Goal: Navigation & Orientation: Find specific page/section

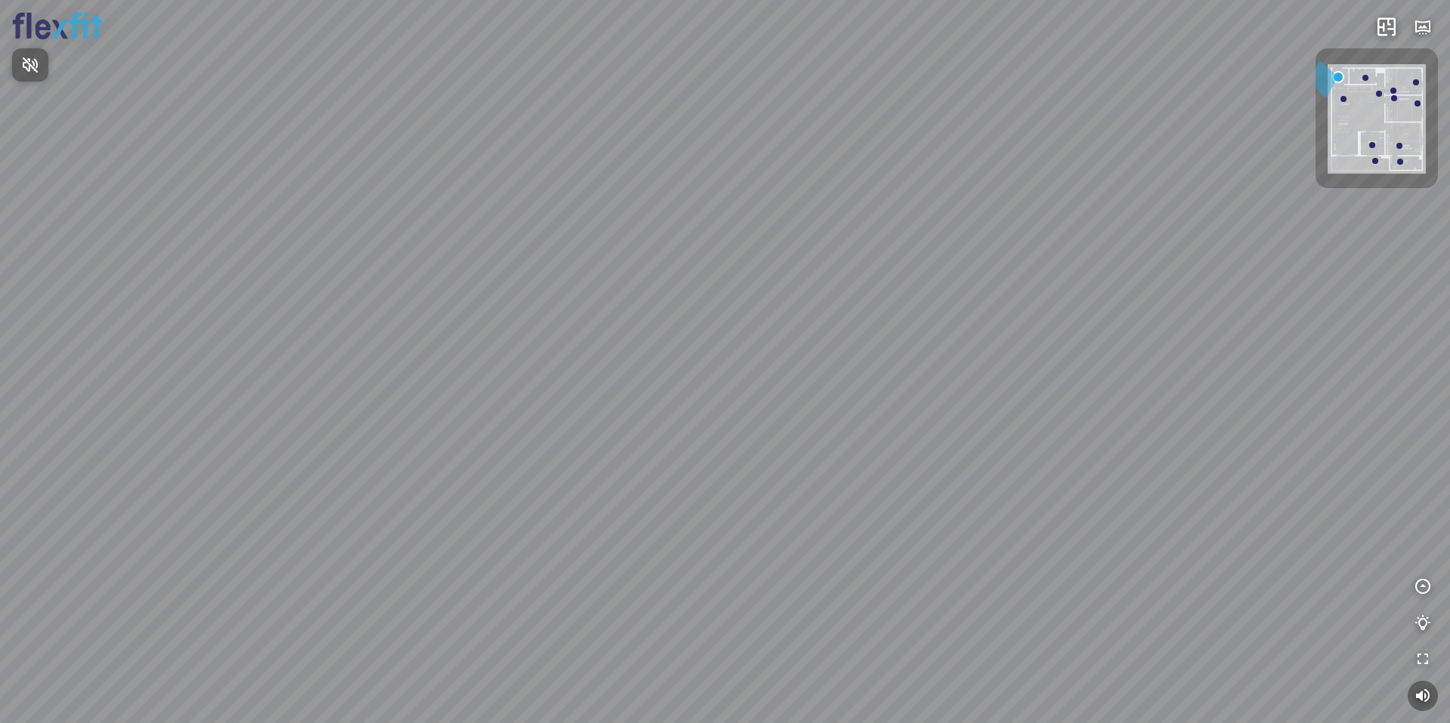
click at [746, 589] on div at bounding box center [725, 361] width 1450 height 723
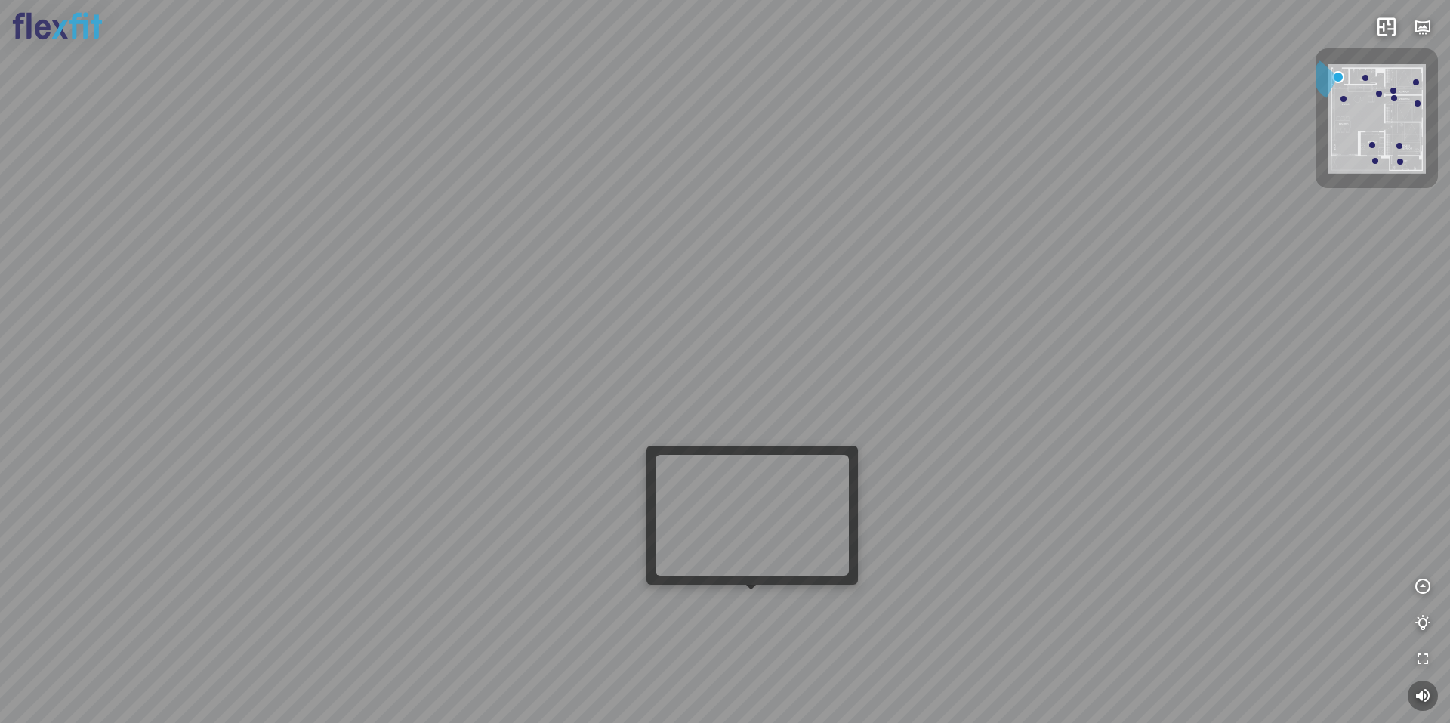
click at [746, 603] on div at bounding box center [725, 361] width 1450 height 723
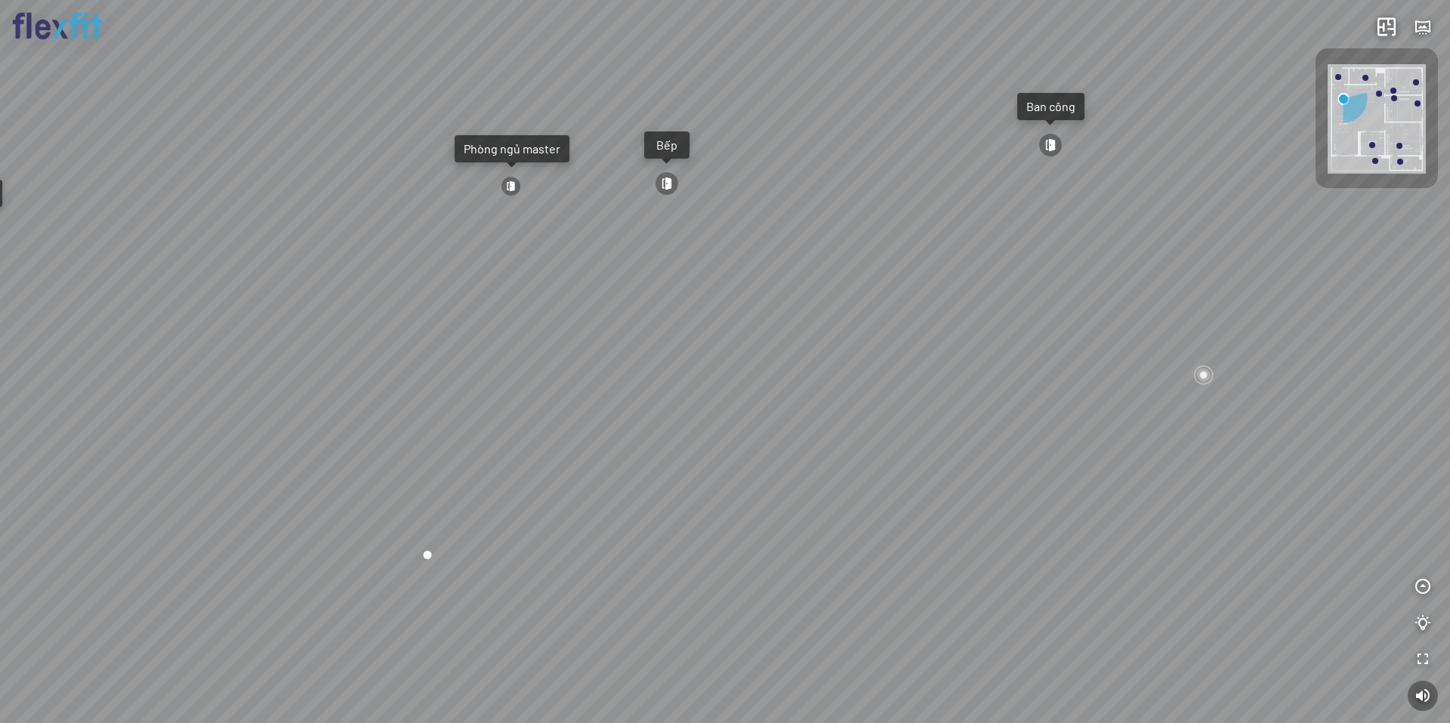
drag, startPoint x: 760, startPoint y: 498, endPoint x: 413, endPoint y: 433, distance: 353.3
click at [423, 437] on div "Ban công Bếp Phòng ngủ master Phòng ngủ Phòng ngủ" at bounding box center [725, 361] width 1450 height 723
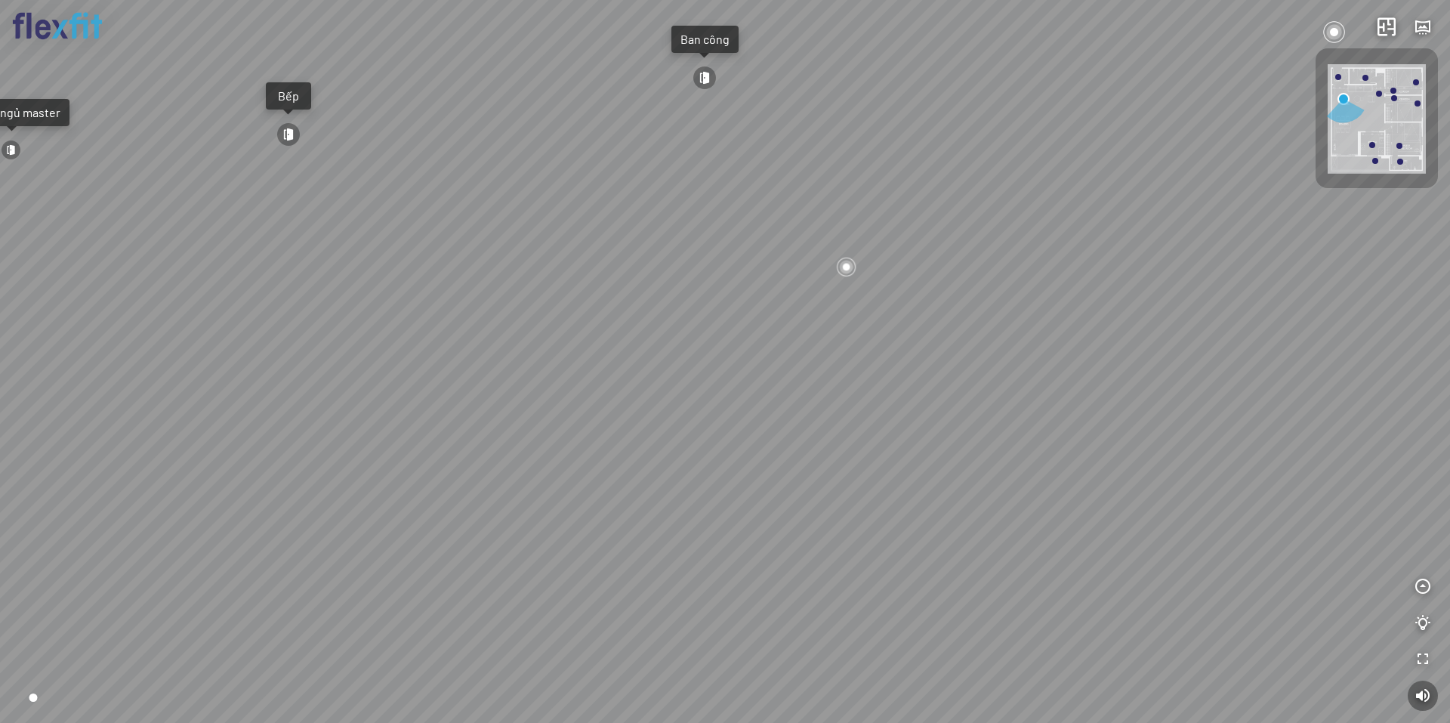
drag, startPoint x: 732, startPoint y: 417, endPoint x: 416, endPoint y: 424, distance: 315.7
click at [433, 424] on div "Ban công Bếp Phòng ngủ master Phòng ngủ Phòng ngủ" at bounding box center [725, 361] width 1450 height 723
drag, startPoint x: 604, startPoint y: 415, endPoint x: 673, endPoint y: 471, distance: 89.1
click at [634, 500] on div "Ban công Bếp Phòng ngủ master Phòng ngủ Phòng ngủ" at bounding box center [725, 361] width 1450 height 723
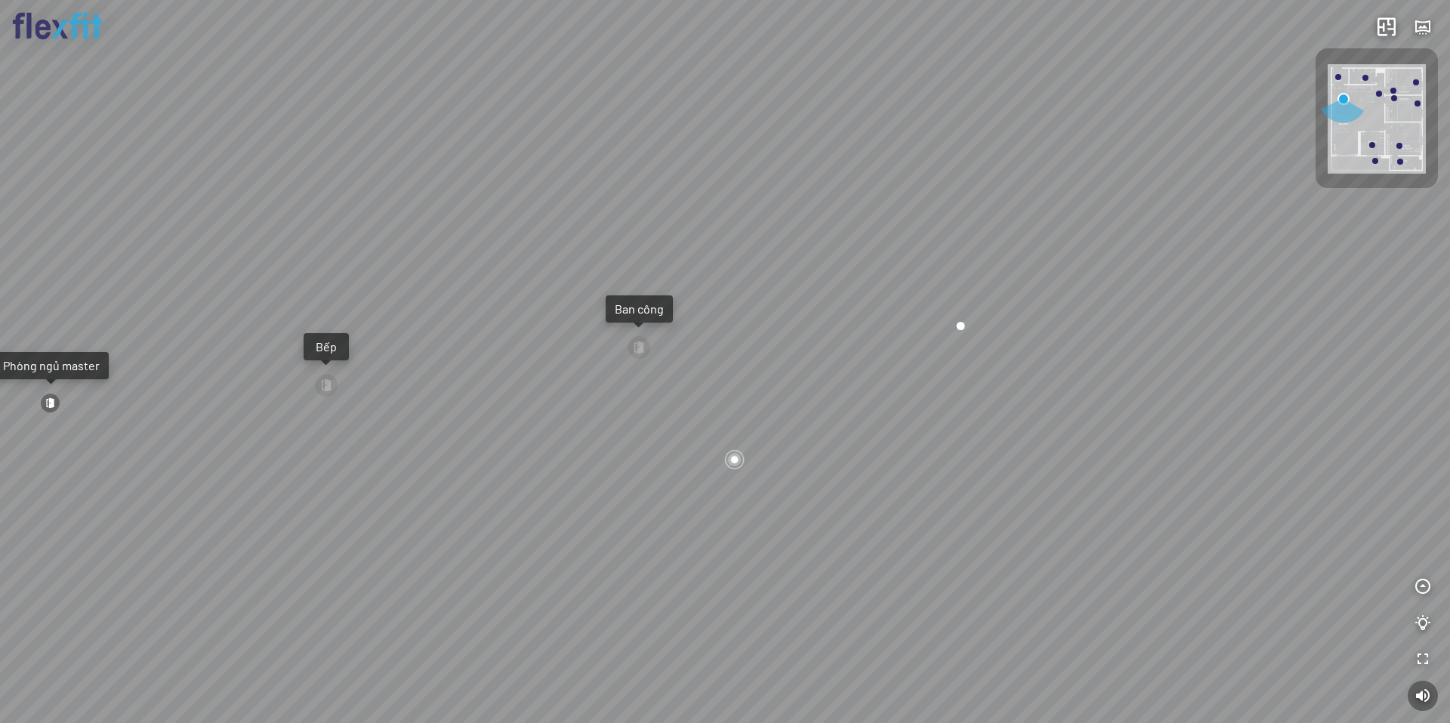
drag, startPoint x: 780, startPoint y: 421, endPoint x: 794, endPoint y: 421, distance: 14.4
click at [795, 421] on div "Ban công Bếp Phòng ngủ master Phòng ngủ Phòng ngủ" at bounding box center [725, 361] width 1450 height 723
click at [726, 461] on div at bounding box center [724, 458] width 23 height 23
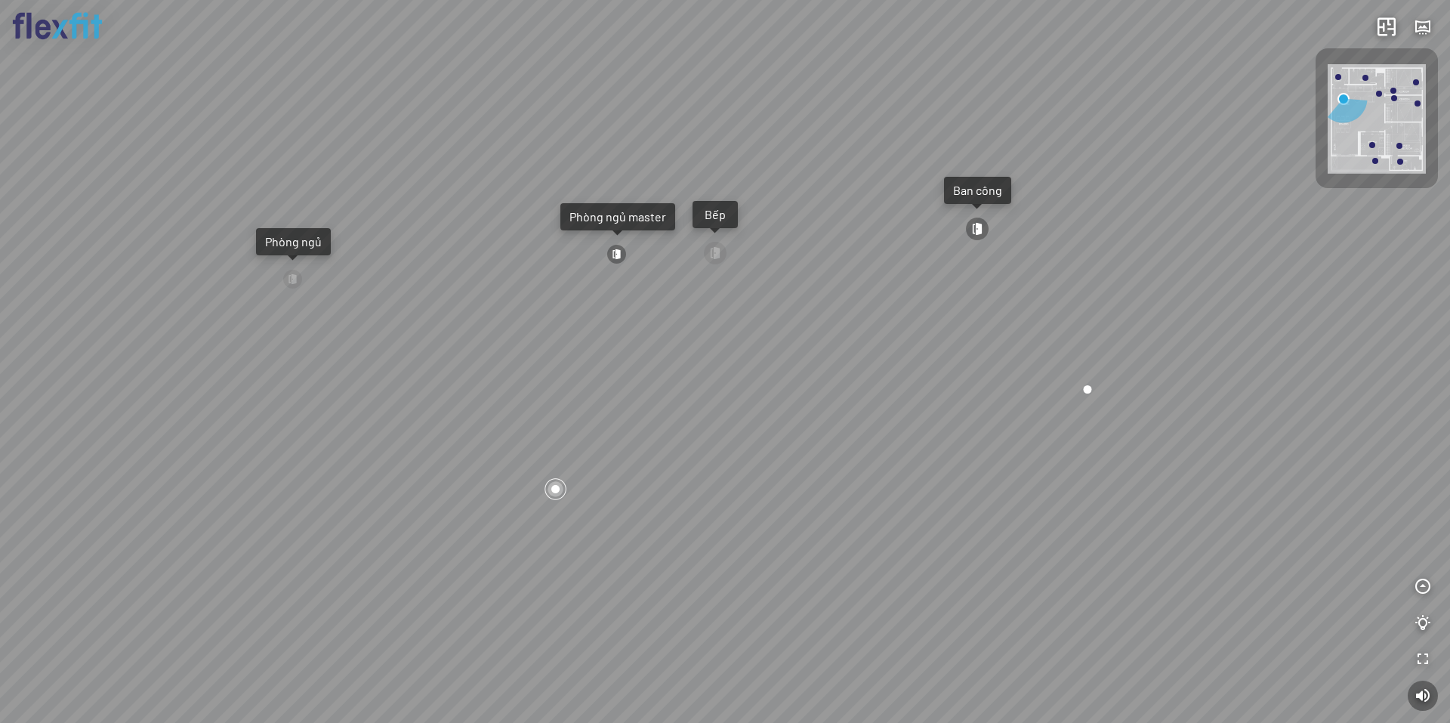
drag, startPoint x: 646, startPoint y: 442, endPoint x: 1026, endPoint y: 405, distance: 381.5
click at [986, 414] on div "Ban công Bếp Phòng ngủ master Phòng ngủ Phòng ngủ" at bounding box center [725, 361] width 1450 height 723
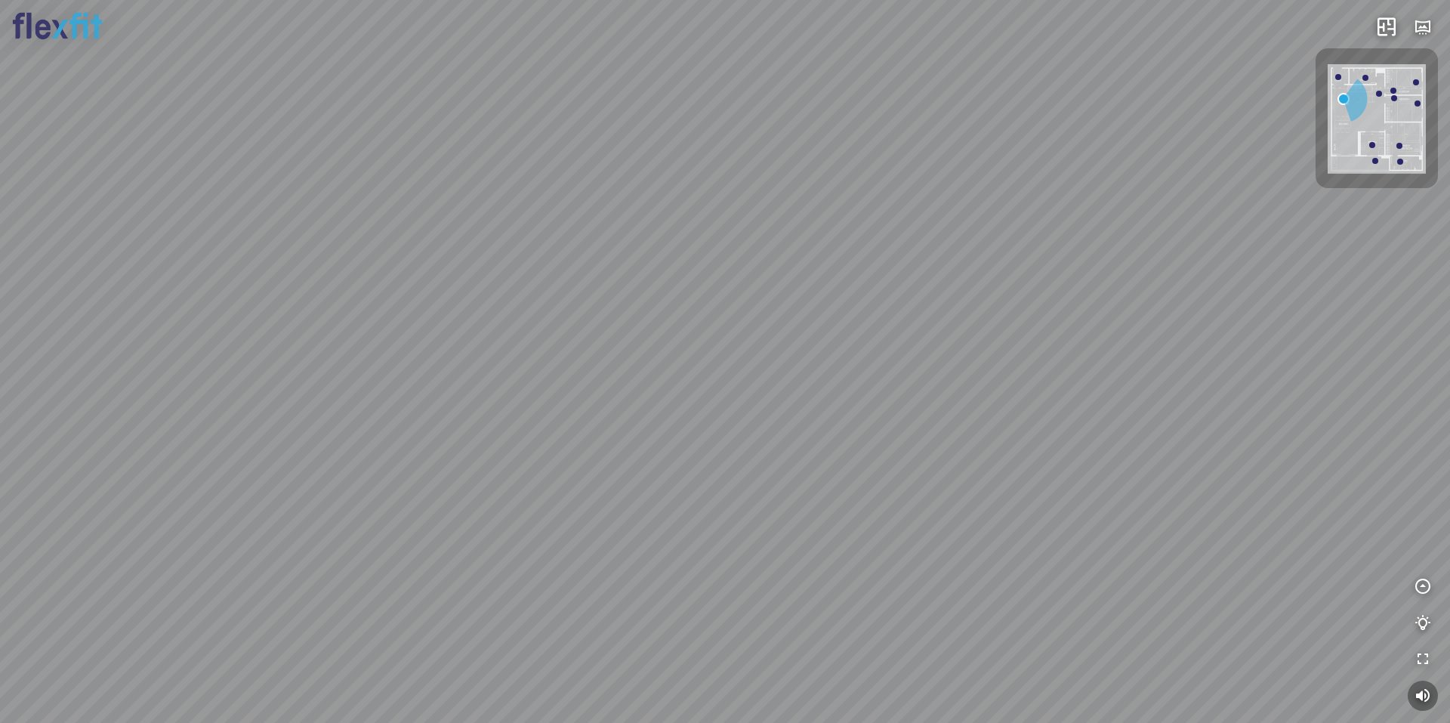
drag, startPoint x: 781, startPoint y: 421, endPoint x: 492, endPoint y: 498, distance: 298.5
click at [498, 498] on div "Ban công Bếp Phòng ngủ master Phòng ngủ Phòng ngủ" at bounding box center [725, 361] width 1450 height 723
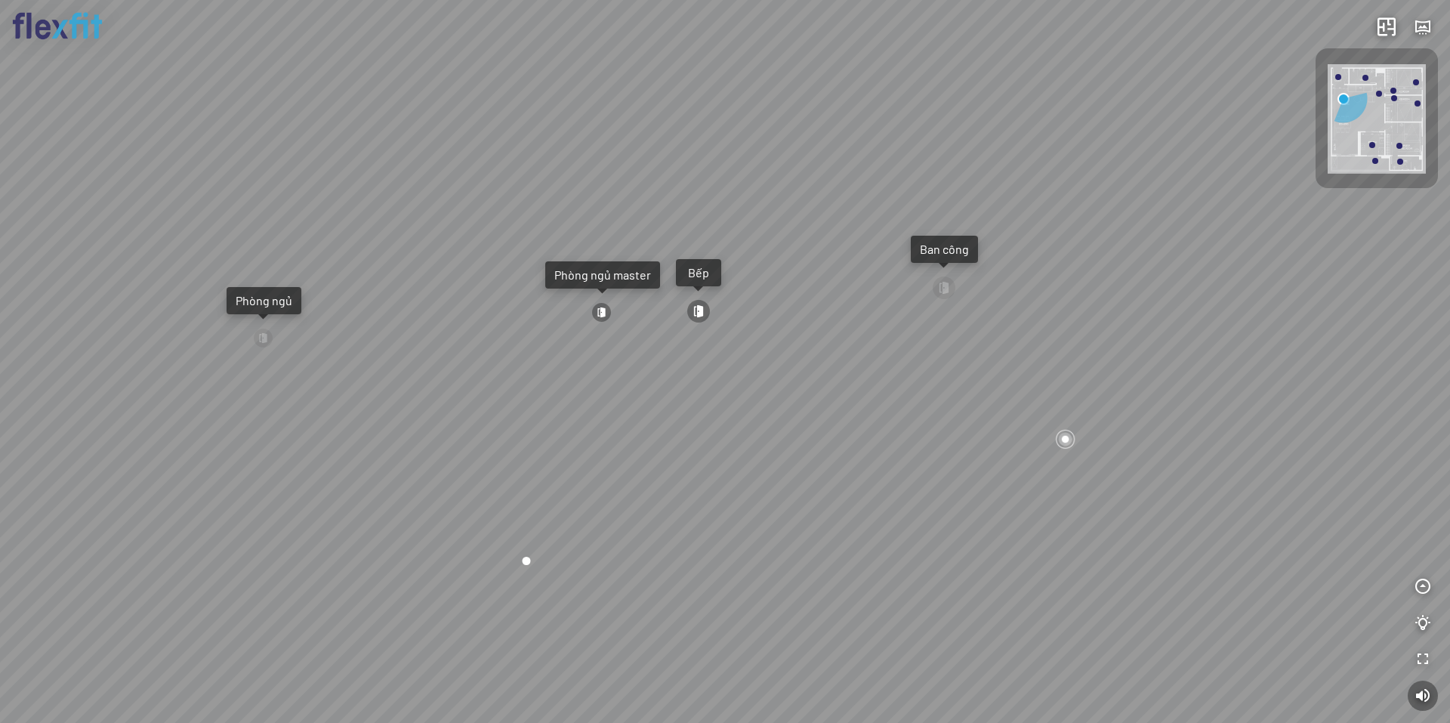
drag, startPoint x: 698, startPoint y: 477, endPoint x: 631, endPoint y: 491, distance: 67.8
click at [631, 491] on div "Ban công Bếp Phòng ngủ master Phòng ngủ Phòng ngủ" at bounding box center [725, 361] width 1450 height 723
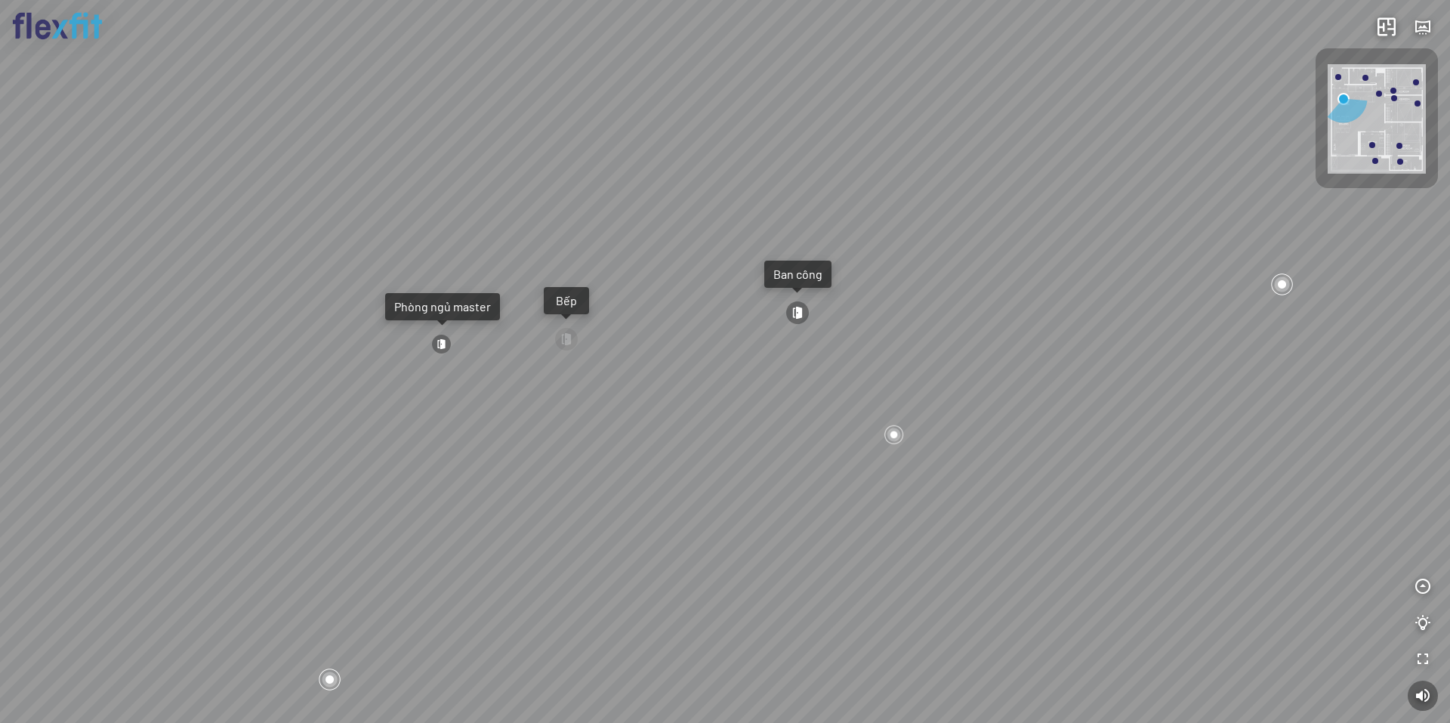
click at [899, 433] on div at bounding box center [894, 434] width 23 height 23
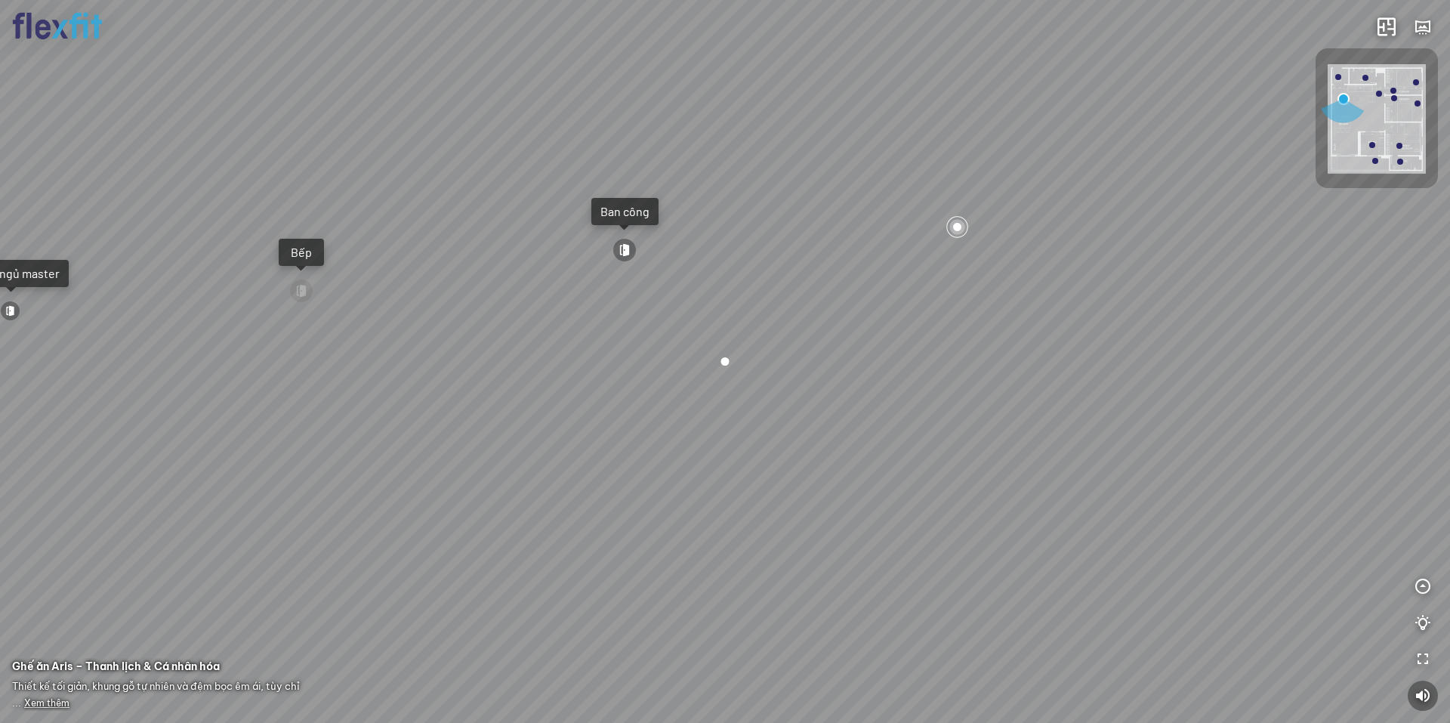
drag, startPoint x: 891, startPoint y: 461, endPoint x: 914, endPoint y: 462, distance: 22.7
click at [914, 462] on div "Ban công Bếp Phòng ngủ master Phòng ngủ Phòng ngủ" at bounding box center [725, 361] width 1450 height 723
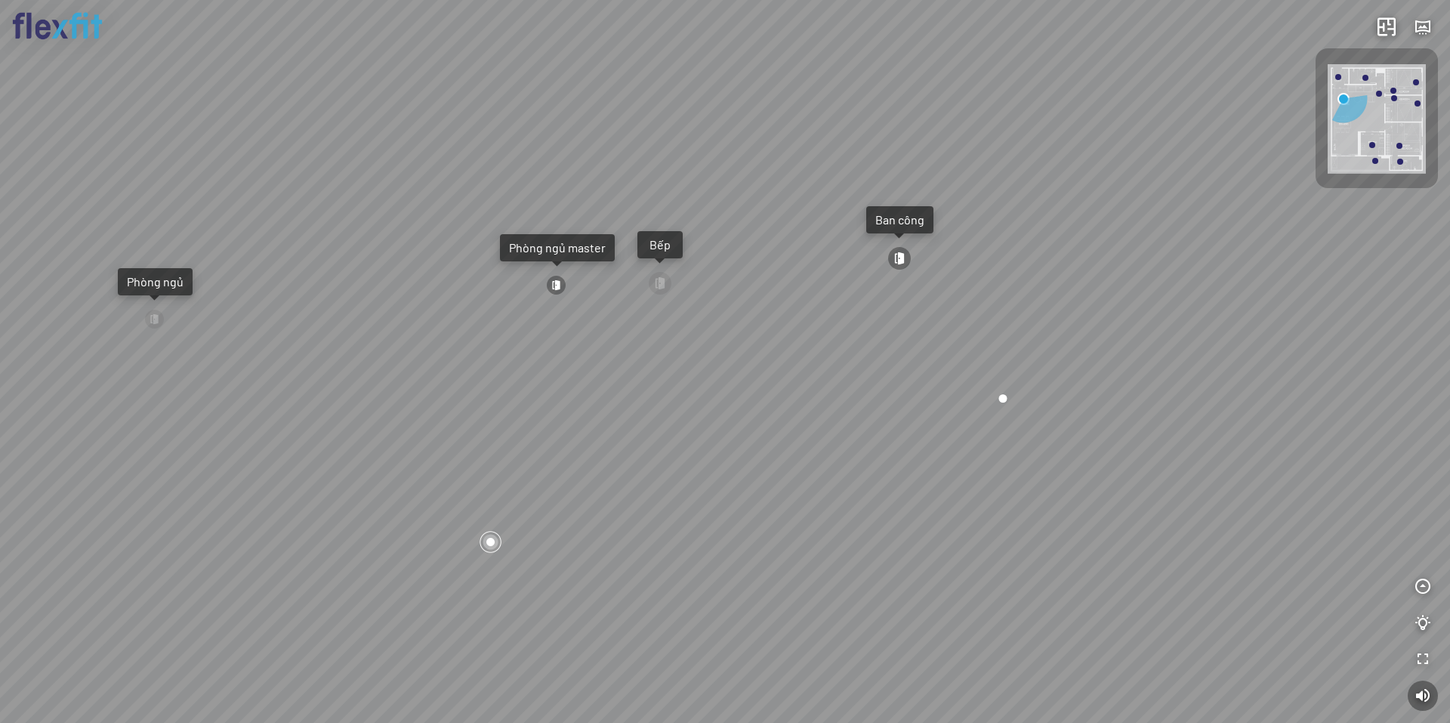
drag, startPoint x: 1008, startPoint y: 461, endPoint x: 828, endPoint y: 462, distance: 179.7
click at [829, 462] on div "Ban công Bếp Phòng ngủ master Phòng ngủ Phòng ngủ" at bounding box center [725, 361] width 1450 height 723
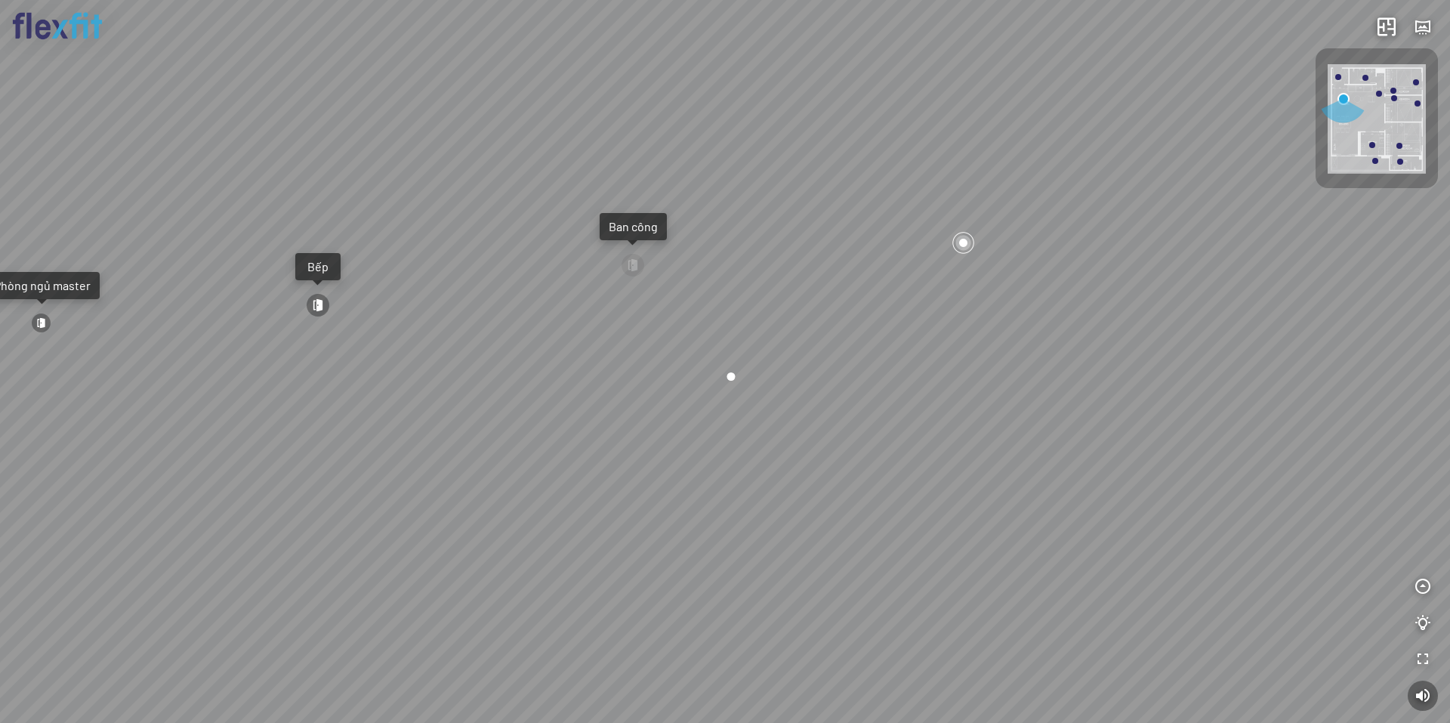
click at [519, 451] on div "Ban công Bếp Phòng ngủ master Phòng ngủ Phòng ngủ" at bounding box center [725, 361] width 1450 height 723
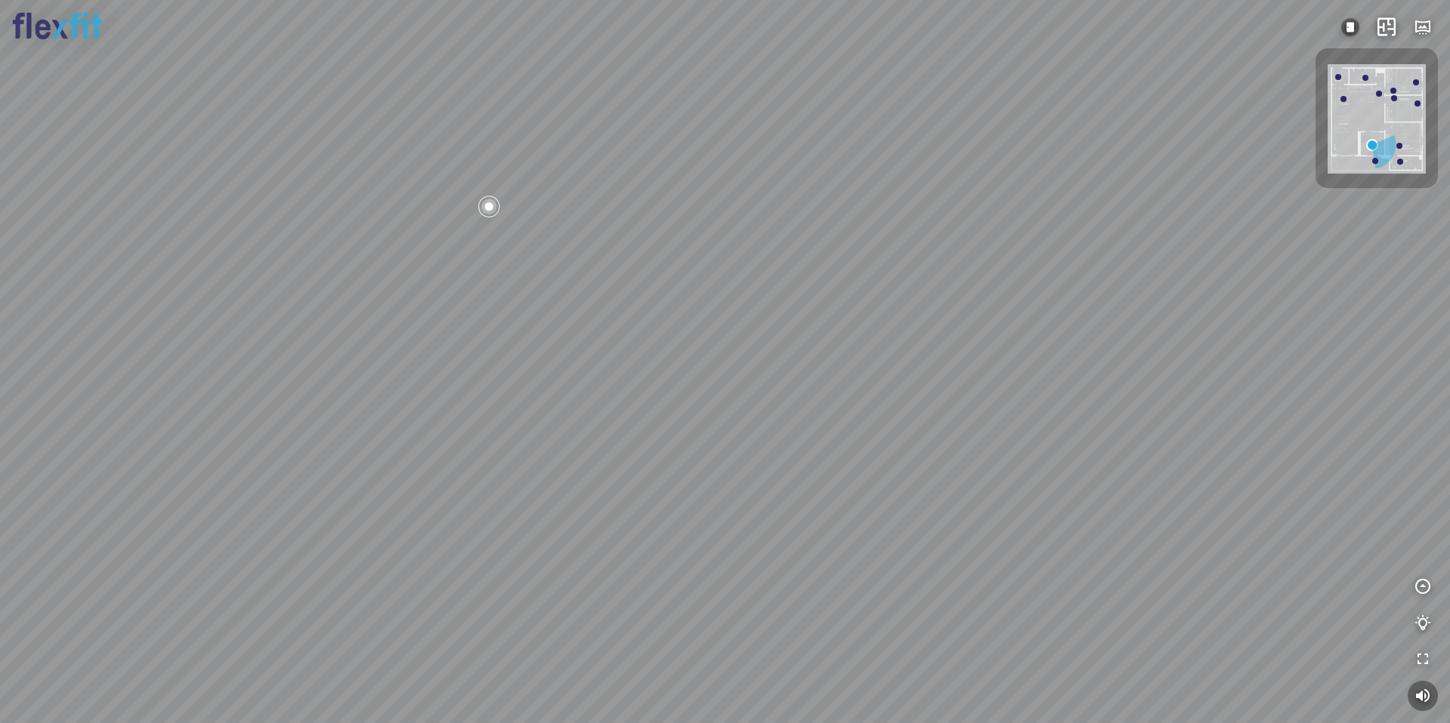
drag, startPoint x: 698, startPoint y: 477, endPoint x: 880, endPoint y: 442, distance: 185.4
click at [1092, 402] on div at bounding box center [725, 361] width 1450 height 723
click at [994, 387] on div at bounding box center [725, 361] width 1450 height 723
click at [654, 418] on div at bounding box center [725, 361] width 1450 height 723
drag, startPoint x: 642, startPoint y: 442, endPoint x: 861, endPoint y: 444, distance: 219.7
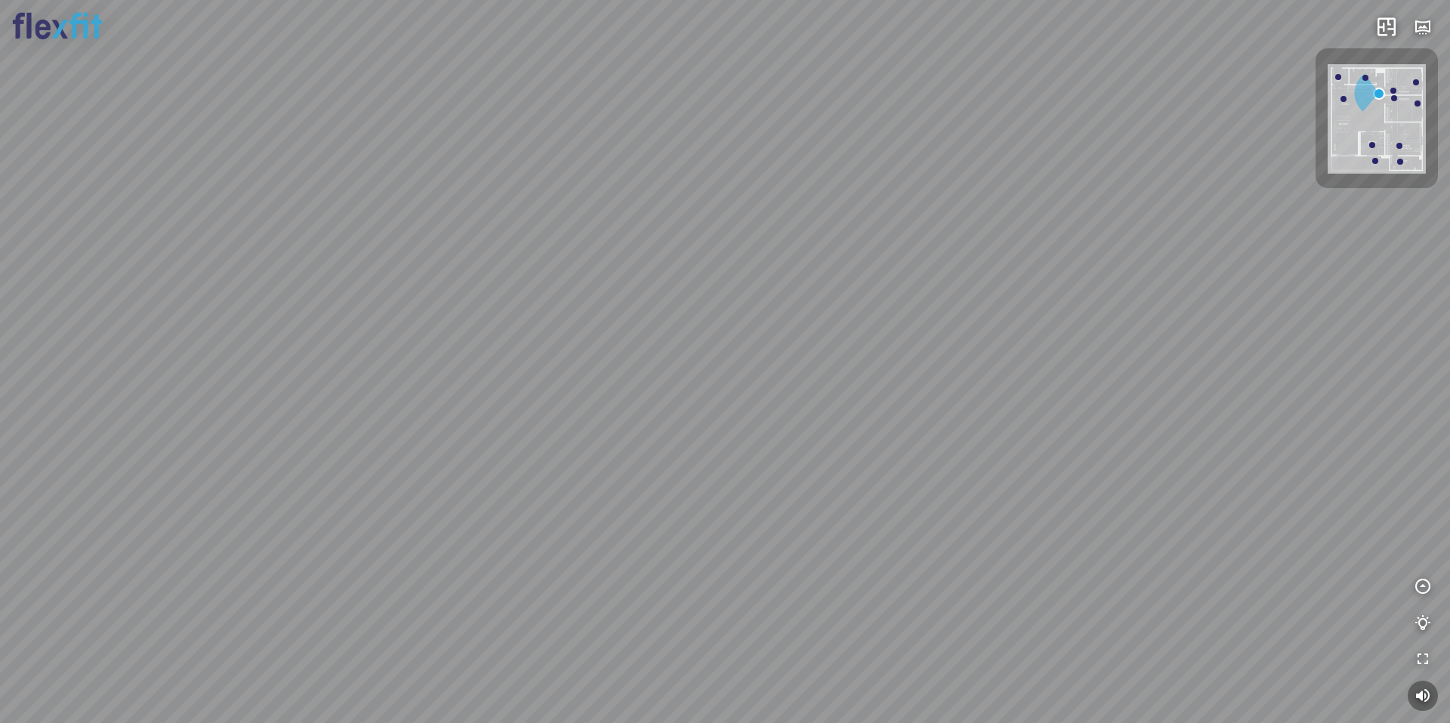
click at [851, 443] on div at bounding box center [725, 361] width 1450 height 723
drag, startPoint x: 661, startPoint y: 435, endPoint x: 667, endPoint y: 451, distance: 17.7
click at [643, 462] on div "Bếp WC Phòng ngủ master Phòng ngủ Phòng ngủ" at bounding box center [725, 361] width 1450 height 723
drag, startPoint x: 732, startPoint y: 362, endPoint x: 667, endPoint y: 387, distance: 70.3
click at [667, 387] on div "Bếp WC Phòng ngủ master Phòng ngủ Phòng ngủ" at bounding box center [725, 361] width 1450 height 723
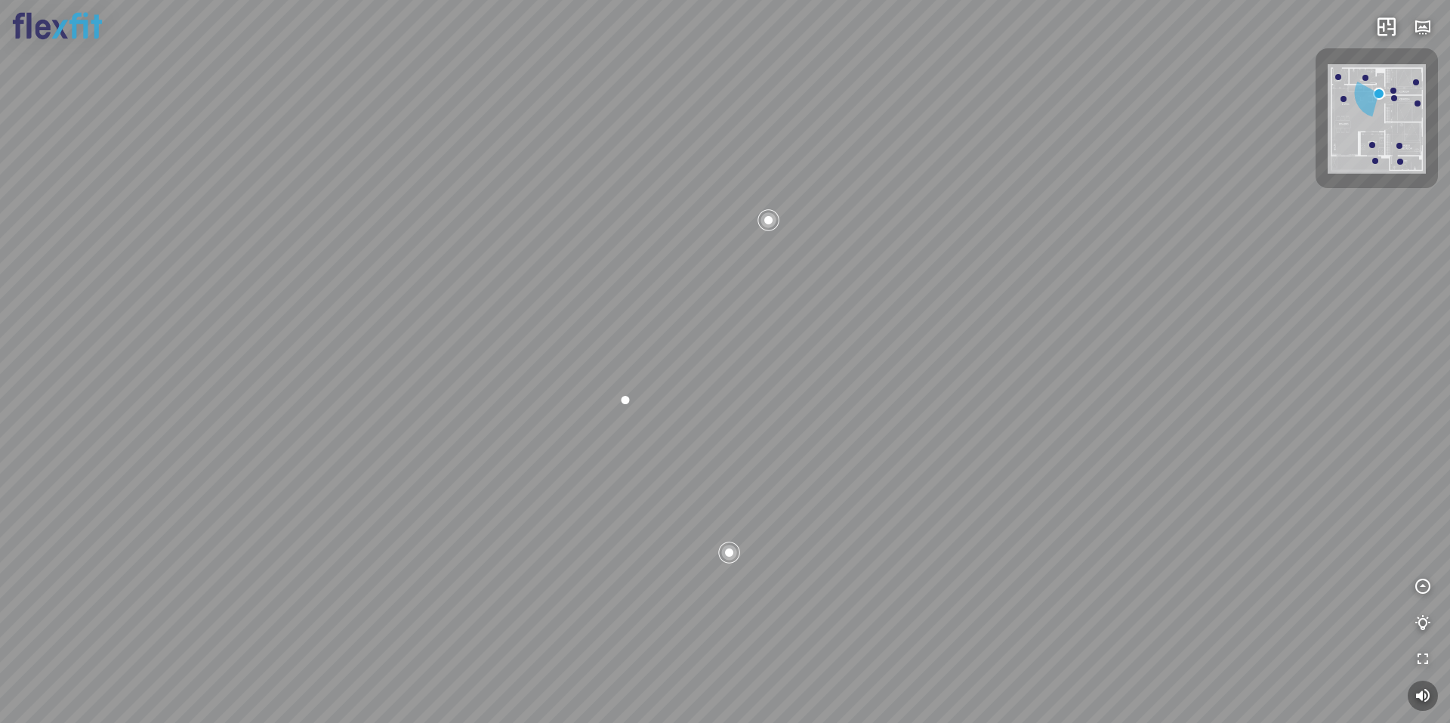
click at [624, 395] on div at bounding box center [625, 399] width 23 height 23
drag, startPoint x: 878, startPoint y: 341, endPoint x: 832, endPoint y: 312, distance: 54.7
click at [834, 381] on div "Bếp WC Phòng ngủ master Phòng ngủ Phòng ngủ" at bounding box center [725, 361] width 1450 height 723
click at [801, 241] on div at bounding box center [806, 238] width 26 height 26
drag, startPoint x: 883, startPoint y: 457, endPoint x: 716, endPoint y: 353, distance: 196.7
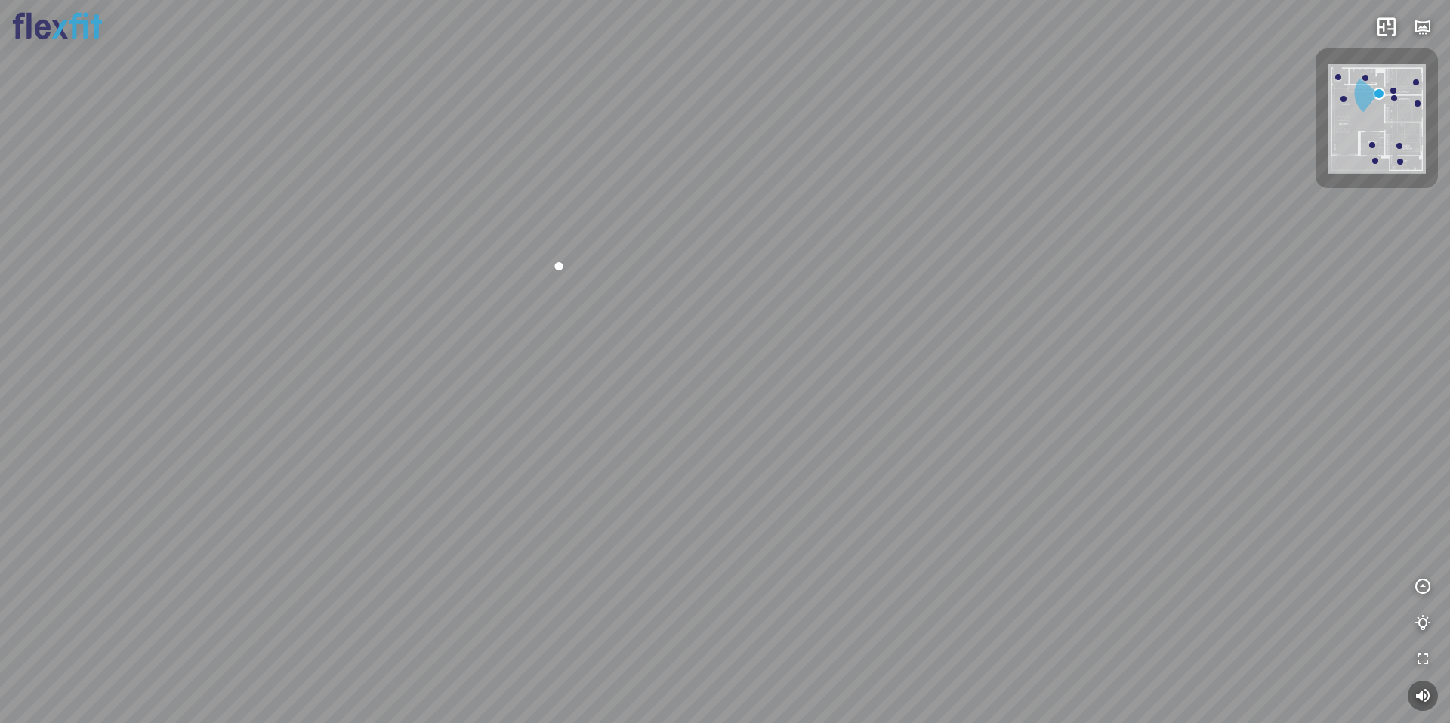
click at [716, 353] on div "Bếp WC Phòng ngủ master Phòng ngủ Phòng ngủ" at bounding box center [725, 361] width 1450 height 723
click at [1016, 377] on div "Bếp WC Phòng ngủ master Phòng ngủ Phòng ngủ" at bounding box center [725, 361] width 1450 height 723
click at [541, 235] on div at bounding box center [545, 237] width 26 height 26
drag, startPoint x: 775, startPoint y: 332, endPoint x: 590, endPoint y: 285, distance: 190.8
click at [591, 285] on div "Bếp WC Phòng ngủ master Phòng ngủ Phòng ngủ" at bounding box center [725, 361] width 1450 height 723
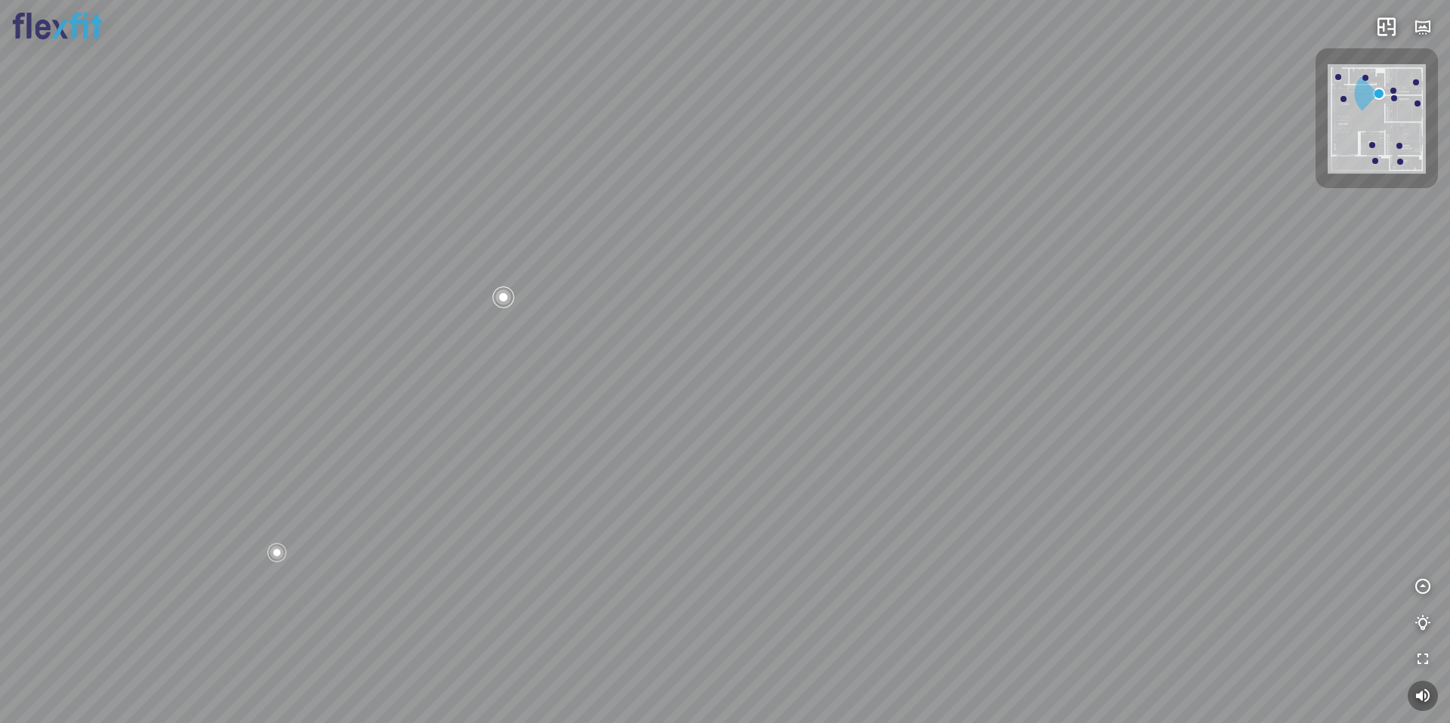
drag, startPoint x: 482, startPoint y: 396, endPoint x: 617, endPoint y: 356, distance: 140.2
click at [615, 356] on div "Bếp WC Phòng ngủ master Phòng ngủ Phòng ngủ" at bounding box center [725, 361] width 1450 height 723
click at [426, 347] on div "Bếp WC Phòng ngủ master Phòng ngủ Phòng ngủ" at bounding box center [725, 361] width 1450 height 723
drag, startPoint x: 784, startPoint y: 278, endPoint x: 627, endPoint y: 245, distance: 160.5
click at [627, 245] on div "Bếp WC Phòng ngủ master Phòng ngủ Phòng ngủ" at bounding box center [725, 361] width 1450 height 723
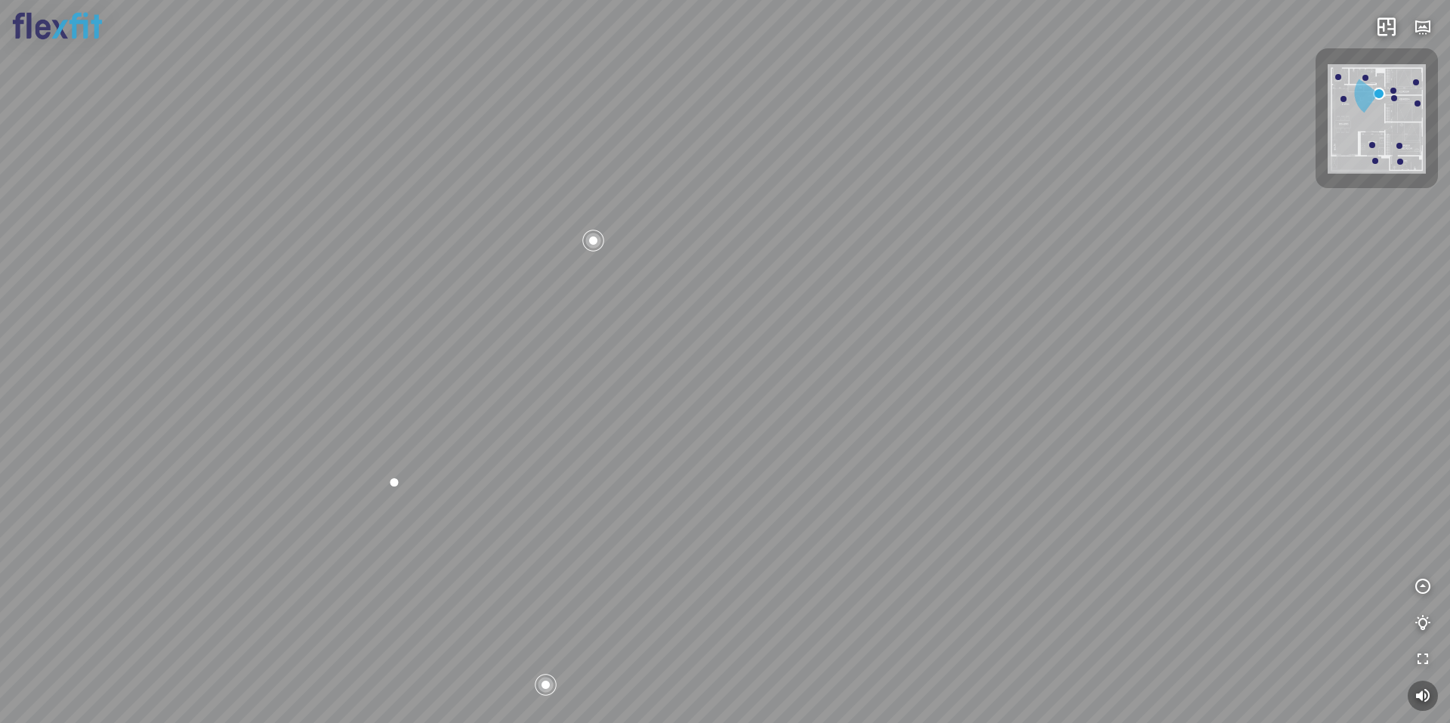
drag, startPoint x: 634, startPoint y: 245, endPoint x: 802, endPoint y: 268, distance: 169.2
click at [789, 263] on div "Bếp WC Phòng ngủ master Phòng ngủ Phòng ngủ" at bounding box center [725, 361] width 1450 height 723
drag, startPoint x: 538, startPoint y: 331, endPoint x: 609, endPoint y: 307, distance: 75.7
click at [591, 313] on div "Bếp WC Phòng ngủ master Phòng ngủ Phòng ngủ" at bounding box center [725, 361] width 1450 height 723
drag, startPoint x: 646, startPoint y: 246, endPoint x: 871, endPoint y: 275, distance: 226.8
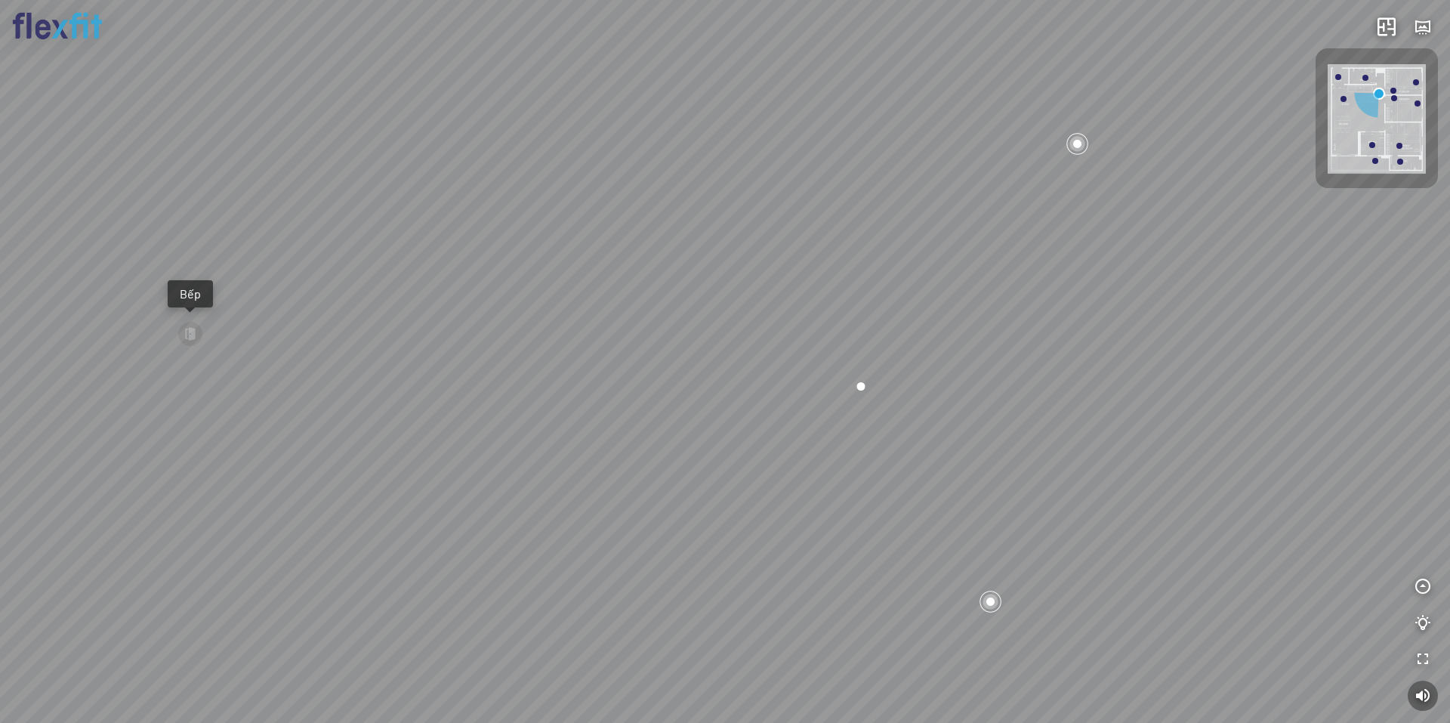
click at [739, 295] on div "Bếp WC Phòng ngủ master Phòng ngủ Phòng ngủ" at bounding box center [725, 361] width 1450 height 723
drag, startPoint x: 676, startPoint y: 343, endPoint x: 602, endPoint y: 389, distance: 87.2
click at [619, 366] on div "Bếp WC Phòng ngủ master Phòng ngủ Phòng ngủ" at bounding box center [725, 361] width 1450 height 723
drag, startPoint x: 721, startPoint y: 316, endPoint x: 534, endPoint y: 351, distance: 190.6
click at [525, 360] on div "Bếp WC Phòng ngủ master Phòng ngủ Phòng ngủ" at bounding box center [725, 361] width 1450 height 723
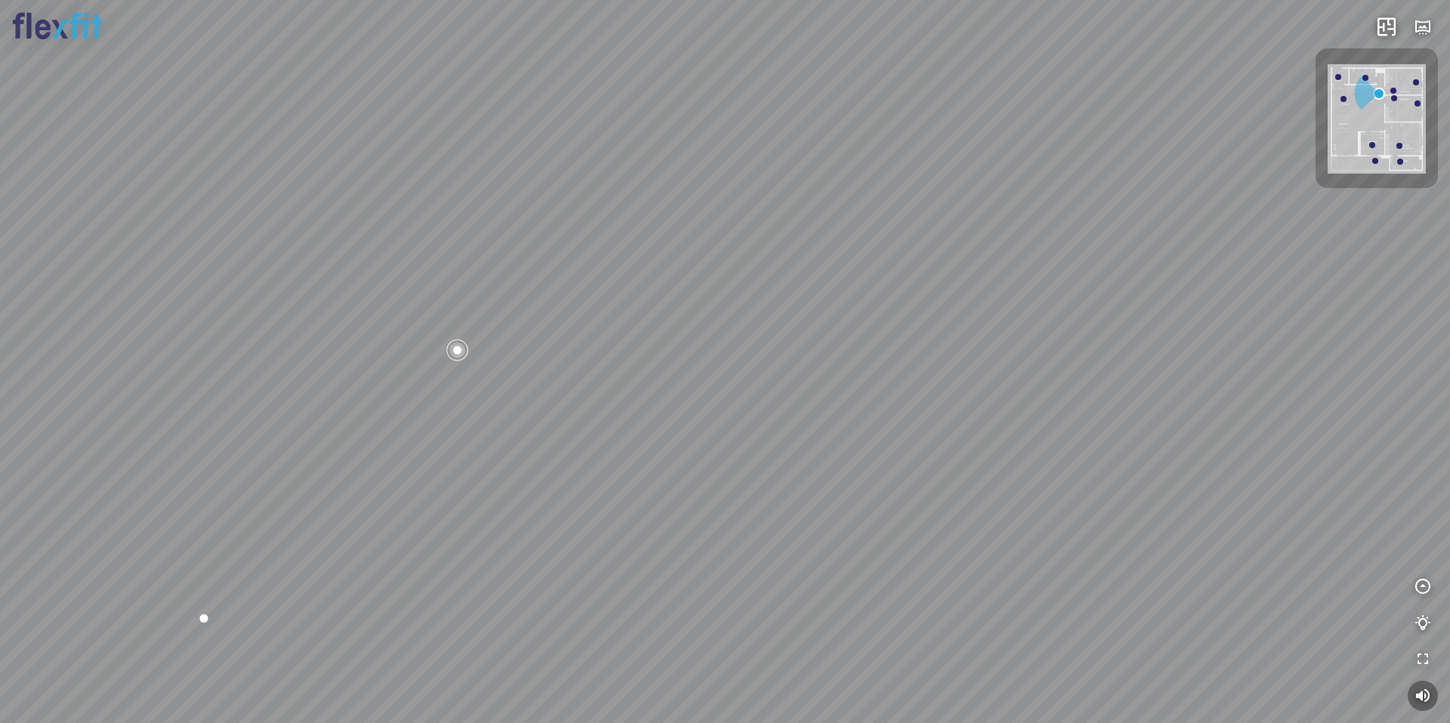
drag, startPoint x: 670, startPoint y: 306, endPoint x: 670, endPoint y: 421, distance: 115.5
click at [674, 414] on div "Bếp WC Phòng ngủ master Phòng ngủ Phòng ngủ" at bounding box center [725, 361] width 1450 height 723
drag, startPoint x: 671, startPoint y: 433, endPoint x: 936, endPoint y: 317, distance: 289.1
click at [880, 329] on div "Bếp WC Phòng ngủ master Phòng ngủ Phòng ngủ" at bounding box center [725, 361] width 1450 height 723
drag, startPoint x: 911, startPoint y: 350, endPoint x: 539, endPoint y: 430, distance: 379.8
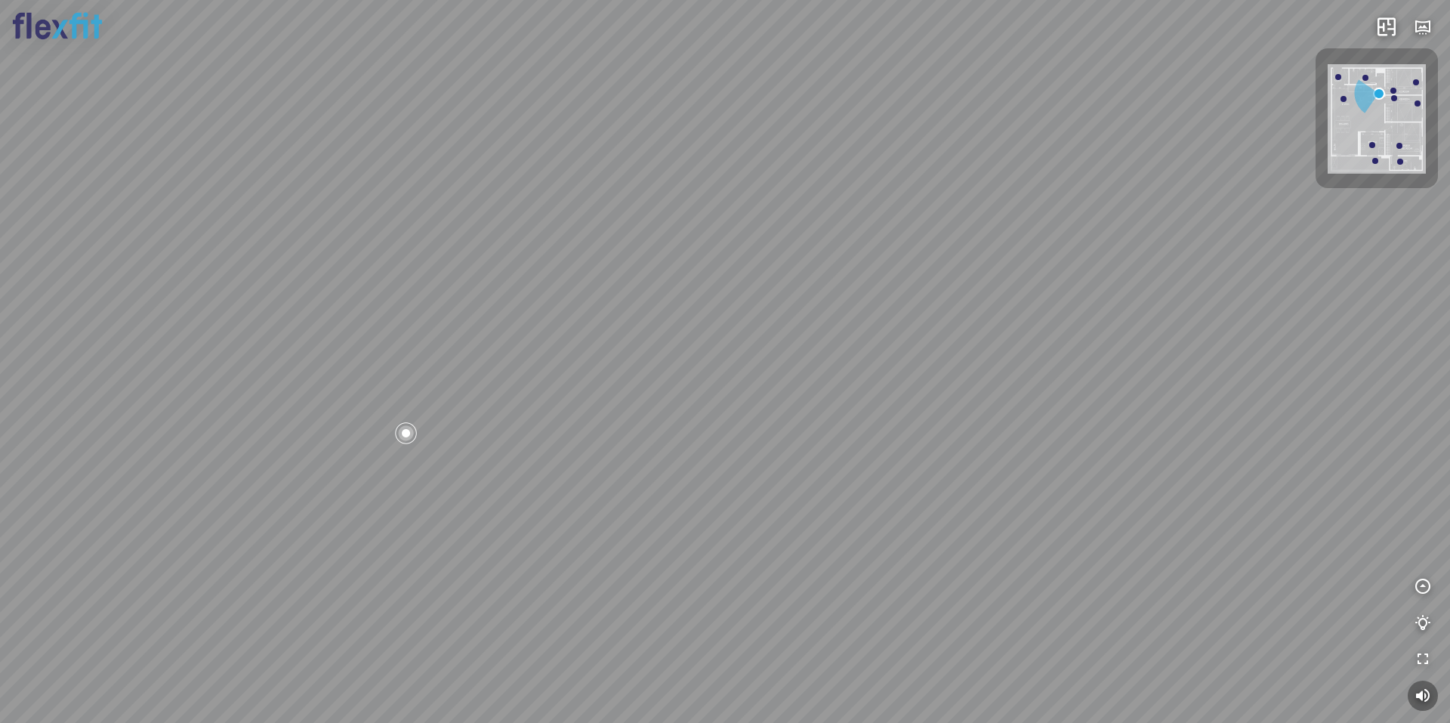
click at [510, 424] on div "Bếp WC Phòng ngủ master Phòng ngủ Phòng ngủ" at bounding box center [725, 361] width 1450 height 723
drag, startPoint x: 745, startPoint y: 362, endPoint x: 1098, endPoint y: 317, distance: 355.5
click at [997, 334] on div "Bếp WC Phòng ngủ master Phòng ngủ Phòng ngủ" at bounding box center [725, 361] width 1450 height 723
drag, startPoint x: 887, startPoint y: 370, endPoint x: 975, endPoint y: 170, distance: 218.7
click at [956, 210] on div "Bếp WC Phòng ngủ master Phòng ngủ Phòng ngủ" at bounding box center [725, 361] width 1450 height 723
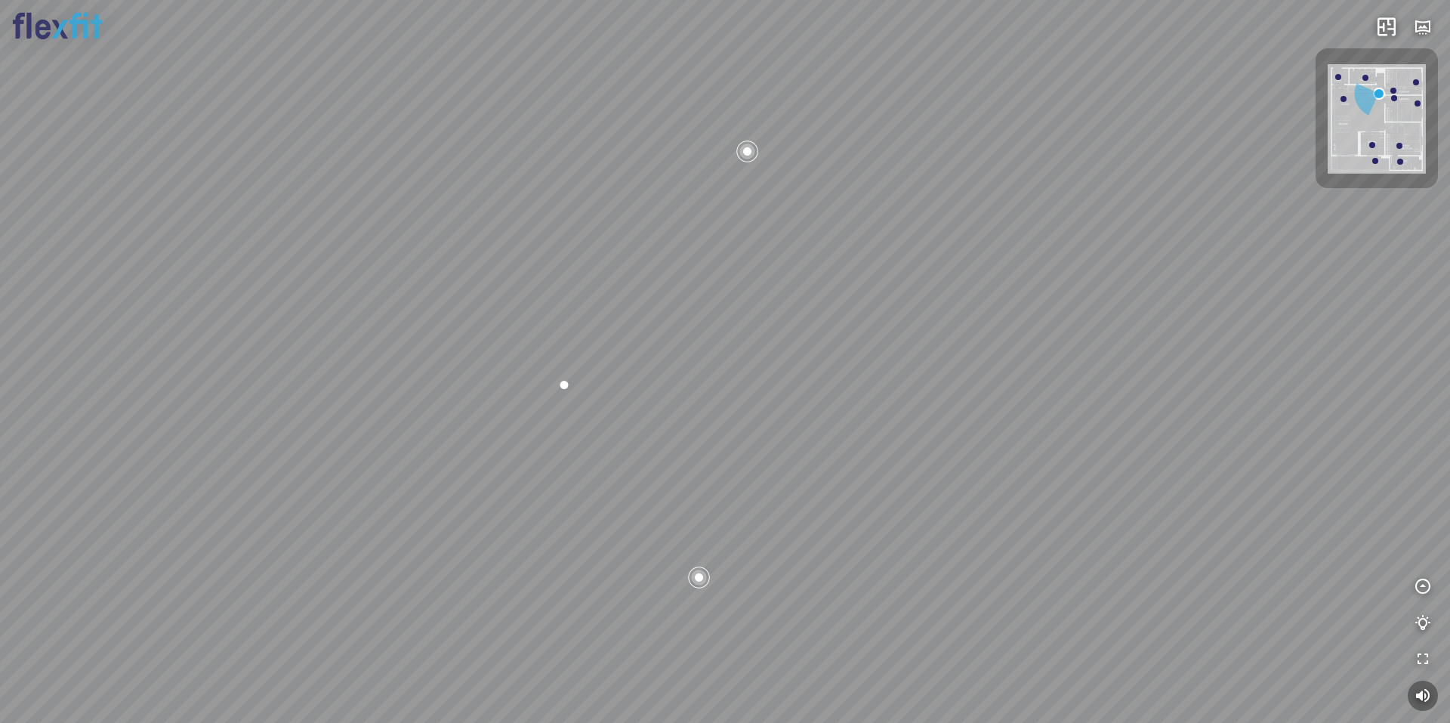
click at [921, 365] on div "Bếp WC Phòng ngủ master Phòng ngủ Phòng ngủ" at bounding box center [725, 361] width 1450 height 723
drag, startPoint x: 942, startPoint y: 206, endPoint x: 885, endPoint y: 128, distance: 96.6
click at [906, 140] on div "Bếp WC Phòng ngủ master Phòng ngủ Phòng ngủ" at bounding box center [725, 361] width 1450 height 723
drag, startPoint x: 843, startPoint y: 260, endPoint x: 801, endPoint y: 289, distance: 50.9
click at [818, 277] on div "Bếp WC Phòng ngủ master Phòng ngủ Phòng ngủ" at bounding box center [725, 361] width 1450 height 723
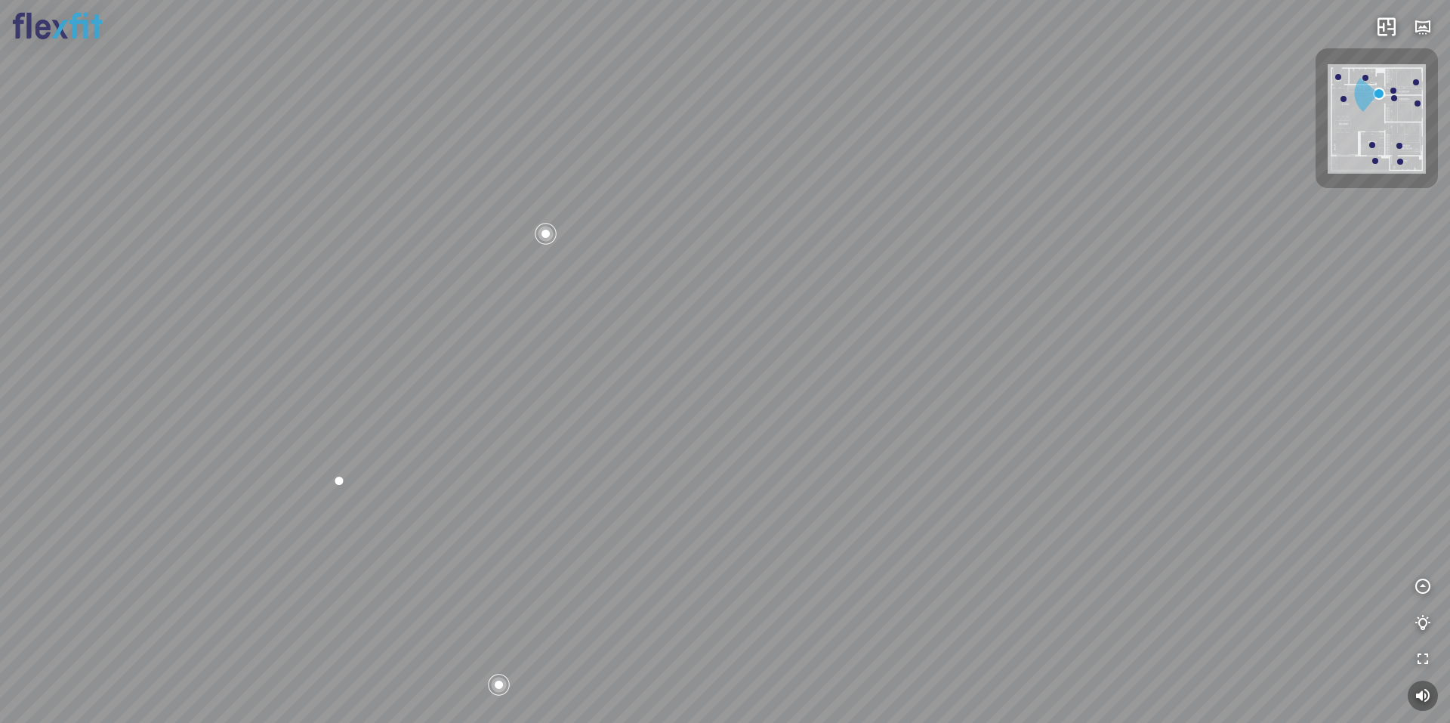
drag, startPoint x: 784, startPoint y: 291, endPoint x: 851, endPoint y: 155, distance: 151.3
click at [841, 178] on div "Bếp WC Phòng ngủ master Phòng ngủ Phòng ngủ" at bounding box center [725, 361] width 1450 height 723
drag, startPoint x: 739, startPoint y: 307, endPoint x: 895, endPoint y: 164, distance: 212.1
click at [831, 194] on div "Bếp WC Phòng ngủ master Phòng ngủ Phòng ngủ" at bounding box center [725, 361] width 1450 height 723
drag, startPoint x: 731, startPoint y: 216, endPoint x: 753, endPoint y: 409, distance: 194.5
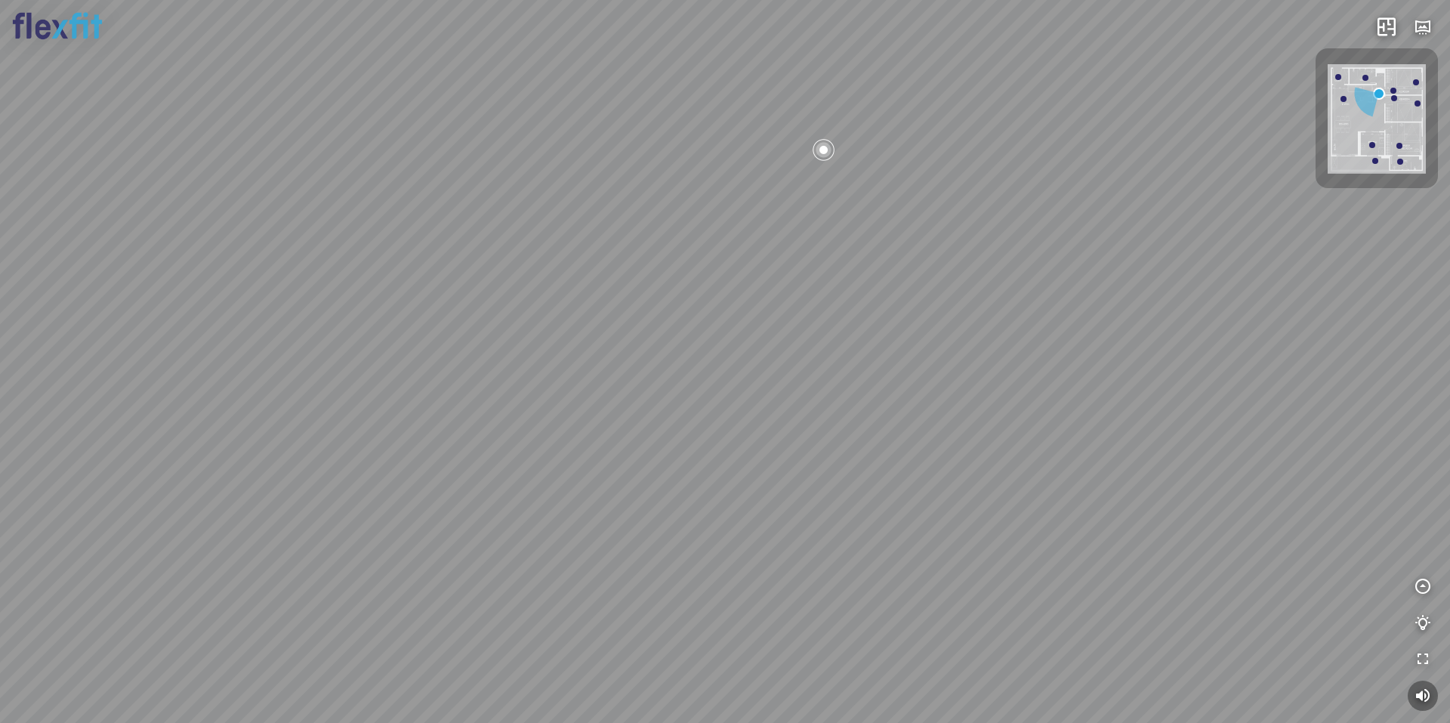
click at [772, 350] on div "Bếp WC Phòng ngủ master Phòng ngủ Phòng ngủ" at bounding box center [725, 361] width 1450 height 723
drag, startPoint x: 679, startPoint y: 368, endPoint x: 738, endPoint y: 423, distance: 80.7
click at [718, 388] on div "Bếp WC Phòng ngủ master Phòng ngủ Phòng ngủ" at bounding box center [725, 361] width 1450 height 723
drag, startPoint x: 609, startPoint y: 342, endPoint x: 680, endPoint y: 411, distance: 99.3
click at [677, 392] on div "Bếp WC Phòng ngủ master Phòng ngủ Phòng ngủ" at bounding box center [725, 361] width 1450 height 723
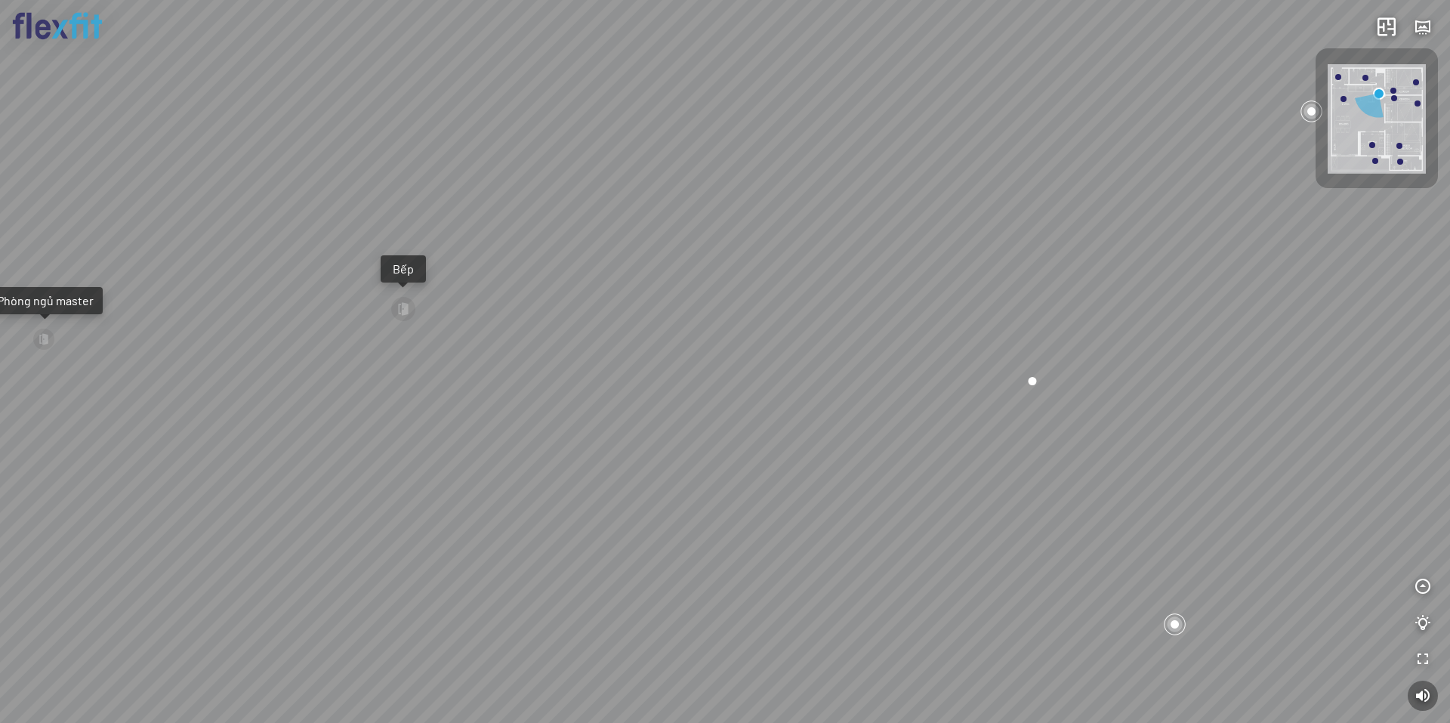
click at [388, 297] on div "Bếp WC Phòng ngủ master Phòng ngủ Phòng ngủ" at bounding box center [725, 361] width 1450 height 723
click at [400, 314] on div at bounding box center [403, 309] width 26 height 26
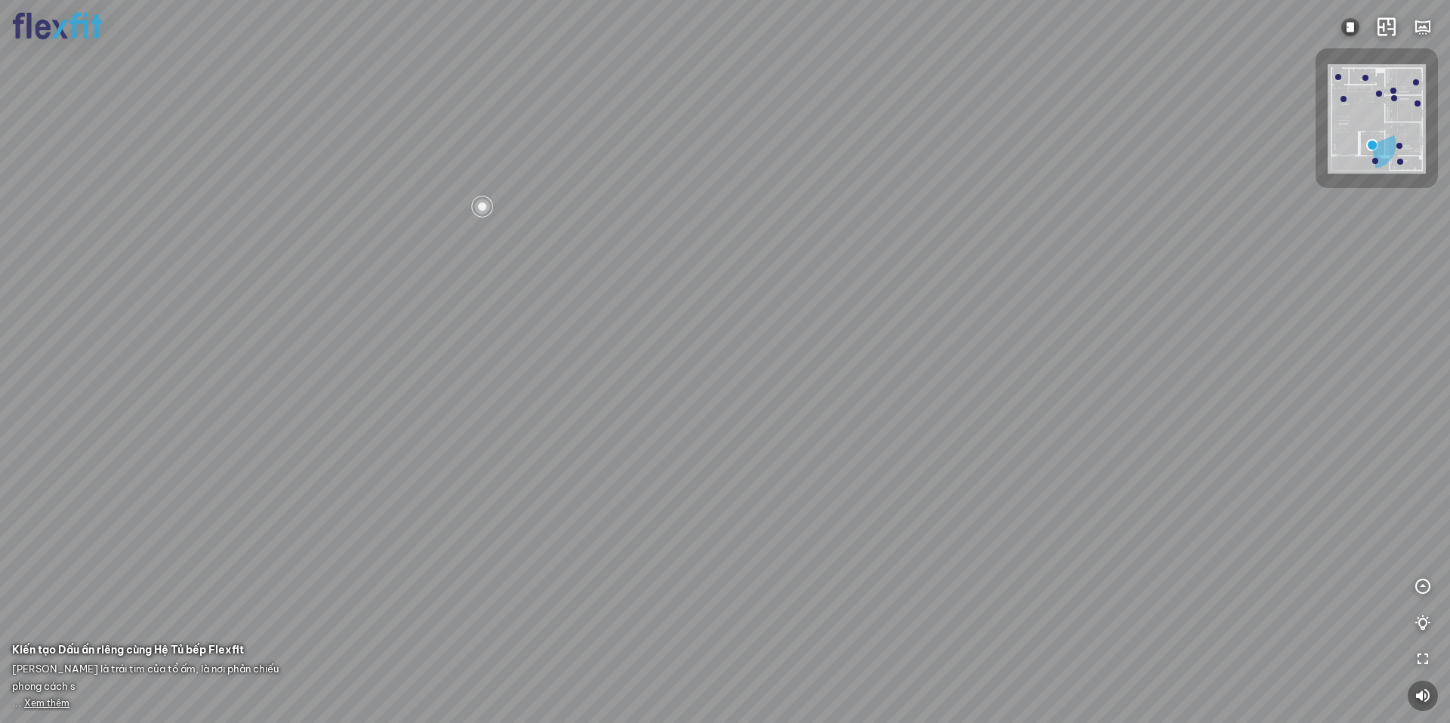
drag, startPoint x: 683, startPoint y: 447, endPoint x: 887, endPoint y: 320, distance: 240.1
click at [794, 358] on div at bounding box center [725, 361] width 1450 height 723
drag, startPoint x: 780, startPoint y: 396, endPoint x: 865, endPoint y: 301, distance: 127.2
click at [836, 341] on div at bounding box center [725, 361] width 1450 height 723
drag, startPoint x: 805, startPoint y: 248, endPoint x: 789, endPoint y: 345, distance: 98.7
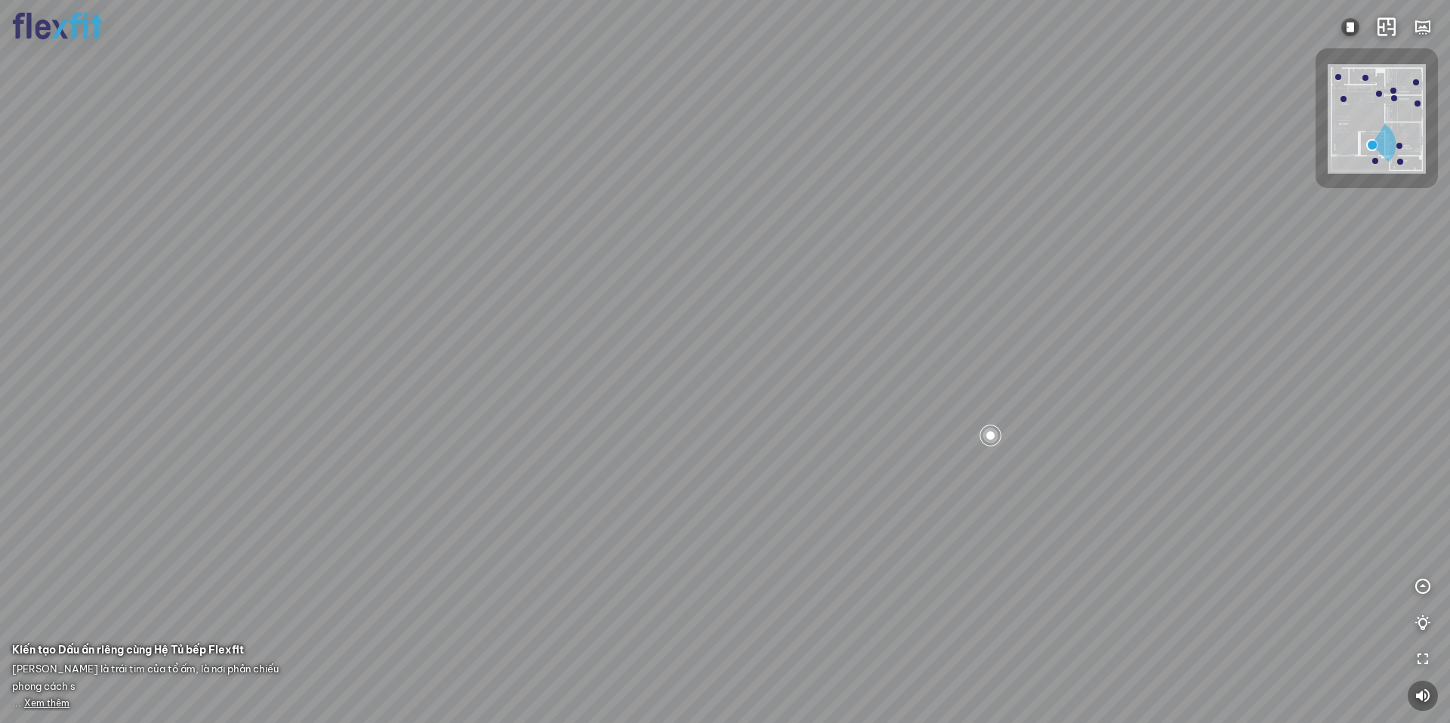
click at [789, 356] on div at bounding box center [725, 361] width 1450 height 723
drag, startPoint x: 793, startPoint y: 316, endPoint x: 824, endPoint y: 381, distance: 70.9
click at [816, 368] on div at bounding box center [725, 361] width 1450 height 723
drag, startPoint x: 630, startPoint y: 316, endPoint x: 671, endPoint y: 308, distance: 41.5
click at [655, 311] on div at bounding box center [725, 361] width 1450 height 723
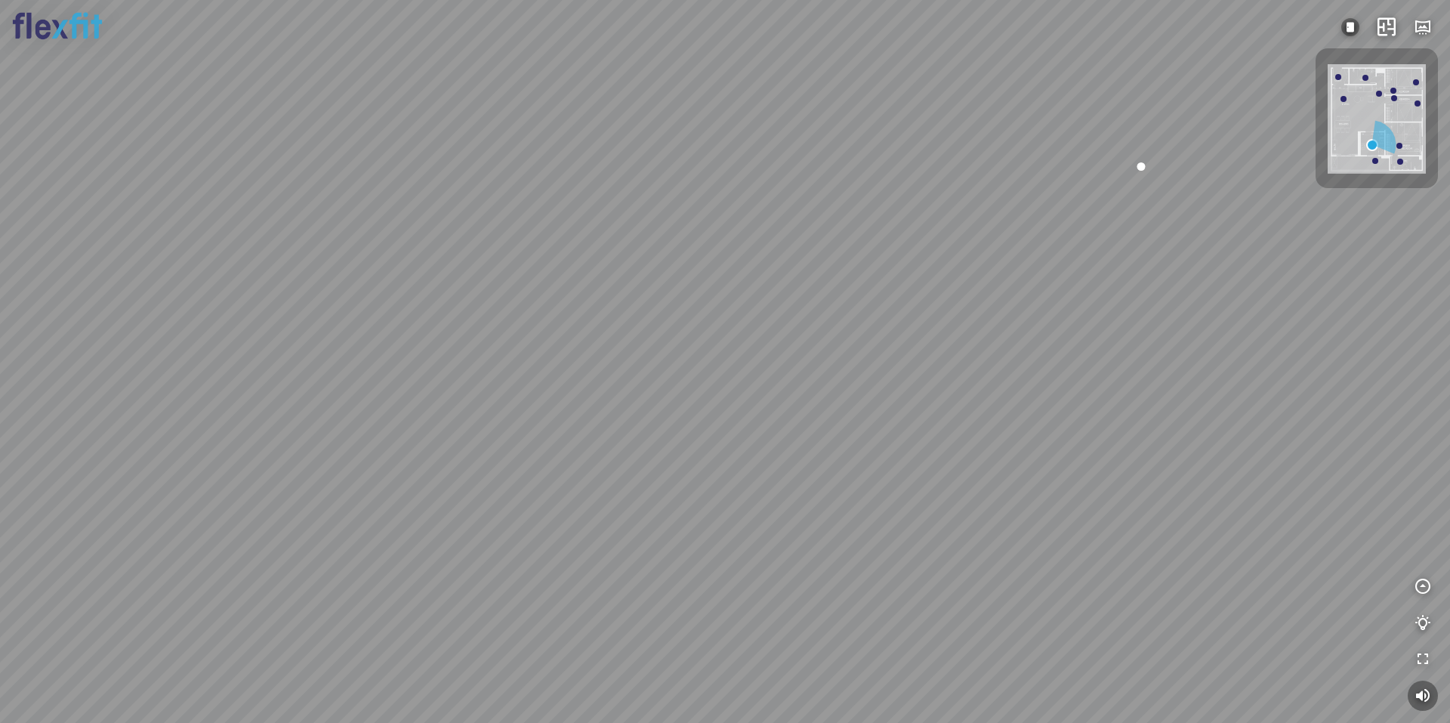
drag, startPoint x: 735, startPoint y: 311, endPoint x: 784, endPoint y: 194, distance: 126.9
click at [781, 194] on div at bounding box center [725, 361] width 1450 height 723
drag, startPoint x: 847, startPoint y: 281, endPoint x: 849, endPoint y: 175, distance: 105.7
click at [845, 166] on div at bounding box center [725, 361] width 1450 height 723
drag, startPoint x: 821, startPoint y: 249, endPoint x: 760, endPoint y: 285, distance: 70.4
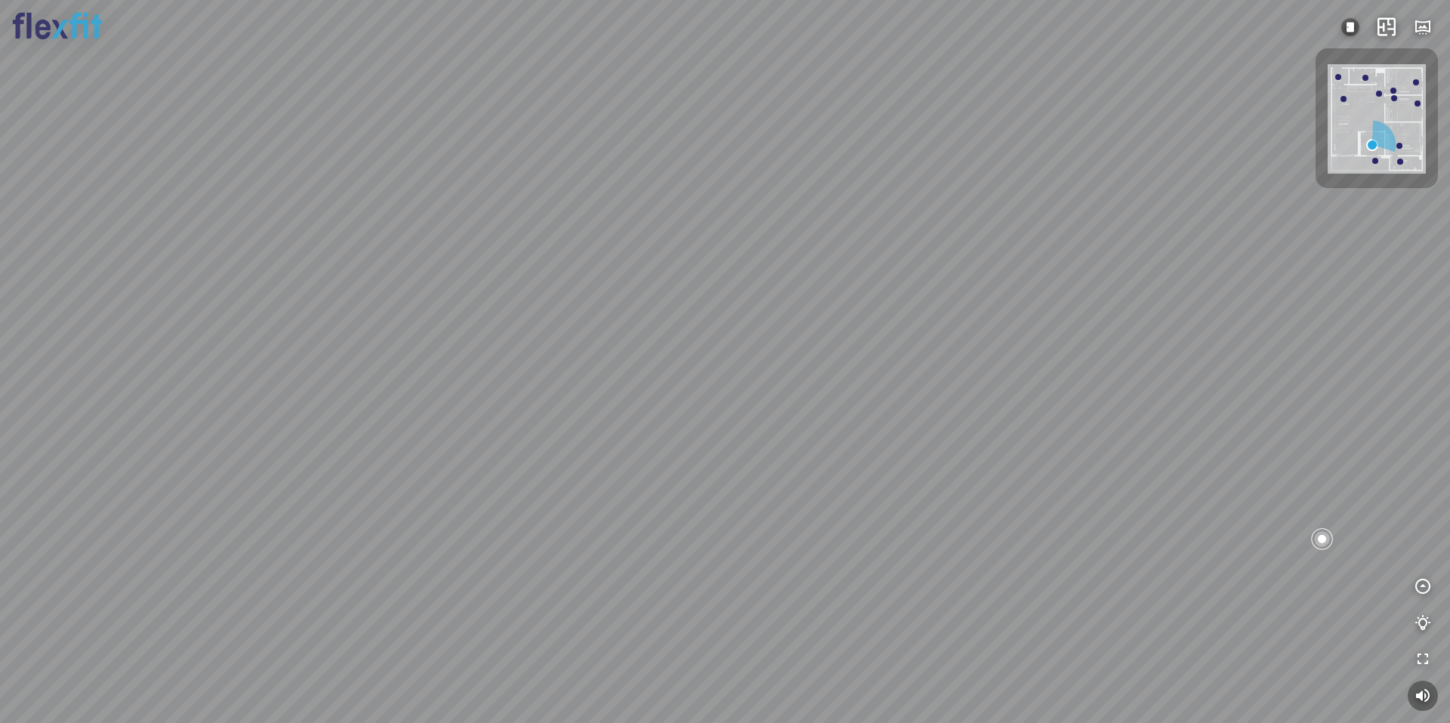
click at [763, 299] on div at bounding box center [725, 361] width 1450 height 723
drag, startPoint x: 796, startPoint y: 267, endPoint x: 685, endPoint y: 191, distance: 134.7
click at [713, 241] on div at bounding box center [725, 361] width 1450 height 723
drag, startPoint x: 805, startPoint y: 347, endPoint x: 808, endPoint y: 260, distance: 86.9
click at [781, 255] on div at bounding box center [725, 361] width 1450 height 723
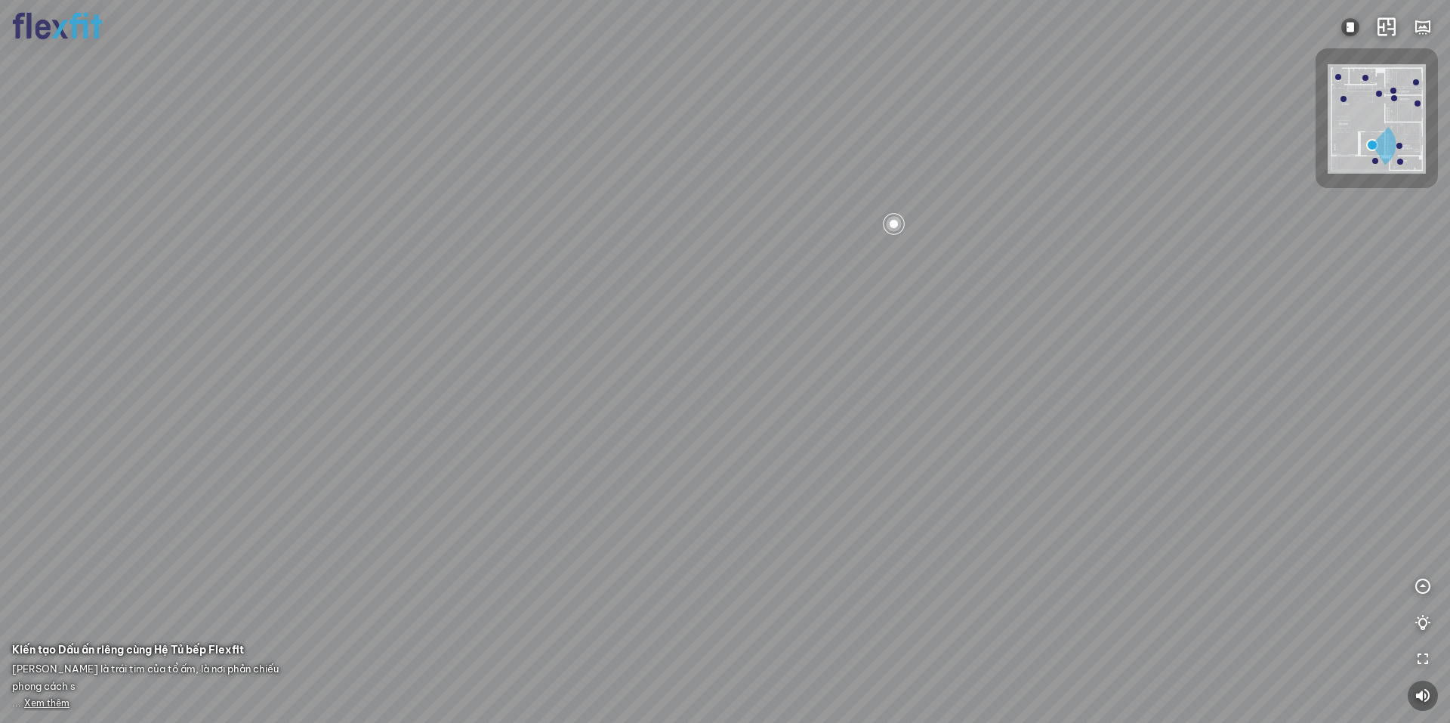
drag, startPoint x: 770, startPoint y: 459, endPoint x: 735, endPoint y: 409, distance: 60.7
click at [735, 409] on div at bounding box center [725, 361] width 1450 height 723
drag, startPoint x: 718, startPoint y: 468, endPoint x: 696, endPoint y: 577, distance: 110.9
click at [695, 553] on div at bounding box center [725, 361] width 1450 height 723
drag
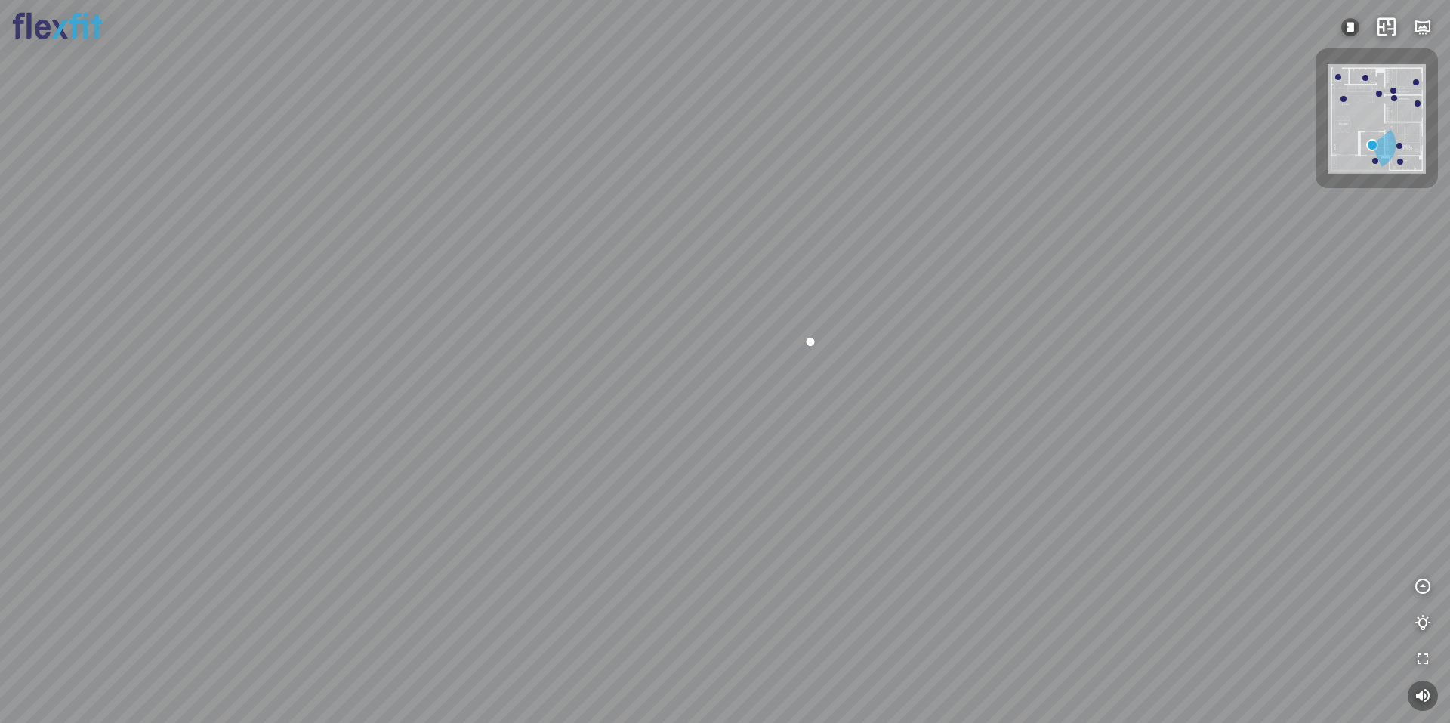
click at [758, 411] on div at bounding box center [725, 361] width 1450 height 723
click at [729, 413] on div at bounding box center [725, 361] width 1450 height 723
click at [710, 431] on div at bounding box center [725, 361] width 1450 height 723
click at [730, 466] on div at bounding box center [725, 361] width 1450 height 723
click at [584, 399] on div at bounding box center [725, 361] width 1450 height 723
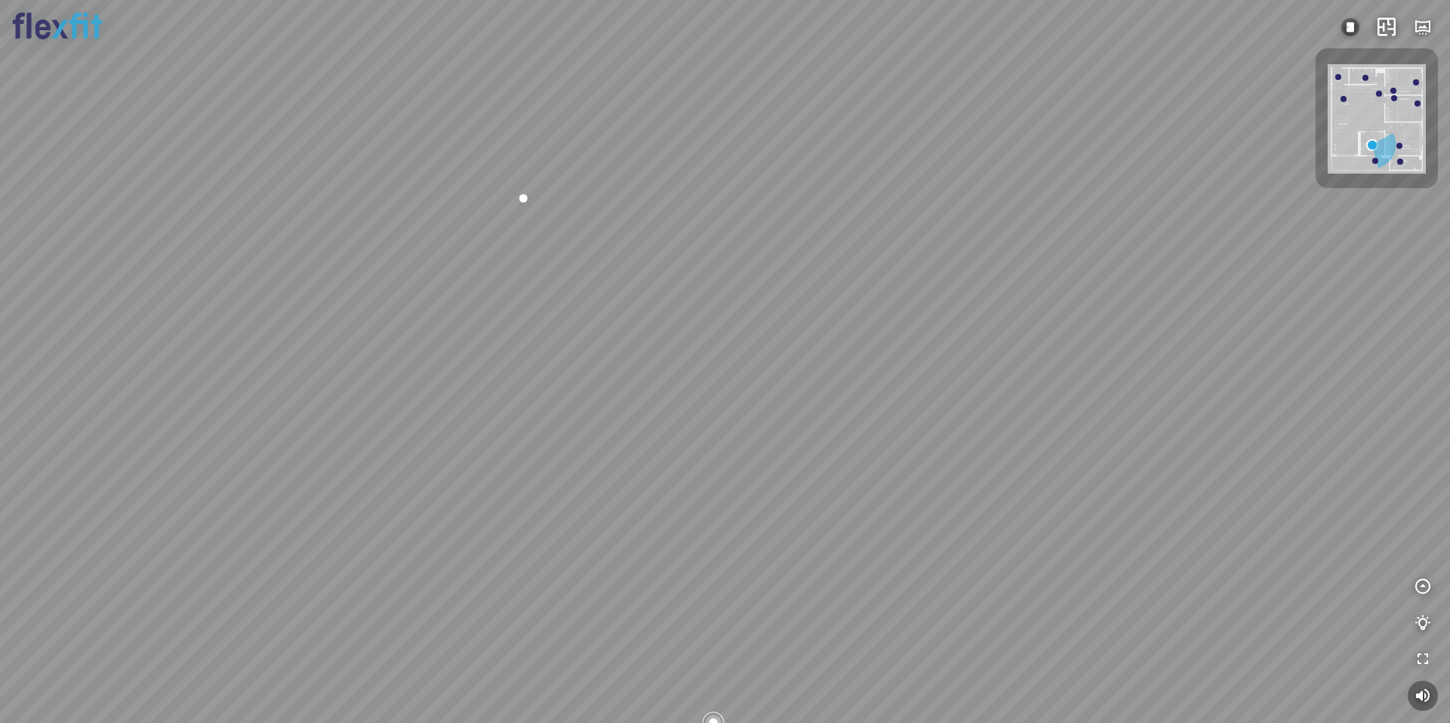
drag, startPoint x: 751, startPoint y: 388, endPoint x: 475, endPoint y: 266, distance: 302.2
click at [552, 290] on div at bounding box center [725, 361] width 1450 height 723
drag, startPoint x: 834, startPoint y: 415, endPoint x: 565, endPoint y: 361, distance: 273.5
click at [595, 373] on div at bounding box center [725, 361] width 1450 height 723
click at [759, 539] on div at bounding box center [725, 361] width 1450 height 723
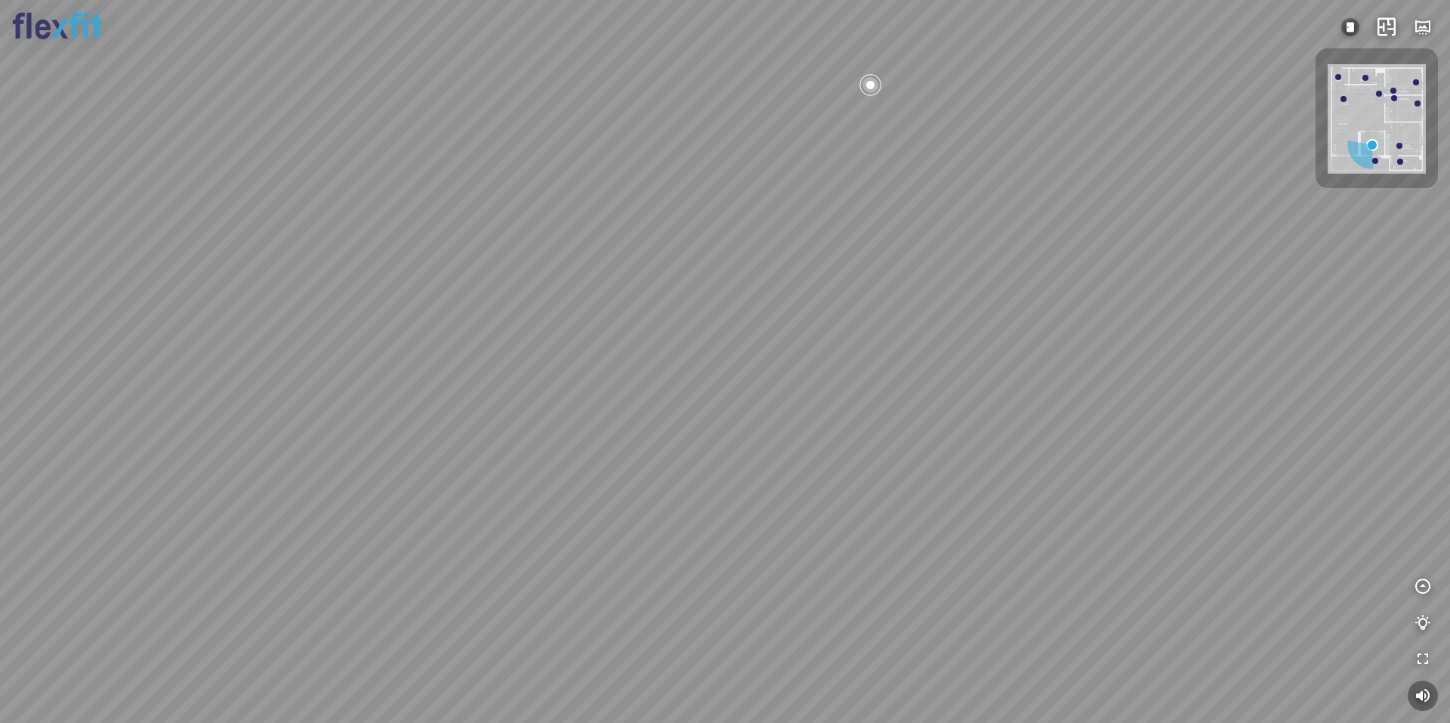
click at [609, 442] on div at bounding box center [725, 361] width 1450 height 723
click at [634, 457] on div at bounding box center [725, 361] width 1450 height 723
drag, startPoint x: 876, startPoint y: 510, endPoint x: 866, endPoint y: 487, distance: 25.4
click at [874, 498] on div at bounding box center [725, 361] width 1450 height 723
drag, startPoint x: 829, startPoint y: 480, endPoint x: 839, endPoint y: 377, distance: 103.9
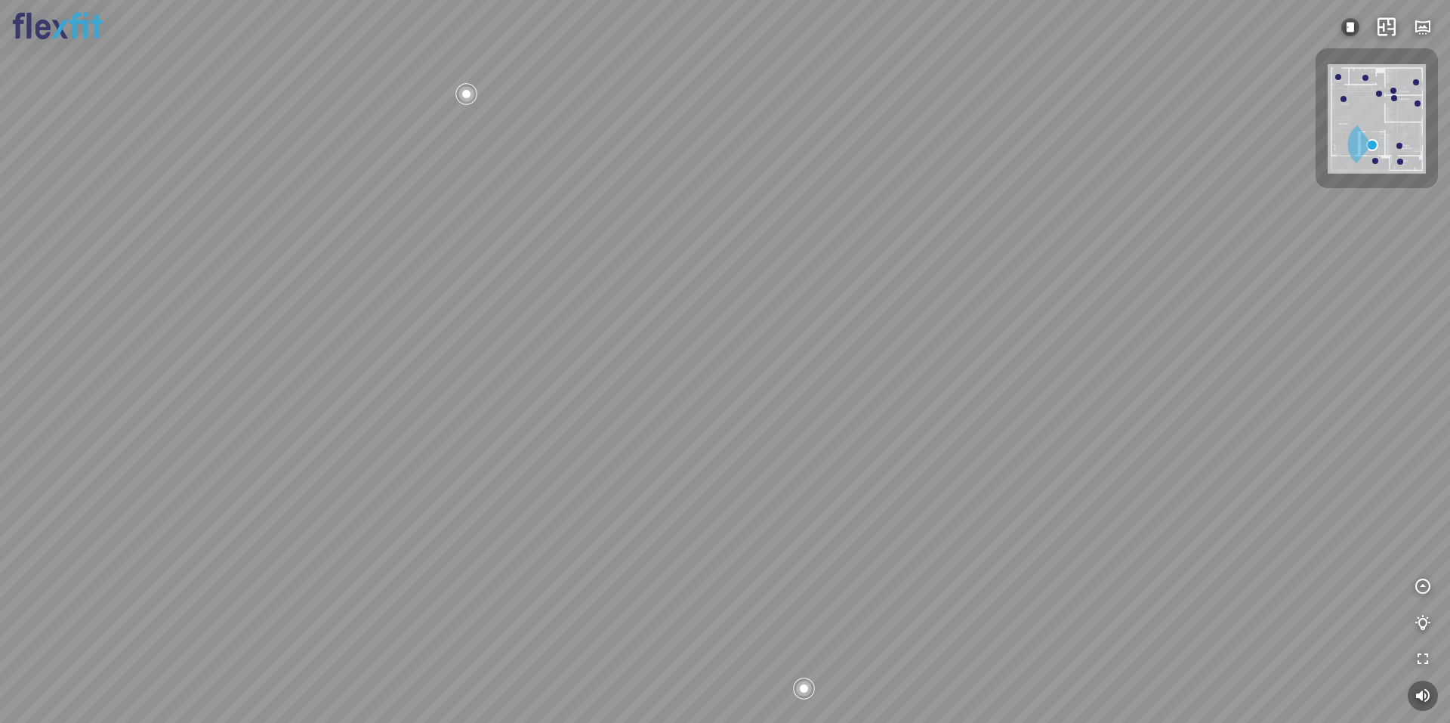
click at [833, 381] on div at bounding box center [725, 361] width 1450 height 723
drag, startPoint x: 804, startPoint y: 431, endPoint x: 782, endPoint y: 469, distance: 43.6
click at [788, 461] on div at bounding box center [725, 361] width 1450 height 723
drag, startPoint x: 805, startPoint y: 575, endPoint x: 772, endPoint y: 377, distance: 200.5
click at [775, 401] on div at bounding box center [725, 361] width 1450 height 723
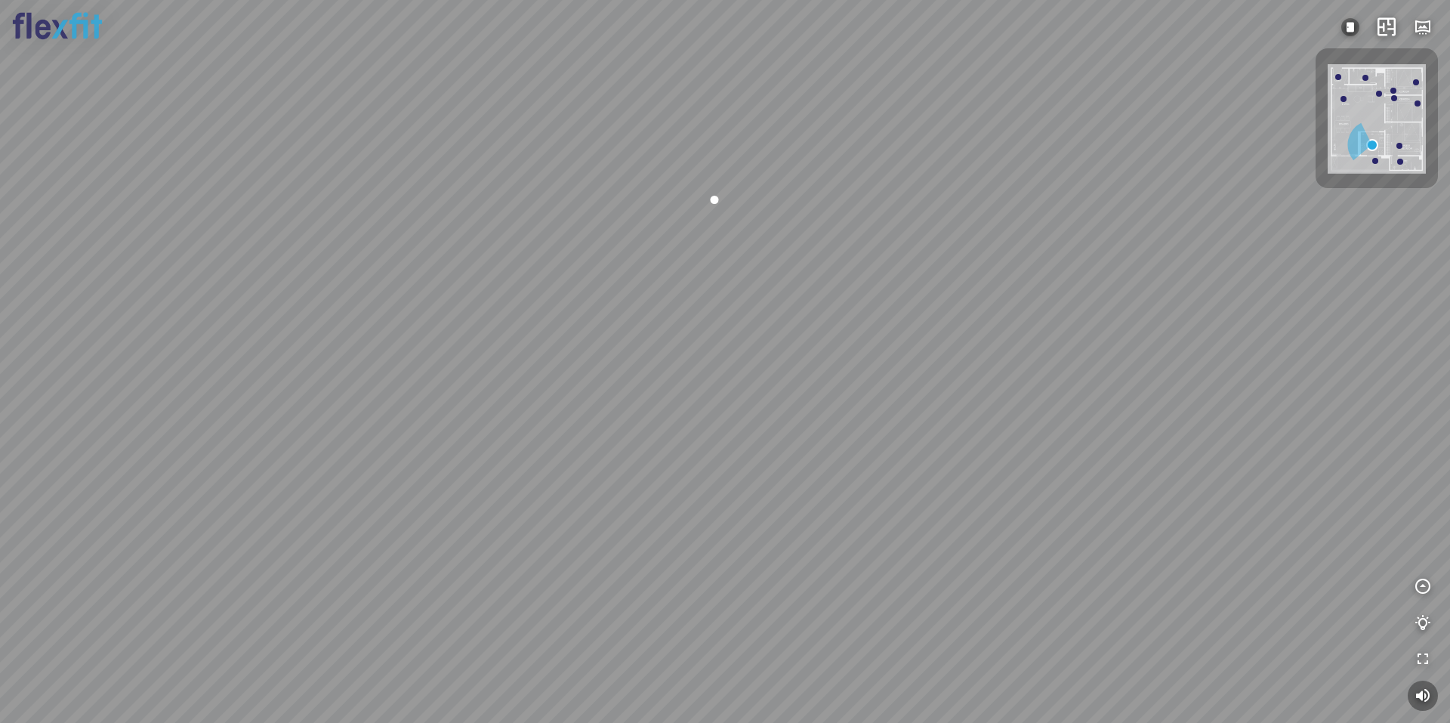
drag, startPoint x: 766, startPoint y: 378, endPoint x: 766, endPoint y: 393, distance: 14.4
click at [766, 393] on div at bounding box center [725, 361] width 1450 height 723
drag, startPoint x: 762, startPoint y: 348, endPoint x: 763, endPoint y: 462, distance: 114.0
click at [763, 455] on div at bounding box center [725, 361] width 1450 height 723
drag, startPoint x: 821, startPoint y: 402, endPoint x: 708, endPoint y: 538, distance: 176.4
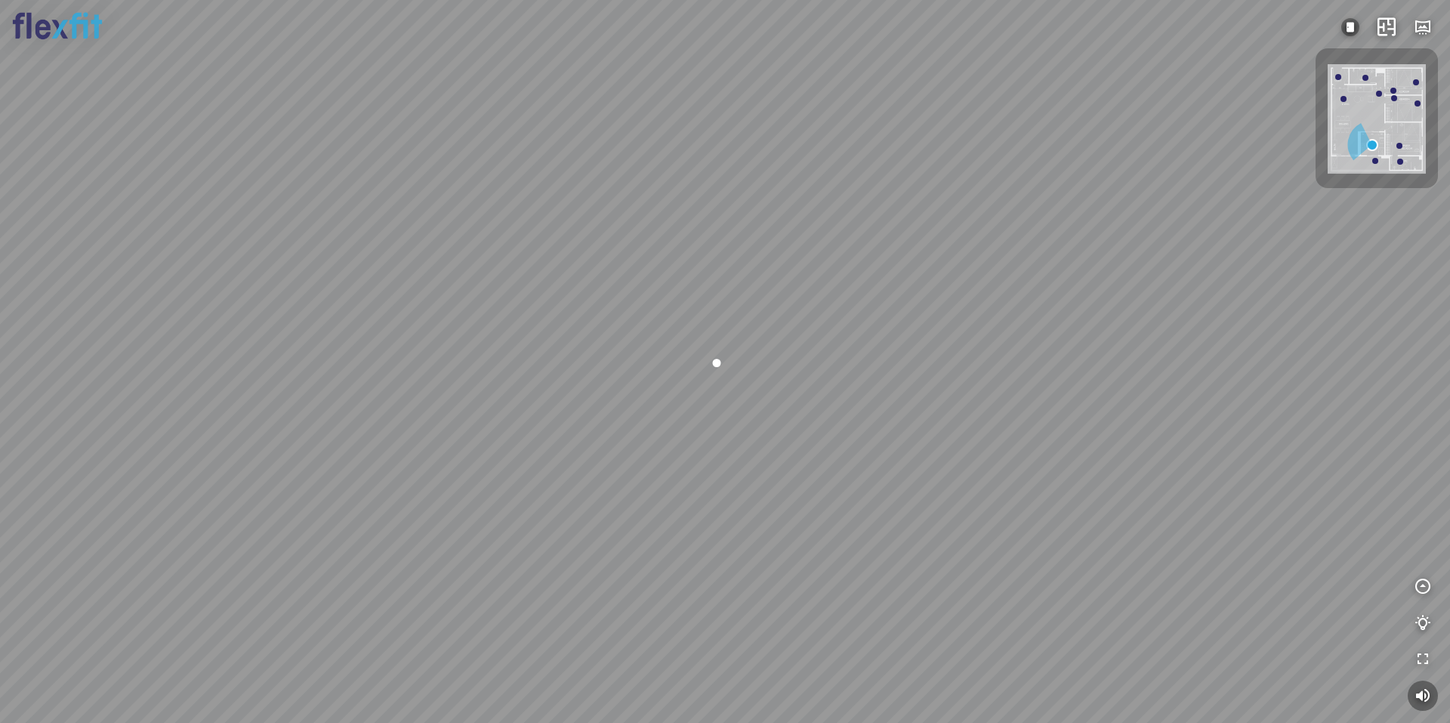
click at [714, 535] on div at bounding box center [725, 361] width 1450 height 723
drag, startPoint x: 909, startPoint y: 384, endPoint x: 826, endPoint y: 411, distance: 87.4
click at [831, 418] on div at bounding box center [725, 361] width 1450 height 723
drag, startPoint x: 872, startPoint y: 419, endPoint x: 784, endPoint y: 407, distance: 89.2
click at [797, 407] on div at bounding box center [725, 361] width 1450 height 723
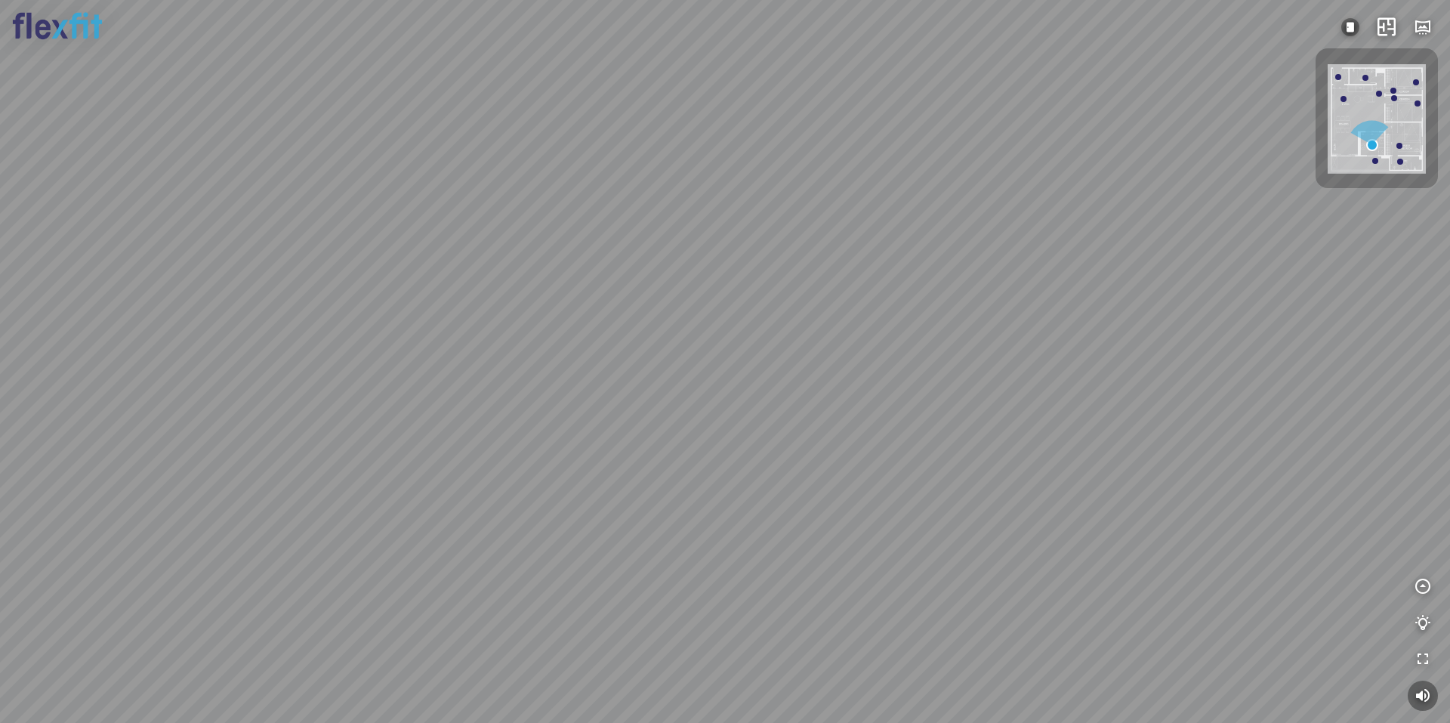
drag, startPoint x: 1035, startPoint y: 421, endPoint x: 630, endPoint y: 376, distance: 407.9
click at [686, 399] on div at bounding box center [725, 361] width 1450 height 723
drag, startPoint x: 525, startPoint y: 344, endPoint x: 311, endPoint y: 345, distance: 213.7
click at [329, 338] on div at bounding box center [725, 361] width 1450 height 723
drag, startPoint x: 596, startPoint y: 313, endPoint x: 402, endPoint y: 210, distance: 219.5
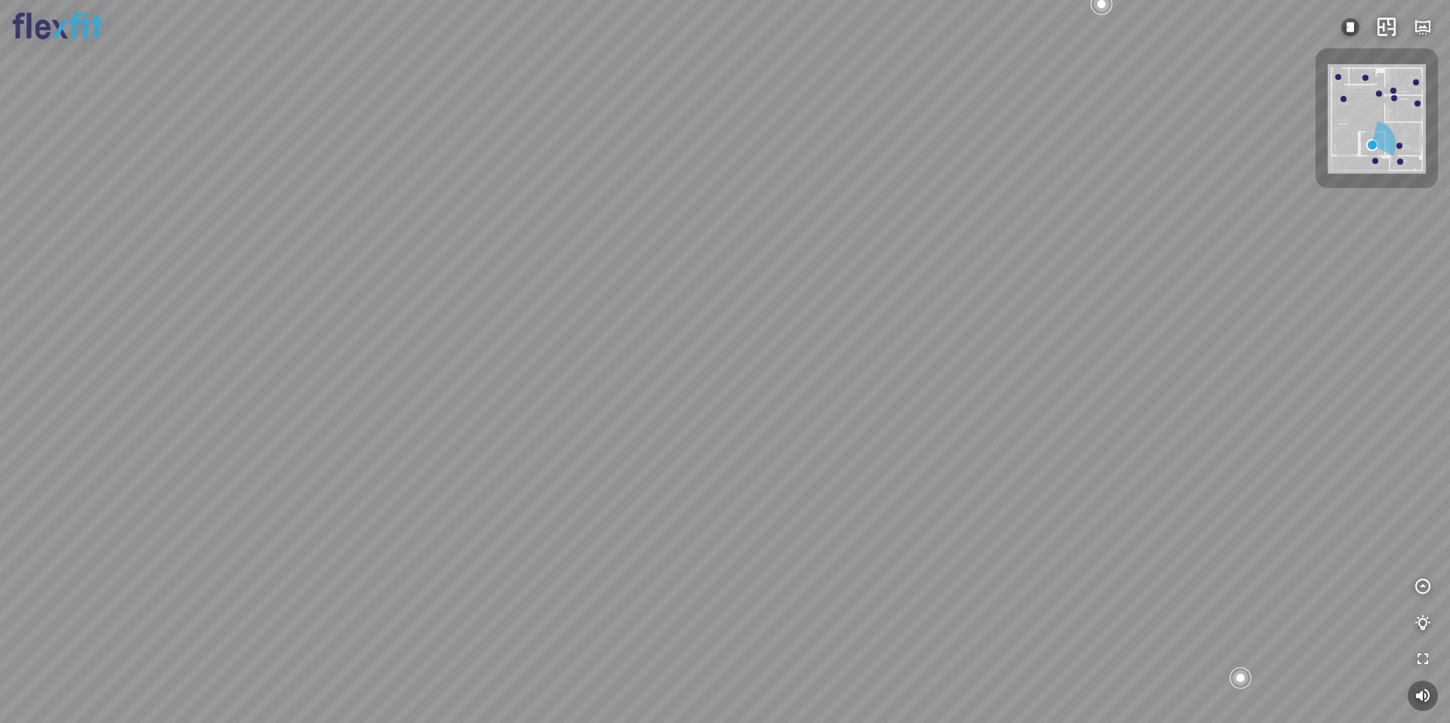
click at [428, 224] on div at bounding box center [725, 361] width 1450 height 723
drag, startPoint x: 504, startPoint y: 274, endPoint x: 741, endPoint y: 189, distance: 251.2
click at [704, 206] on div at bounding box center [725, 361] width 1450 height 723
drag, startPoint x: 758, startPoint y: 230, endPoint x: 747, endPoint y: 352, distance: 122.8
click at [747, 347] on div at bounding box center [725, 361] width 1450 height 723
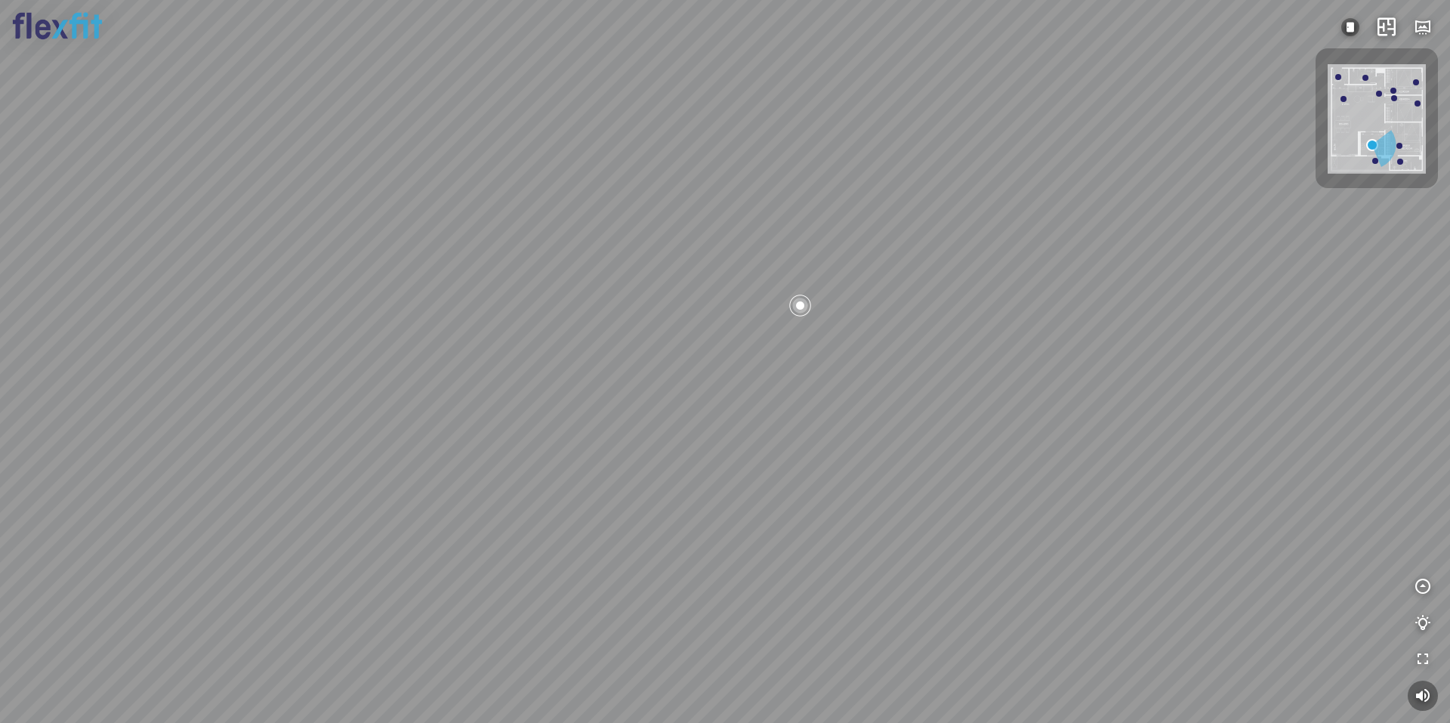
drag, startPoint x: 633, startPoint y: 332, endPoint x: 830, endPoint y: 304, distance: 199.9
click at [779, 307] on div at bounding box center [725, 361] width 1450 height 723
drag, startPoint x: 699, startPoint y: 282, endPoint x: 769, endPoint y: 391, distance: 129.6
click at [765, 372] on div at bounding box center [725, 361] width 1450 height 723
drag, startPoint x: 819, startPoint y: 371, endPoint x: 667, endPoint y: 433, distance: 163.9
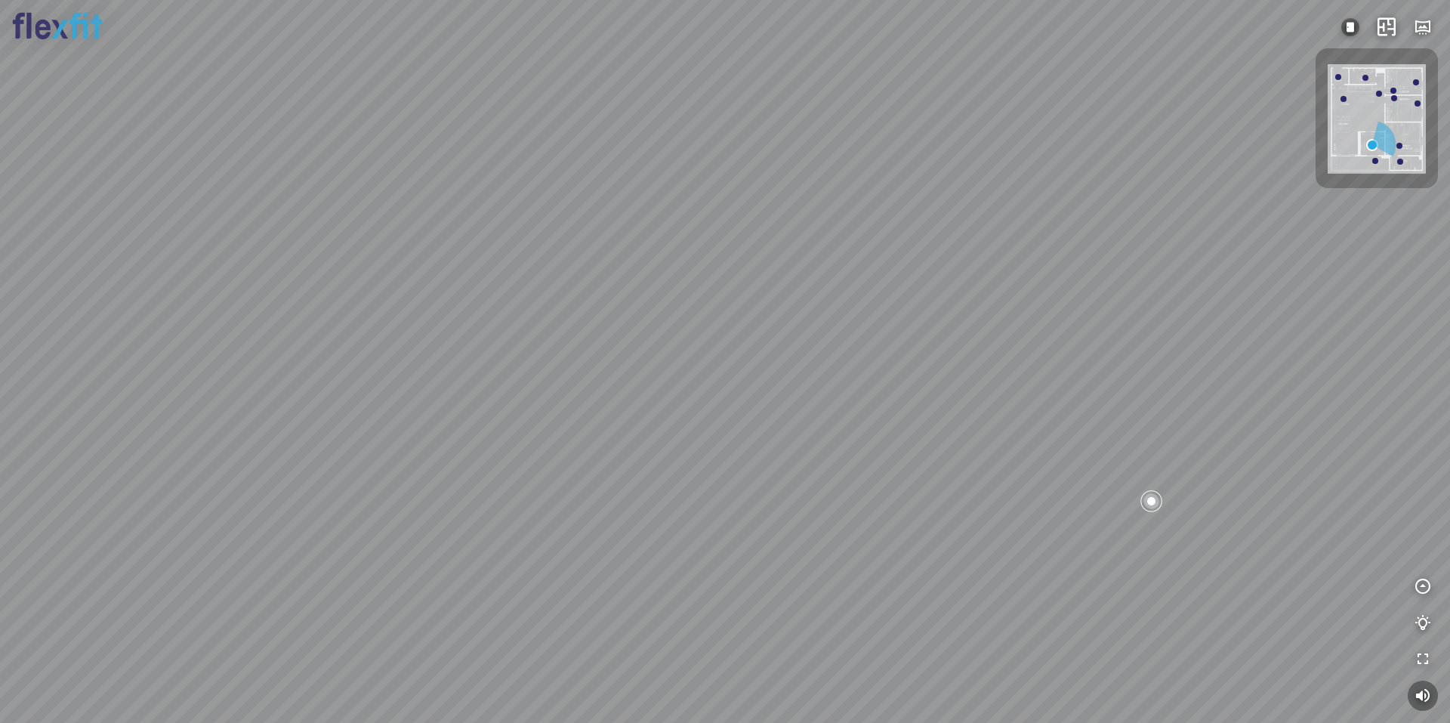
click at [701, 430] on div at bounding box center [725, 361] width 1450 height 723
drag, startPoint x: 451, startPoint y: 254, endPoint x: 553, endPoint y: 414, distance: 190.2
click at [538, 402] on div at bounding box center [725, 361] width 1450 height 723
drag, startPoint x: 461, startPoint y: 311, endPoint x: 672, endPoint y: 318, distance: 211.5
click at [657, 319] on div at bounding box center [725, 361] width 1450 height 723
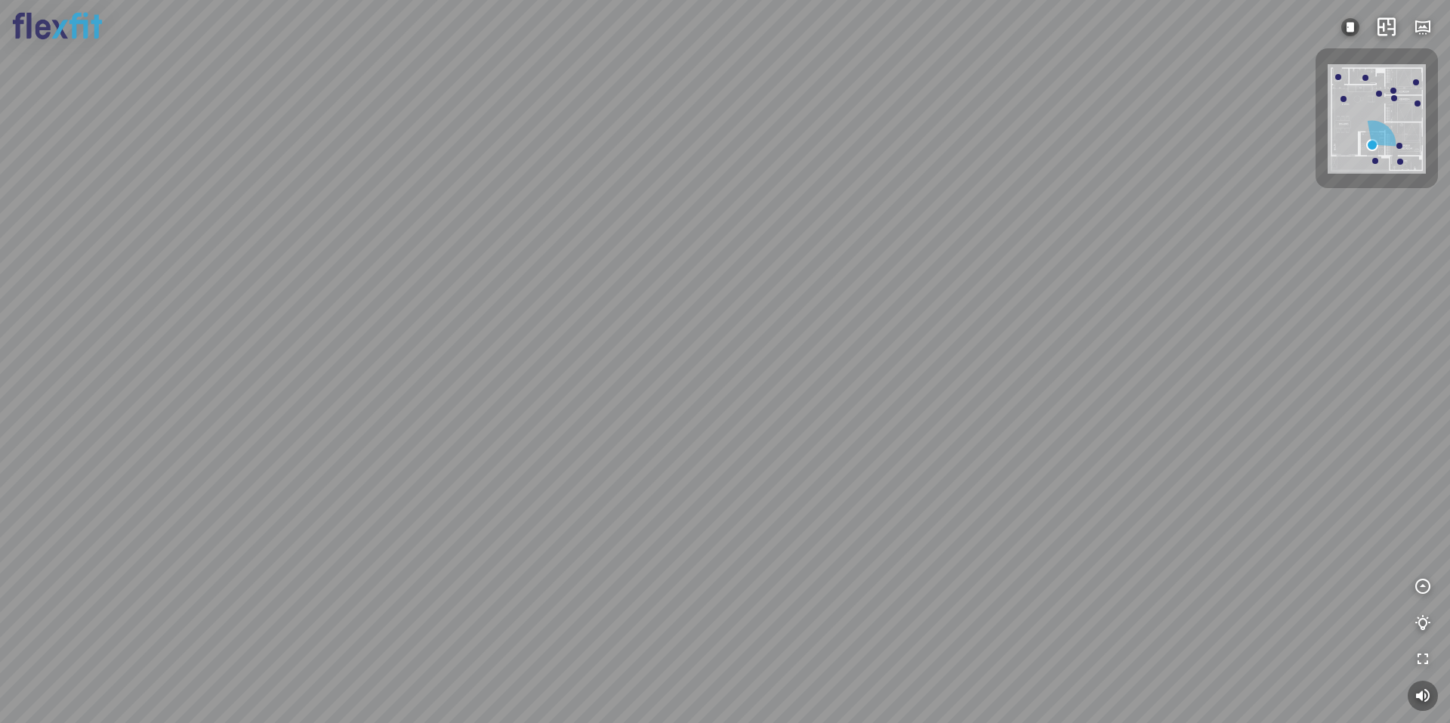
drag, startPoint x: 509, startPoint y: 395, endPoint x: 612, endPoint y: 358, distance: 109.8
click at [596, 359] on div at bounding box center [725, 361] width 1450 height 723
click at [579, 451] on div at bounding box center [725, 361] width 1450 height 723
click at [725, 555] on div at bounding box center [725, 361] width 1450 height 723
drag, startPoint x: 902, startPoint y: 422, endPoint x: 1283, endPoint y: 337, distance: 390.0
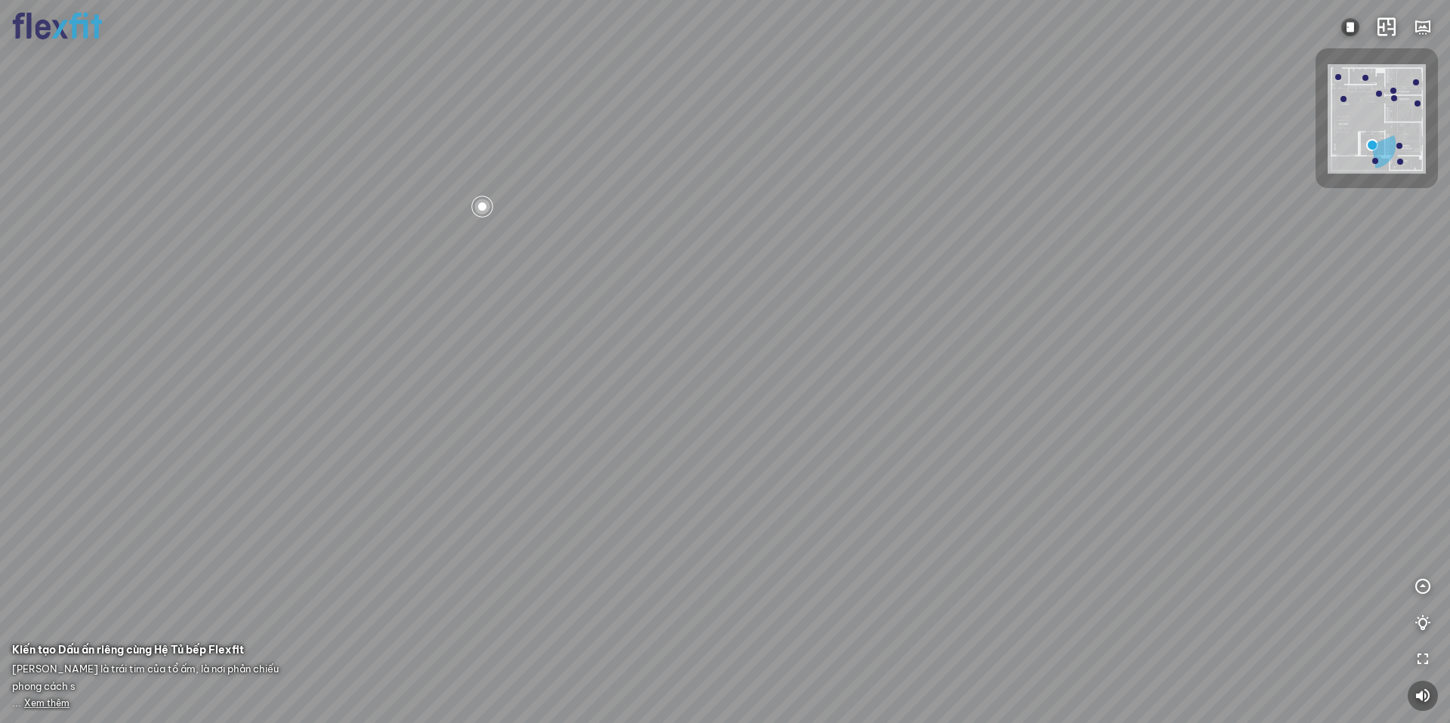
click at [1308, 328] on div at bounding box center [725, 361] width 1450 height 723
click at [559, 322] on div at bounding box center [725, 361] width 1450 height 723
drag, startPoint x: 943, startPoint y: 379, endPoint x: 297, endPoint y: 187, distance: 674.1
click at [310, 187] on div "Bếp WC Phòng ngủ master Phòng ngủ Phòng ngủ" at bounding box center [725, 361] width 1450 height 723
drag, startPoint x: 413, startPoint y: 248, endPoint x: 528, endPoint y: 257, distance: 115.2
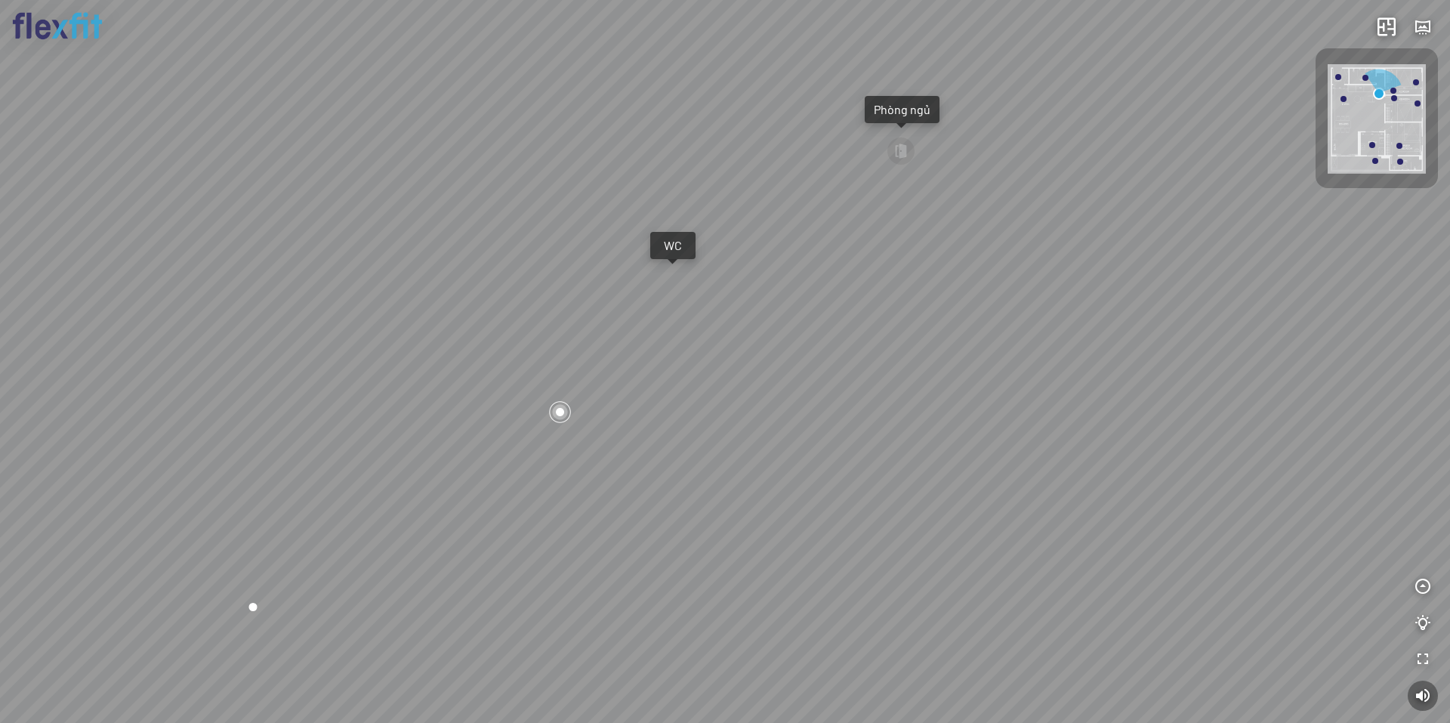
click at [391, 245] on div "Bếp WC Phòng ngủ master Phòng ngủ Phòng ngủ" at bounding box center [725, 361] width 1450 height 723
drag, startPoint x: 731, startPoint y: 323, endPoint x: 304, endPoint y: 338, distance: 427.6
click at [304, 337] on div "Bếp WC Phòng ngủ master Phòng ngủ Phòng ngủ" at bounding box center [725, 361] width 1450 height 723
drag, startPoint x: 642, startPoint y: 371, endPoint x: 670, endPoint y: 408, distance: 46.4
click at [664, 411] on div "Bếp WC Phòng ngủ master Phòng ngủ Phòng ngủ" at bounding box center [725, 361] width 1450 height 723
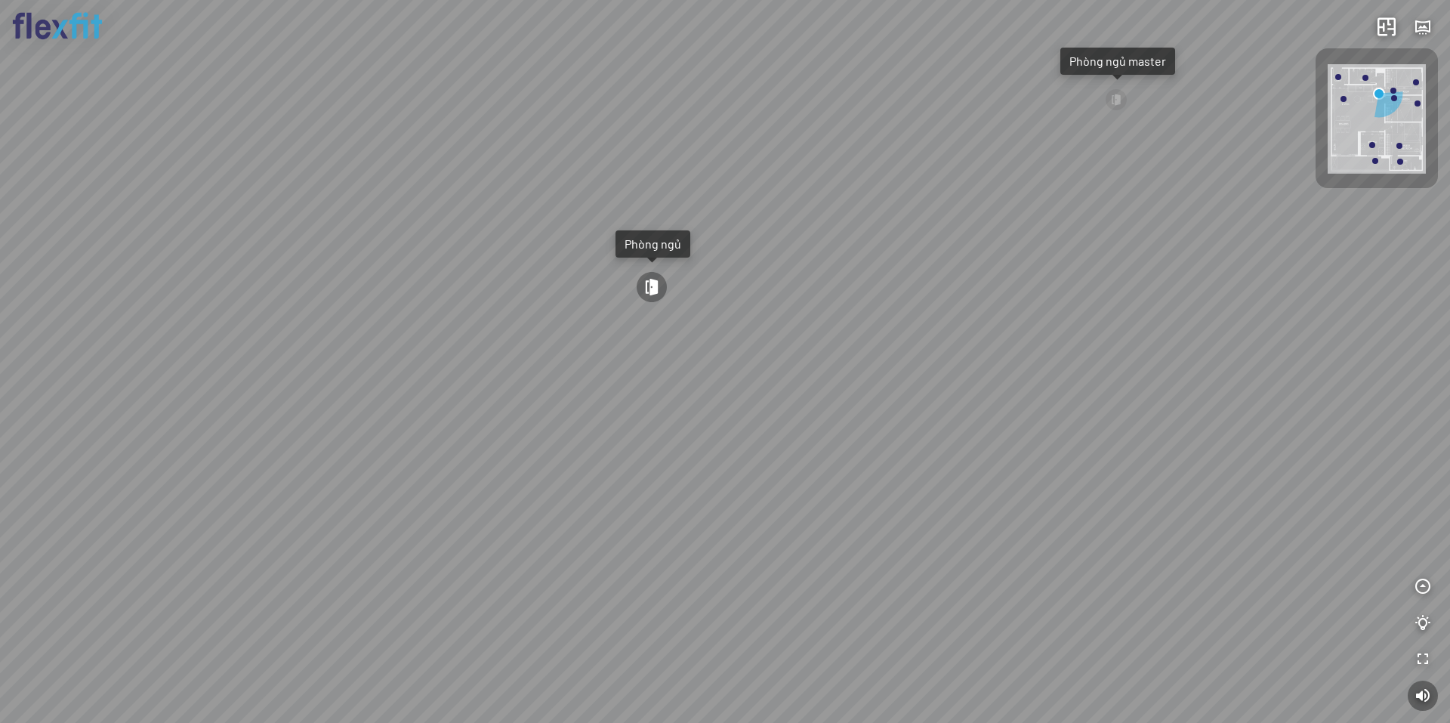
click at [665, 263] on div "Bếp WC Phòng ngủ master Phòng ngủ Phòng ngủ" at bounding box center [725, 361] width 1450 height 723
drag, startPoint x: 902, startPoint y: 405, endPoint x: 791, endPoint y: 248, distance: 191.7
click at [793, 250] on div "Phòng khách" at bounding box center [725, 361] width 1450 height 723
drag, startPoint x: 639, startPoint y: 297, endPoint x: 740, endPoint y: 177, distance: 157.6
click at [714, 189] on div "Phòng khách" at bounding box center [725, 361] width 1450 height 723
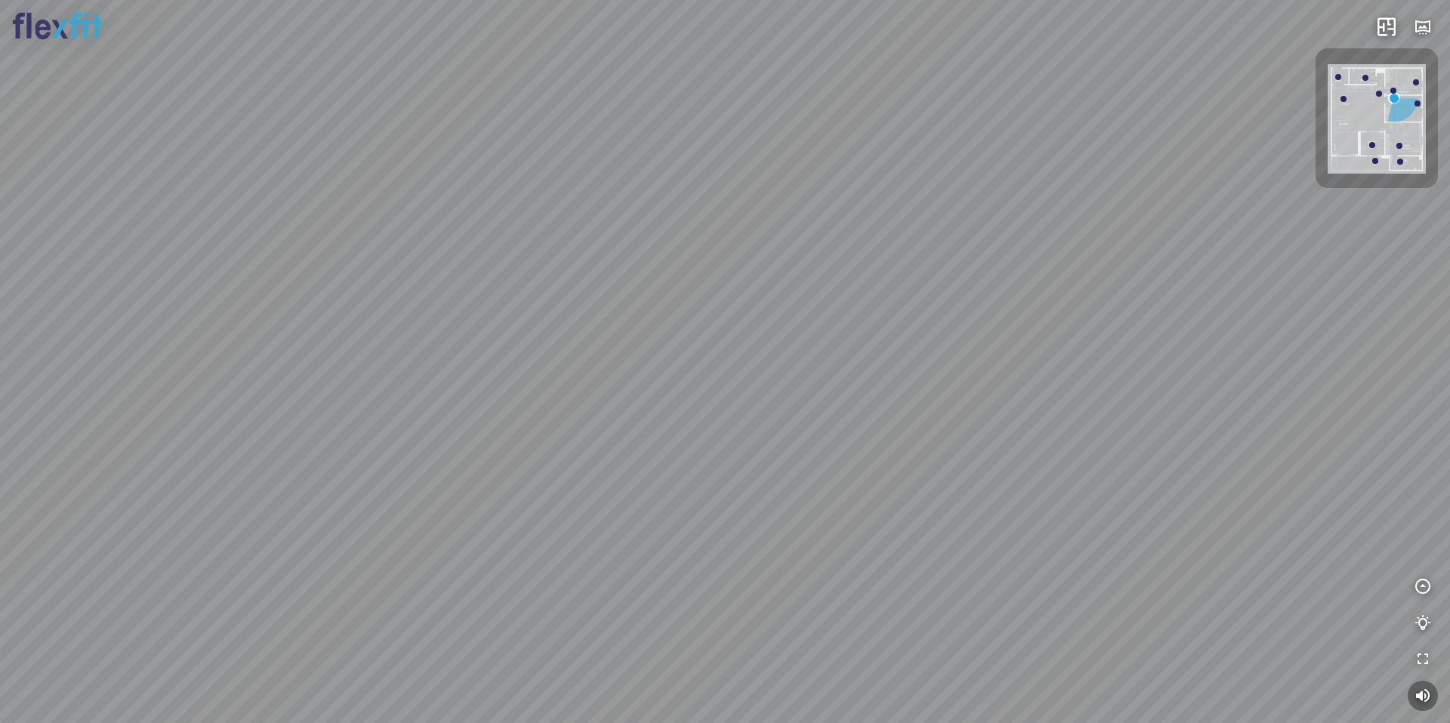
drag, startPoint x: 679, startPoint y: 268, endPoint x: 671, endPoint y: 377, distance: 109.0
click at [711, 438] on div "Phòng khách" at bounding box center [725, 361] width 1450 height 723
click at [647, 304] on div "Phòng khách" at bounding box center [725, 361] width 1450 height 723
click at [643, 545] on div "Phòng khách" at bounding box center [725, 361] width 1450 height 723
click at [1206, 176] on div "Phòng khách" at bounding box center [1199, 170] width 68 height 15
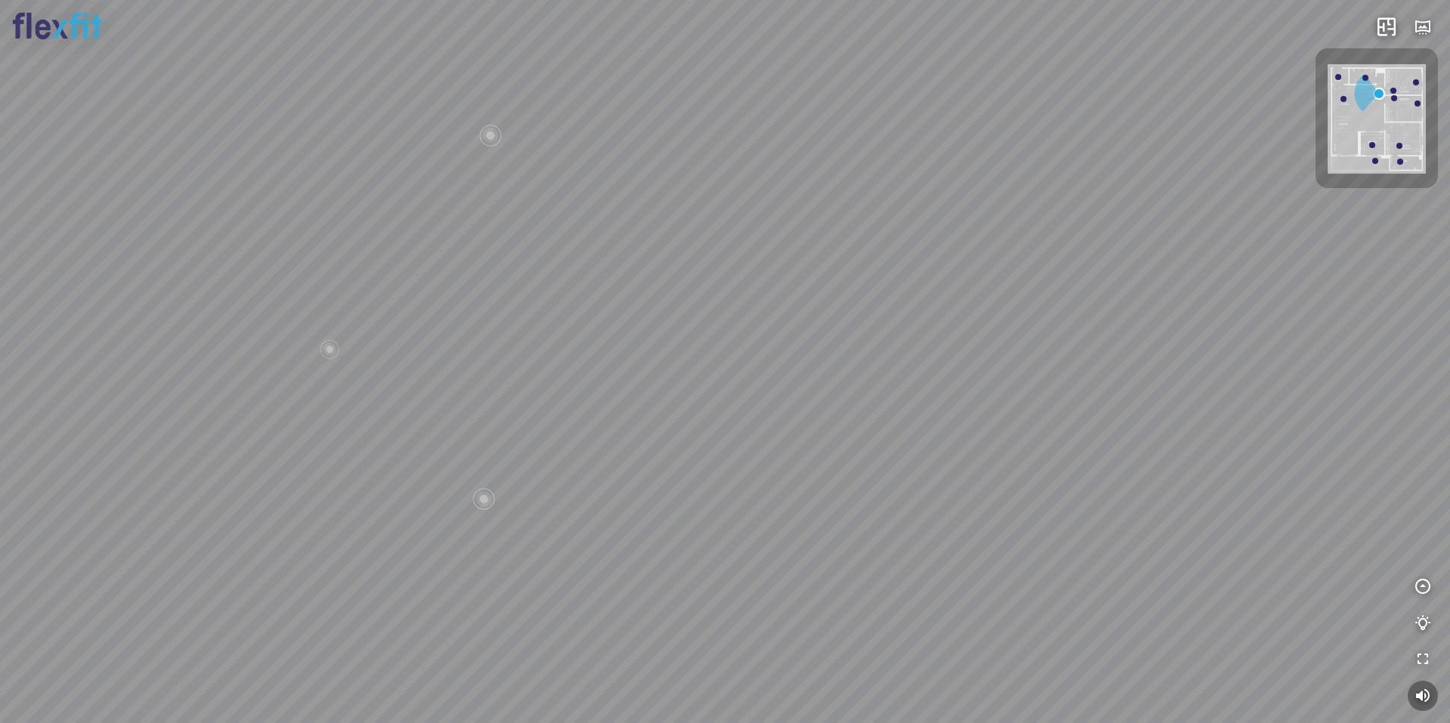
click at [966, 287] on div "Bếp WC Phòng ngủ master Phòng ngủ Phòng ngủ" at bounding box center [725, 361] width 1450 height 723
click at [1099, 276] on div "Bếp WC Phòng ngủ master Phòng ngủ Phòng ngủ" at bounding box center [725, 361] width 1450 height 723
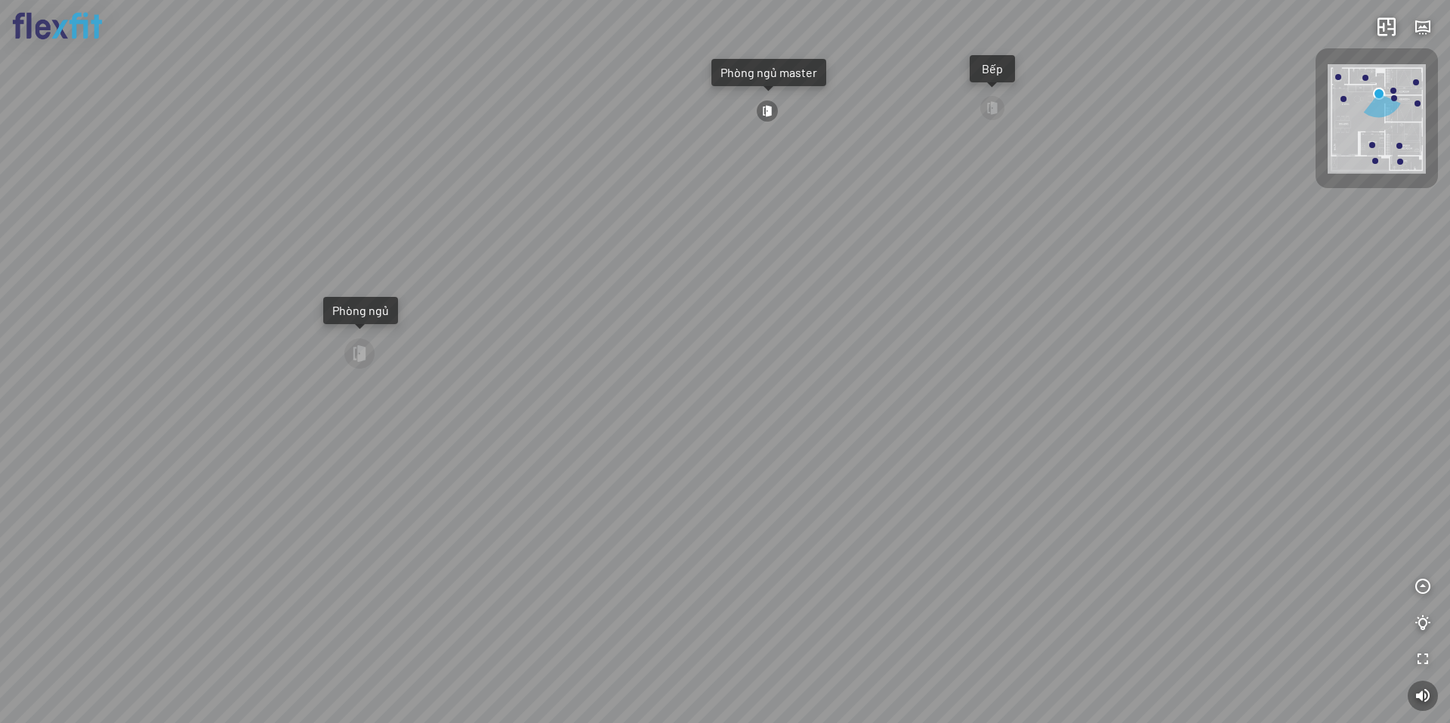
click at [812, 316] on div "Bếp WC Phòng ngủ master Phòng ngủ Phòng ngủ" at bounding box center [725, 361] width 1450 height 723
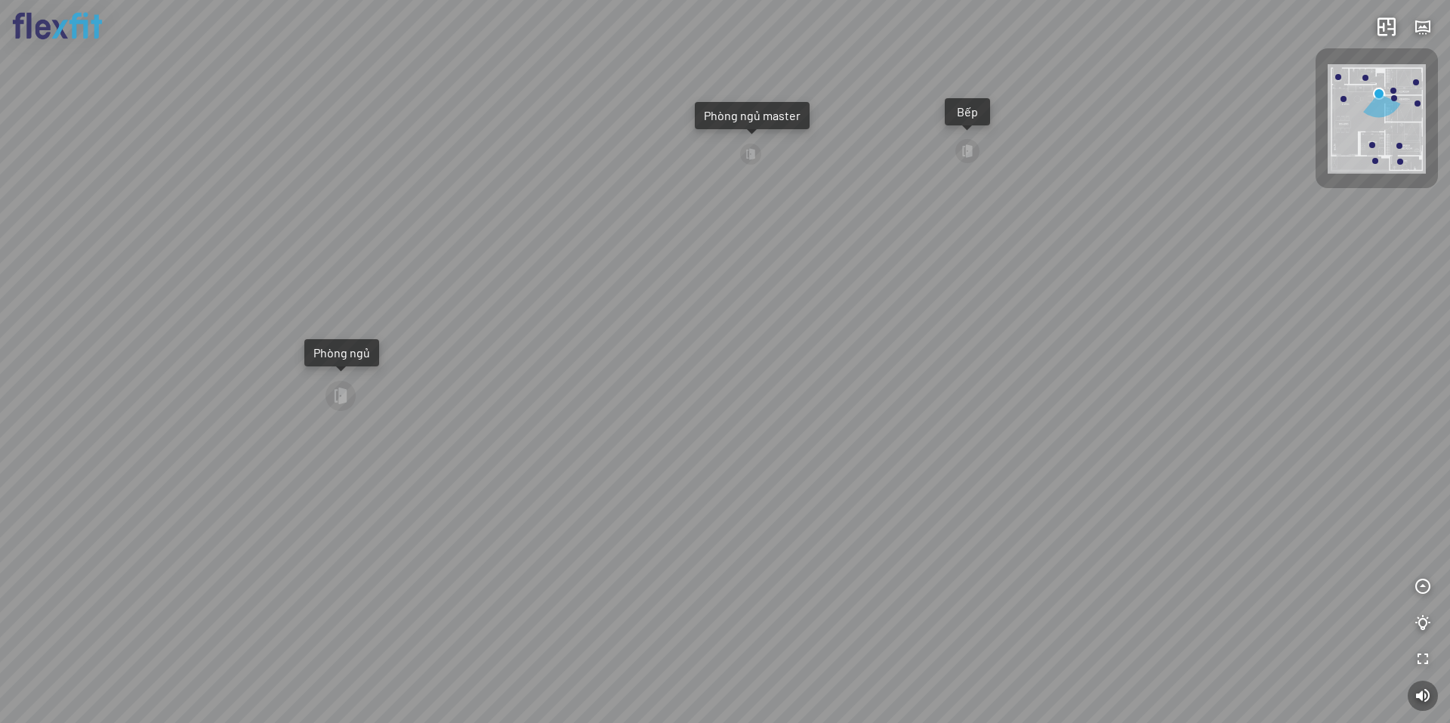
click at [790, 106] on div "Phòng ngủ master" at bounding box center [752, 115] width 115 height 27
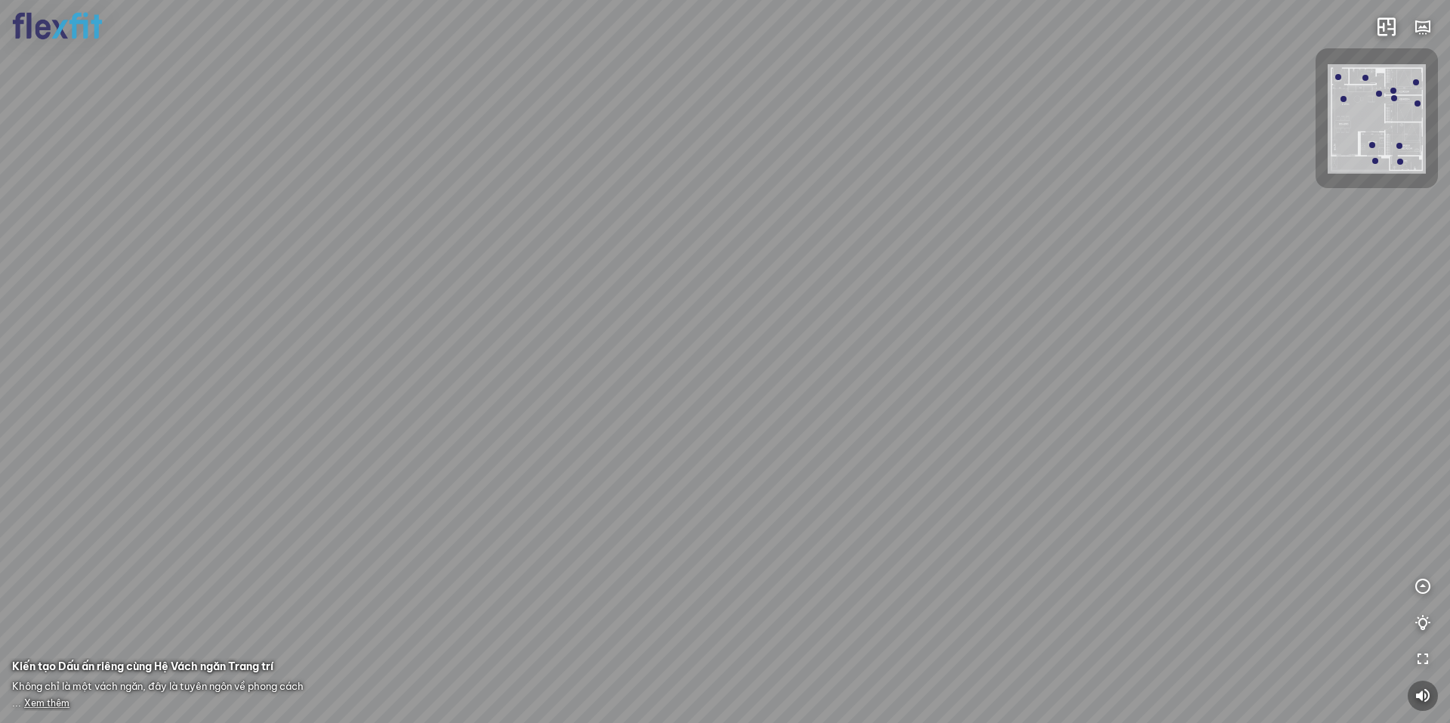
click at [740, 248] on div at bounding box center [725, 361] width 1450 height 723
click at [637, 273] on div at bounding box center [725, 361] width 1450 height 723
click at [825, 129] on div at bounding box center [725, 361] width 1450 height 723
click at [885, 282] on div at bounding box center [725, 361] width 1450 height 723
click at [732, 228] on div at bounding box center [725, 361] width 1450 height 723
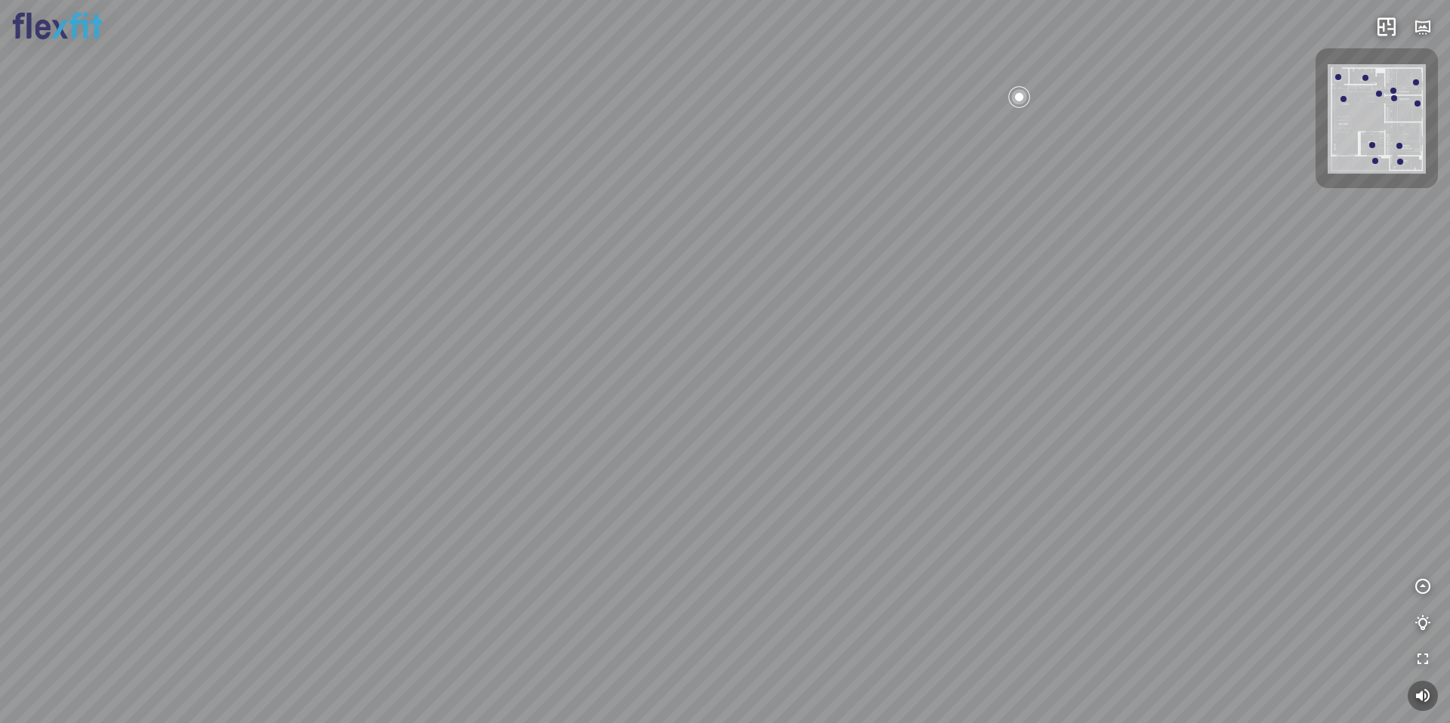
click at [755, 368] on div at bounding box center [725, 361] width 1450 height 723
click at [629, 365] on div at bounding box center [725, 361] width 1450 height 723
click at [1327, 51] on div "Phòng khách Phòng tắm master INFO: krpano 1.20.8 (build [DATE]) INFO: HTML5/Des…" at bounding box center [725, 361] width 1450 height 723
click at [1132, 425] on div "Phòng khách Phòng tắm master" at bounding box center [725, 361] width 1450 height 723
click at [1025, 449] on div "Phòng khách Phòng tắm master" at bounding box center [725, 361] width 1450 height 723
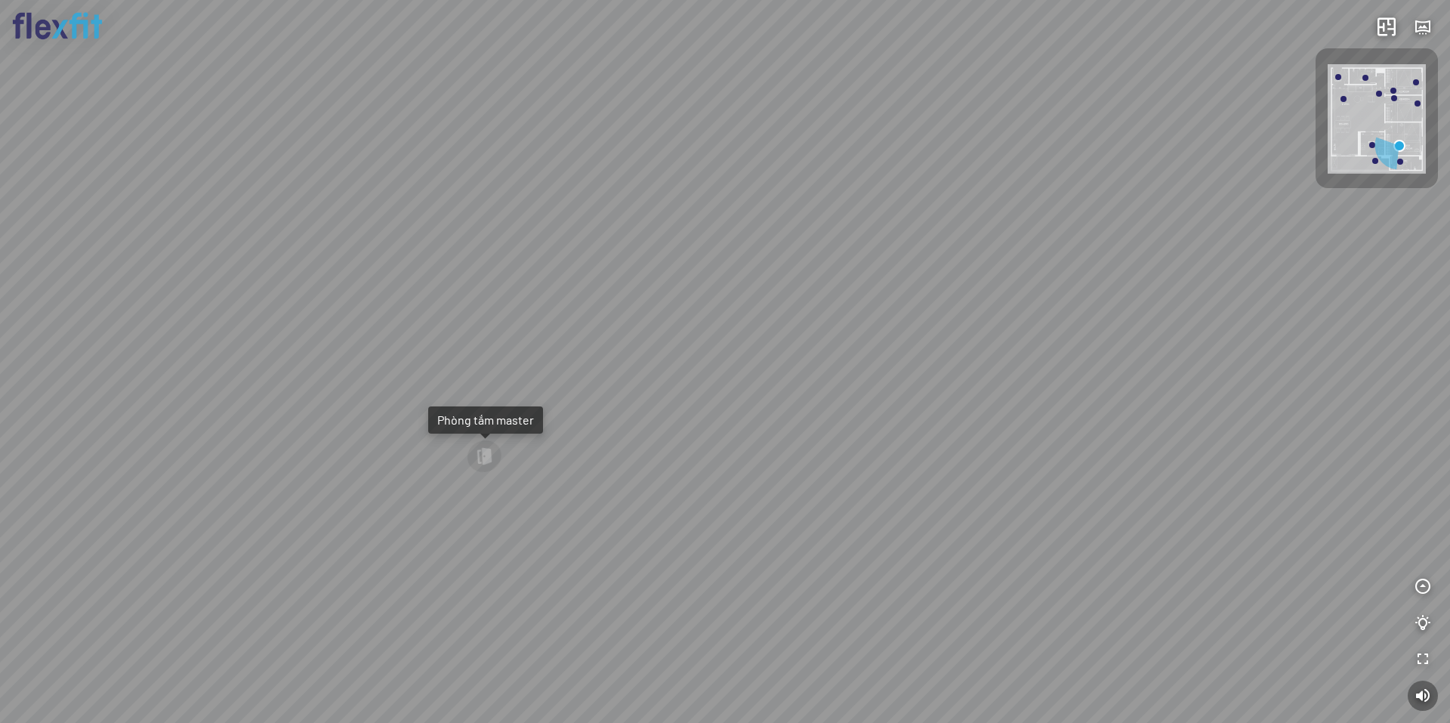
click at [858, 452] on div "Phòng khách Phòng tắm master" at bounding box center [725, 361] width 1450 height 723
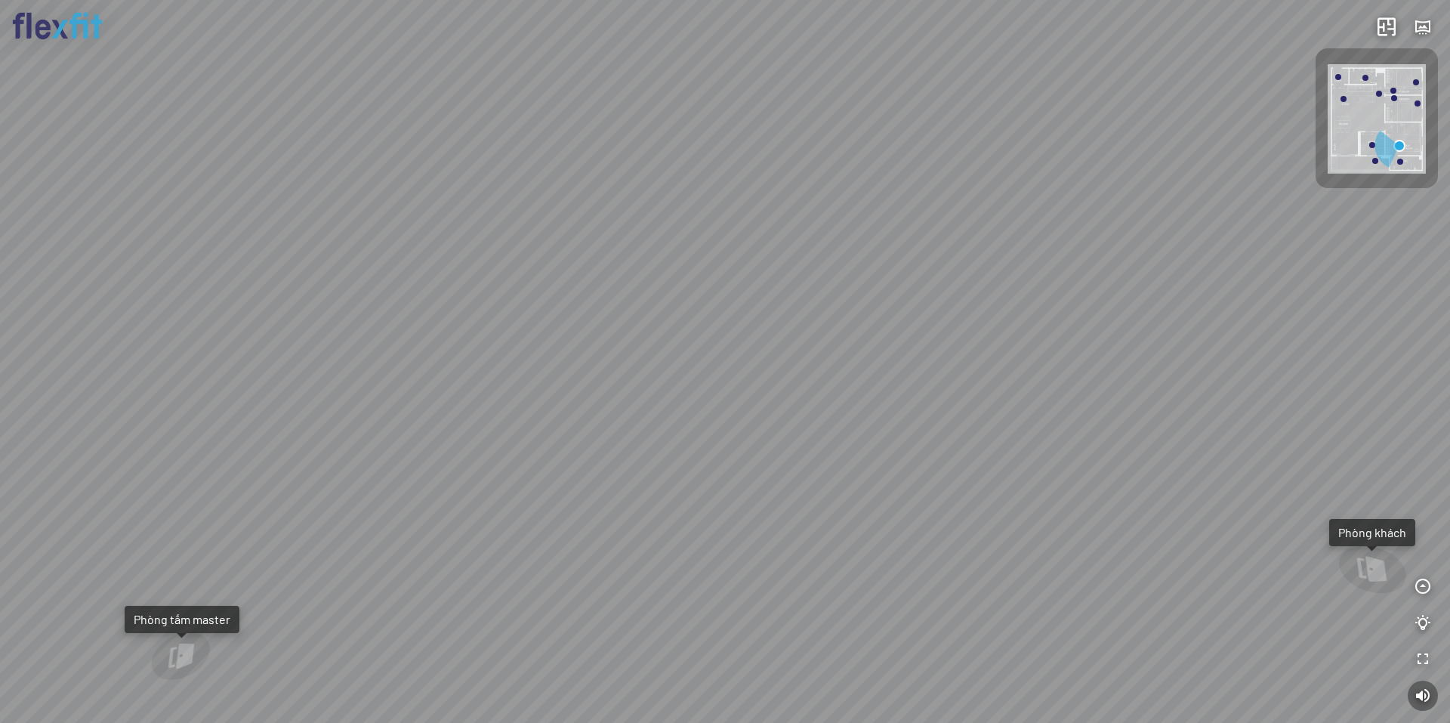
click at [865, 258] on div "Phòng khách Phòng tắm master" at bounding box center [725, 361] width 1450 height 723
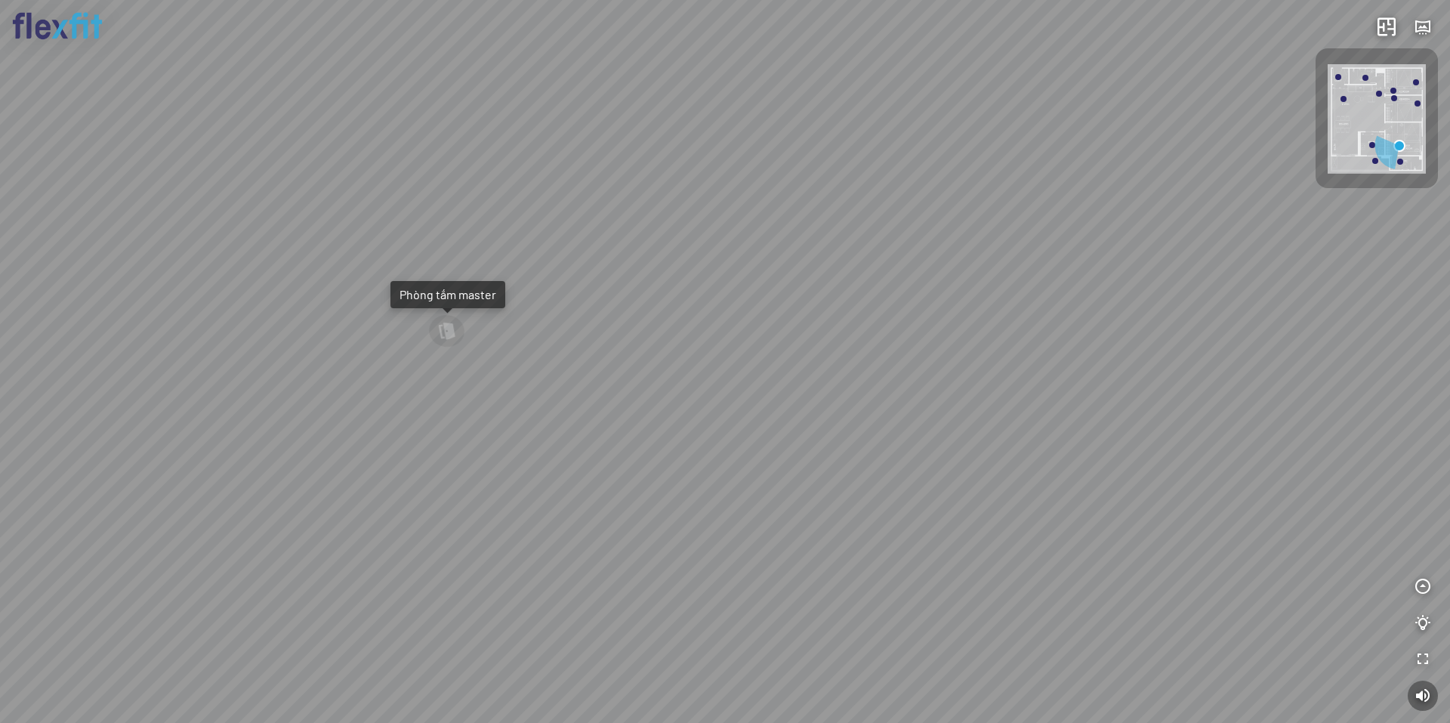
click at [978, 244] on div "Phòng khách Phòng tắm master" at bounding box center [725, 361] width 1450 height 723
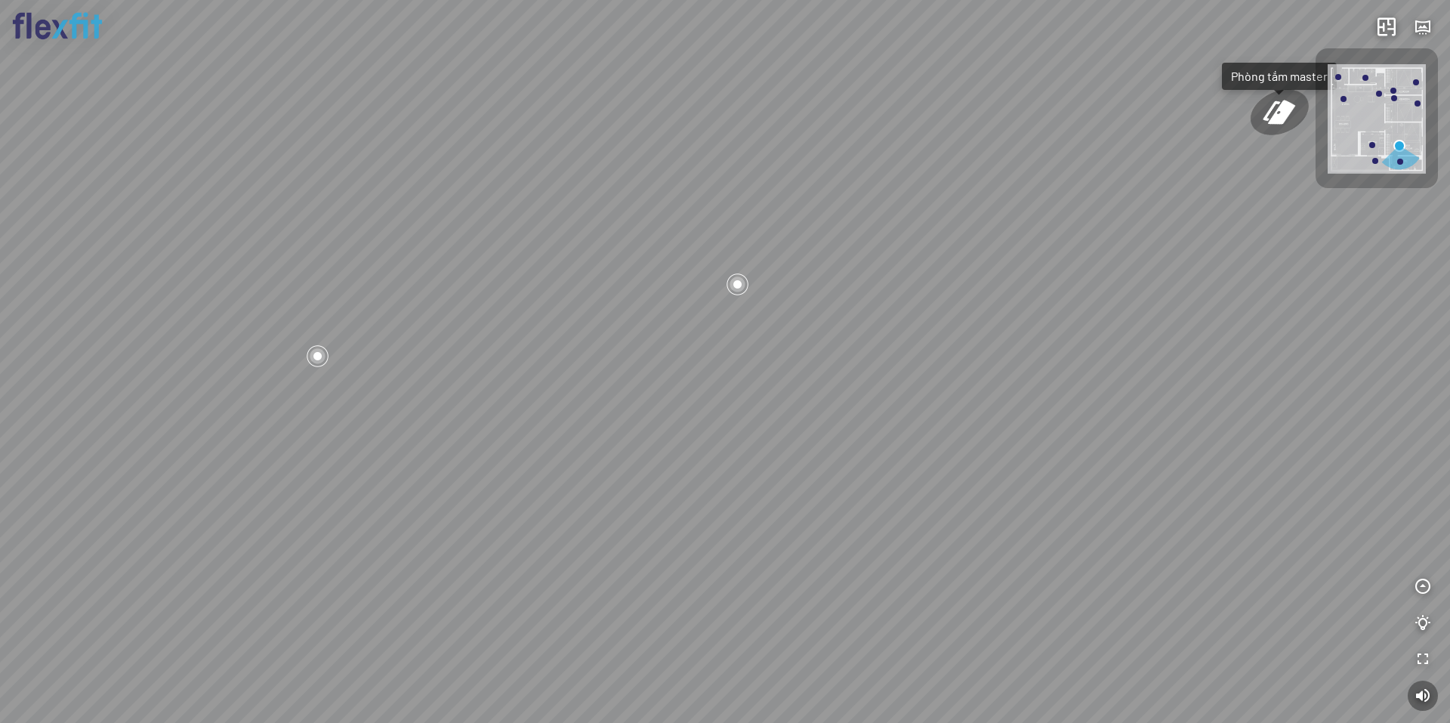
click at [890, 282] on div "Phòng khách Phòng tắm master" at bounding box center [725, 361] width 1450 height 723
click at [880, 318] on div "Phòng khách Phòng tắm master" at bounding box center [725, 361] width 1450 height 723
click at [741, 304] on div "Phòng khách Phòng tắm master" at bounding box center [725, 361] width 1450 height 723
click at [710, 334] on div at bounding box center [714, 330] width 26 height 26
drag, startPoint x: 294, startPoint y: 311, endPoint x: 861, endPoint y: 206, distance: 577.4
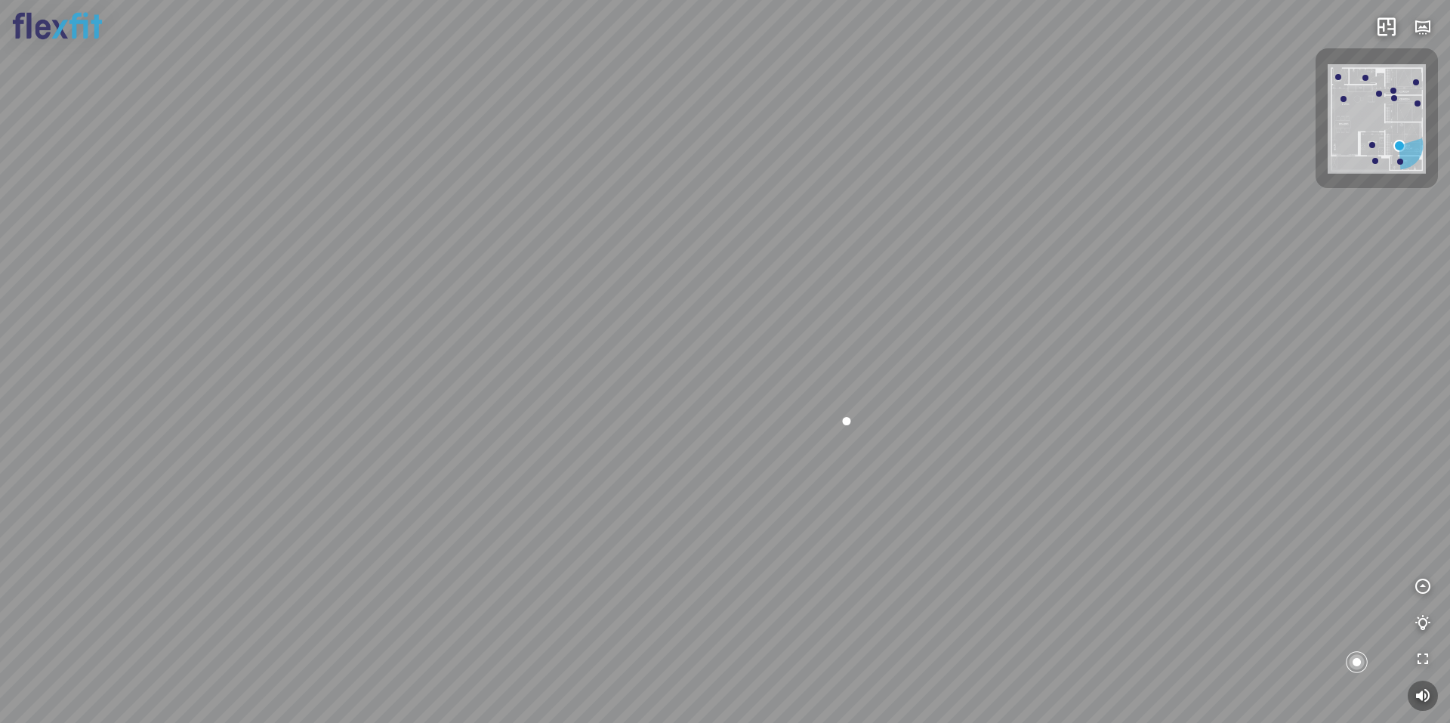
click at [847, 210] on div "Phòng khách Phòng tắm master" at bounding box center [725, 361] width 1450 height 723
drag, startPoint x: 623, startPoint y: 264, endPoint x: 726, endPoint y: 424, distance: 190.6
click at [726, 424] on div "Phòng khách Phòng tắm master" at bounding box center [725, 361] width 1450 height 723
drag, startPoint x: 520, startPoint y: 285, endPoint x: 698, endPoint y: 359, distance: 192.6
click at [698, 356] on div "Phòng khách Phòng tắm master" at bounding box center [725, 361] width 1450 height 723
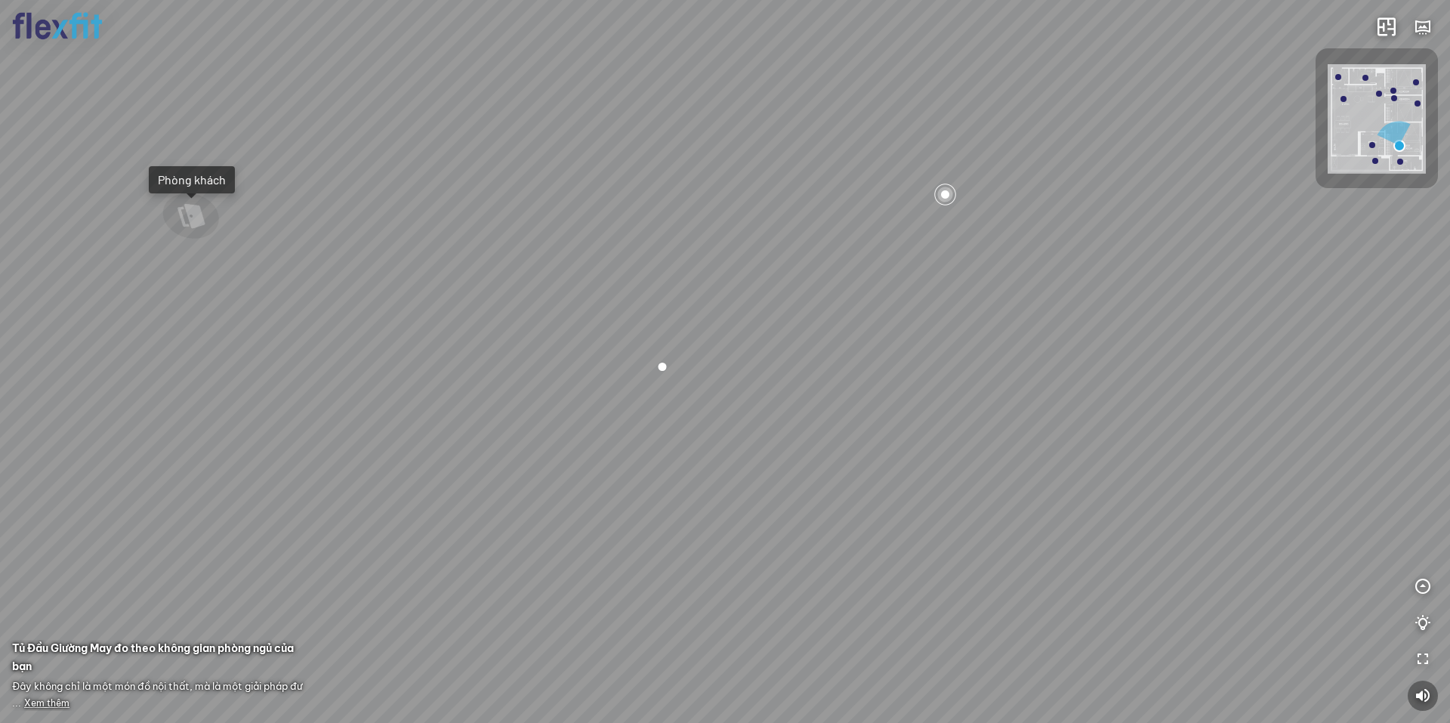
click at [285, 299] on div "Phòng khách Phòng tắm master" at bounding box center [725, 361] width 1450 height 723
drag, startPoint x: 566, startPoint y: 312, endPoint x: 481, endPoint y: 319, distance: 85.6
click at [495, 320] on div "Phòng khách Phòng tắm master" at bounding box center [725, 361] width 1450 height 723
drag, startPoint x: 481, startPoint y: 319, endPoint x: 846, endPoint y: 306, distance: 364.9
click at [757, 317] on div "Phòng khách Phòng tắm master" at bounding box center [725, 361] width 1450 height 723
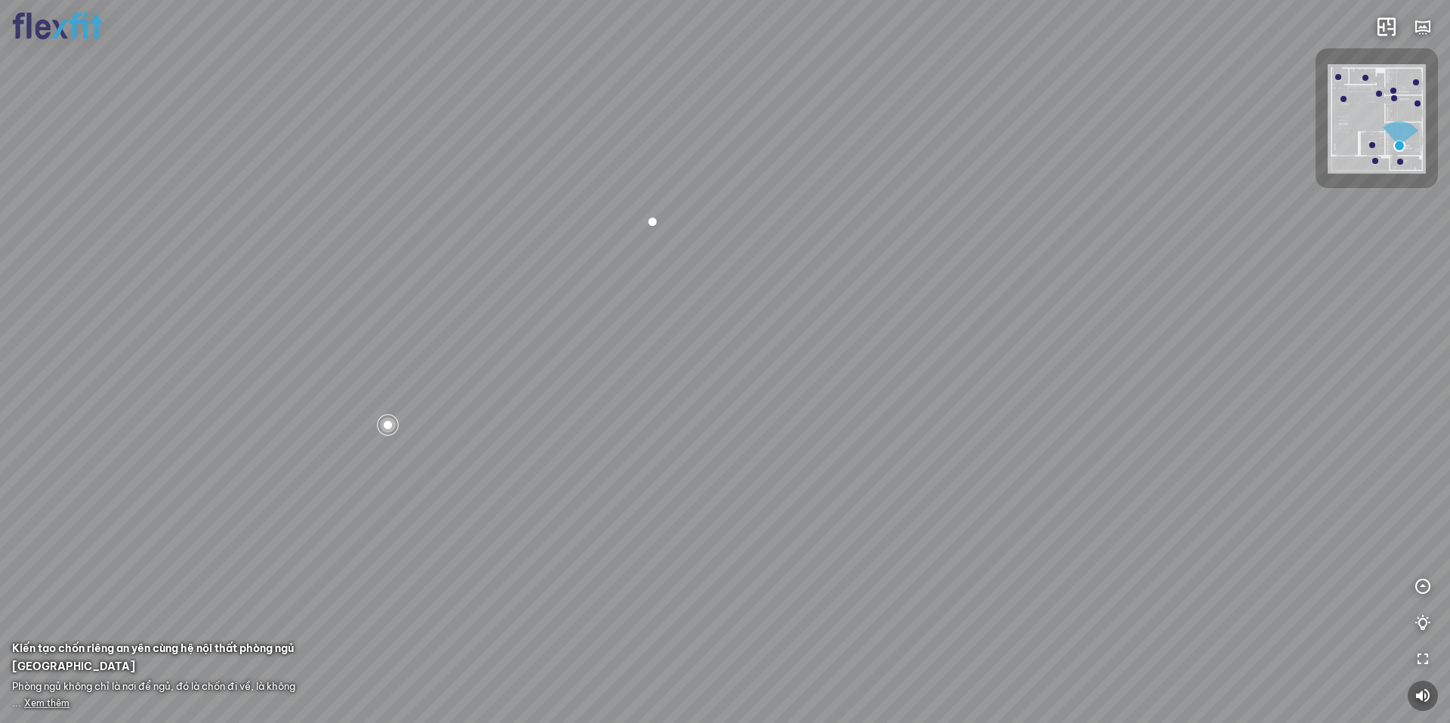
drag, startPoint x: 522, startPoint y: 294, endPoint x: 649, endPoint y: 241, distance: 137.0
click at [646, 242] on div "Phòng khách Phòng tắm master" at bounding box center [725, 361] width 1450 height 723
drag, startPoint x: 652, startPoint y: 266, endPoint x: 685, endPoint y: 309, distance: 54.4
click at [681, 302] on div "Phòng khách Phòng tắm master" at bounding box center [725, 361] width 1450 height 723
drag, startPoint x: 602, startPoint y: 485, endPoint x: 499, endPoint y: 405, distance: 129.7
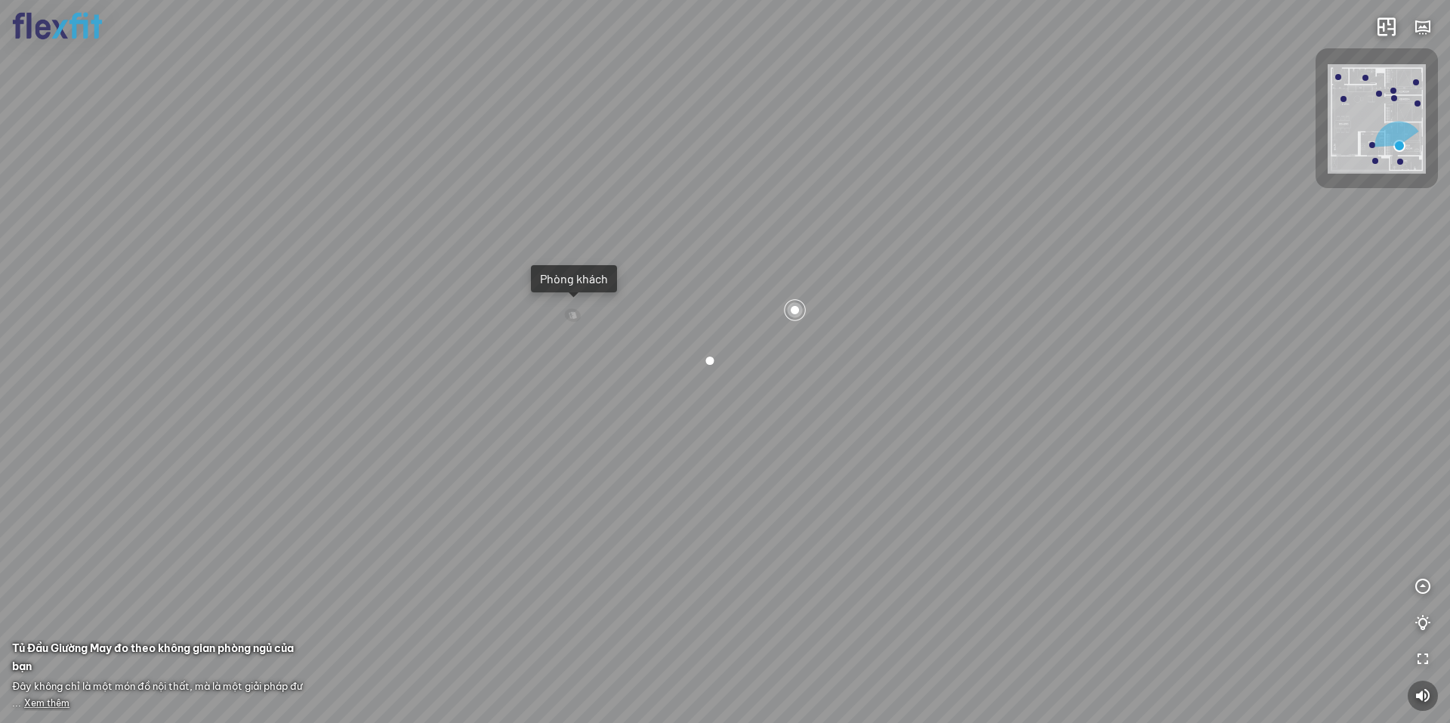
click at [519, 414] on div "Phòng khách Phòng tắm master" at bounding box center [725, 361] width 1450 height 723
drag, startPoint x: 645, startPoint y: 365, endPoint x: 646, endPoint y: 471, distance: 105.7
click at [646, 467] on div "Phòng khách Phòng tắm master" at bounding box center [725, 361] width 1450 height 723
drag, startPoint x: 817, startPoint y: 397, endPoint x: 781, endPoint y: 362, distance: 50.2
click at [576, 384] on div "Phòng khách Phòng tắm master" at bounding box center [725, 361] width 1450 height 723
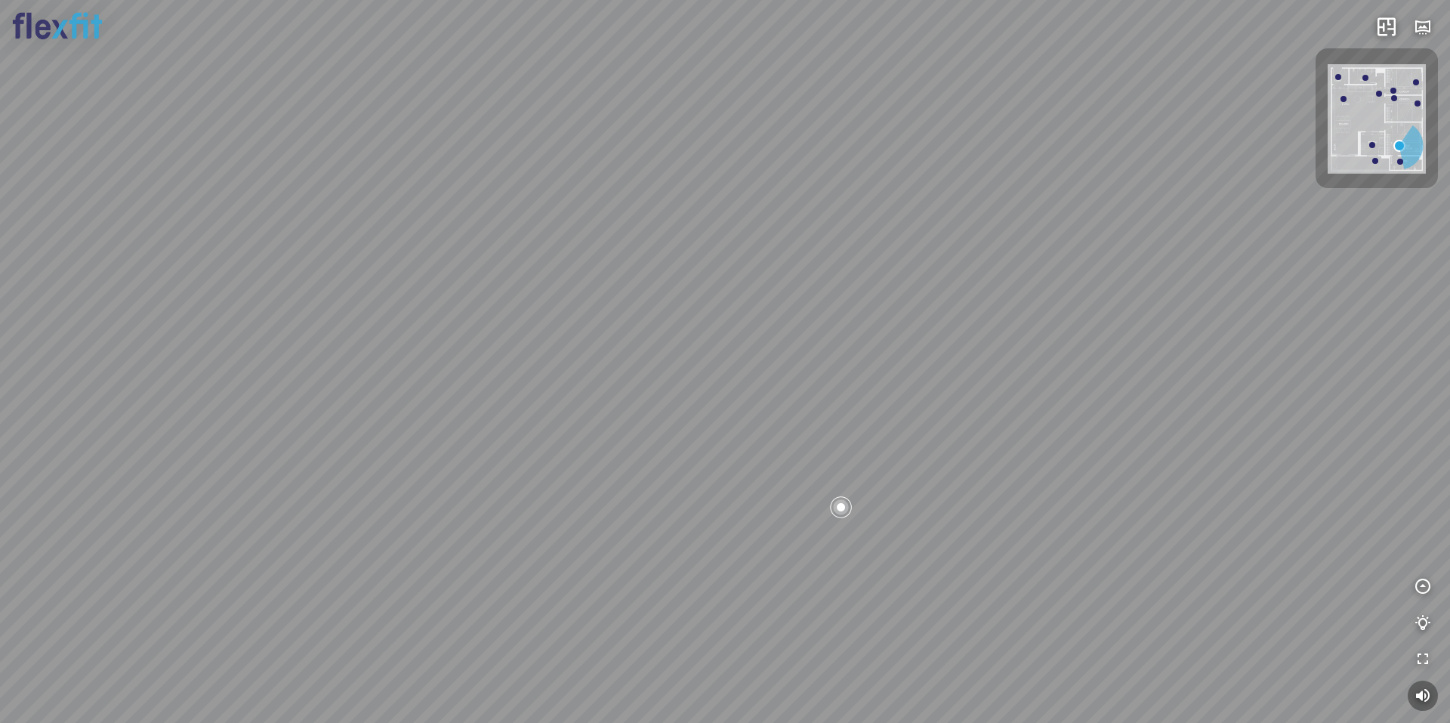
drag, startPoint x: 821, startPoint y: 402, endPoint x: 754, endPoint y: 377, distance: 71.7
click at [751, 377] on div "Phòng khách Phòng tắm master" at bounding box center [725, 361] width 1450 height 723
drag, startPoint x: 832, startPoint y: 467, endPoint x: 684, endPoint y: 438, distance: 150.9
click at [712, 441] on div "Phòng khách Phòng tắm master" at bounding box center [725, 361] width 1450 height 723
drag, startPoint x: 720, startPoint y: 407, endPoint x: 738, endPoint y: 406, distance: 18.9
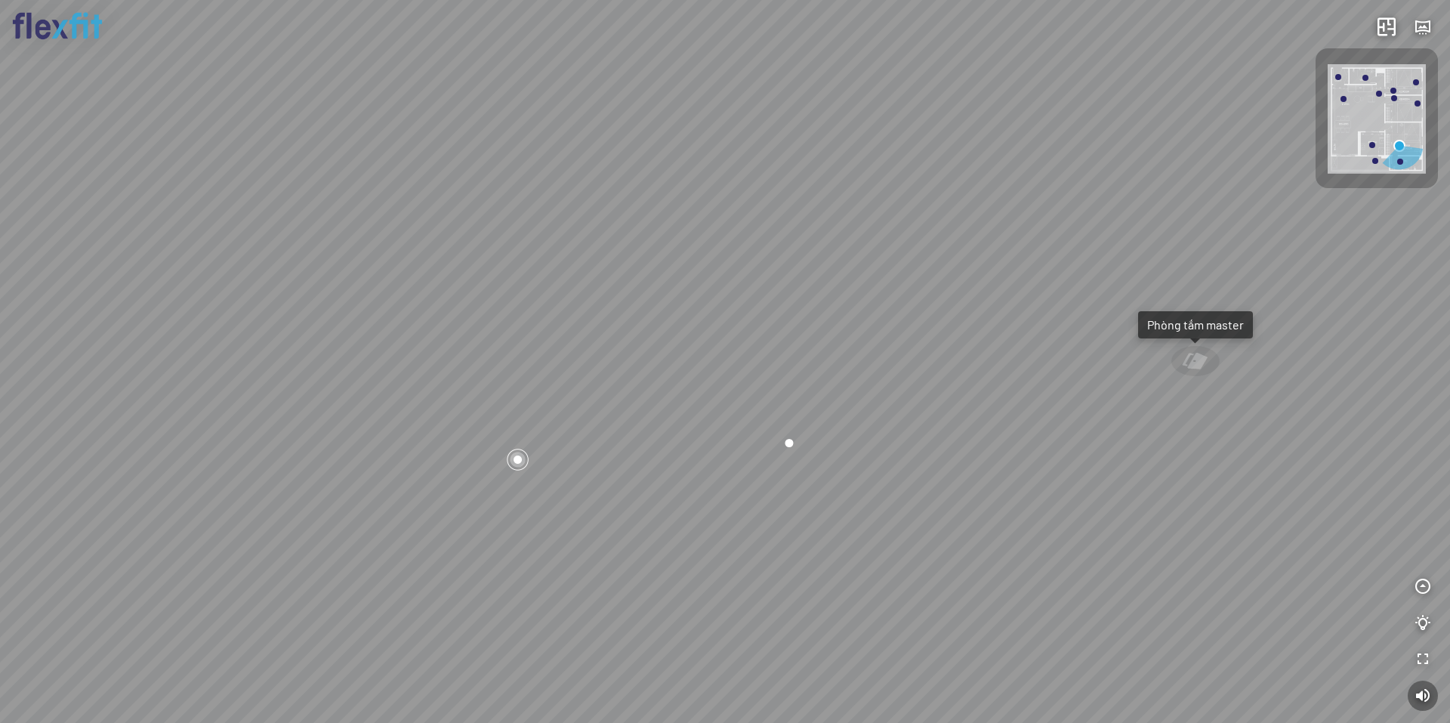
drag, startPoint x: 570, startPoint y: 385, endPoint x: 800, endPoint y: 343, distance: 234.1
click at [738, 355] on div "Phòng khách Phòng tắm master" at bounding box center [725, 361] width 1450 height 723
click at [1006, 246] on div "Phòng khách Phòng tắm master" at bounding box center [725, 361] width 1450 height 723
drag, startPoint x: 635, startPoint y: 231, endPoint x: 758, endPoint y: 227, distance: 123.1
click at [740, 226] on div "Phòng khách Phòng tắm master" at bounding box center [725, 361] width 1450 height 723
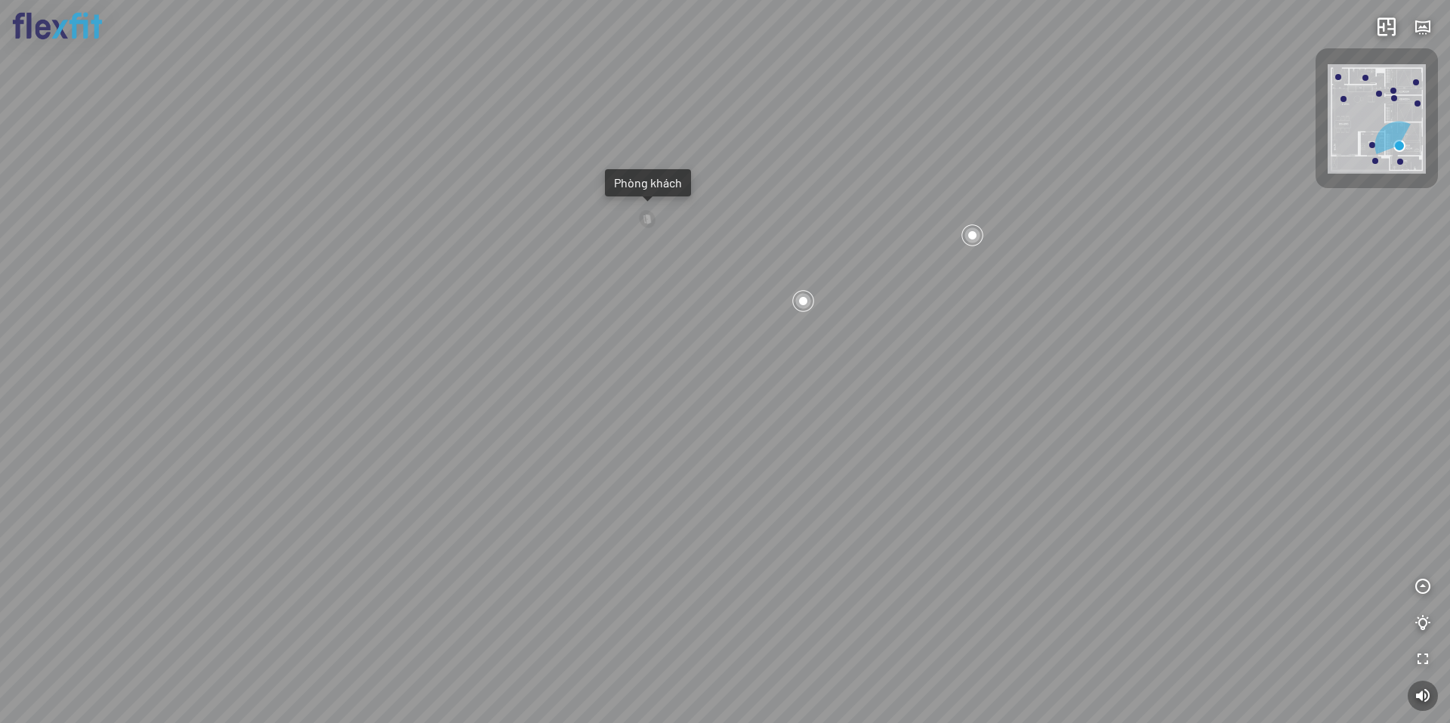
drag, startPoint x: 637, startPoint y: 168, endPoint x: 639, endPoint y: 183, distance: 15.3
click at [638, 168] on div "Phòng khách Phòng tắm master" at bounding box center [725, 361] width 1450 height 723
click at [640, 184] on div "Phòng khách" at bounding box center [649, 182] width 68 height 15
click at [665, 282] on div "Bếp WC Phòng ngủ master Phòng ngủ Phòng ngủ" at bounding box center [725, 361] width 1450 height 723
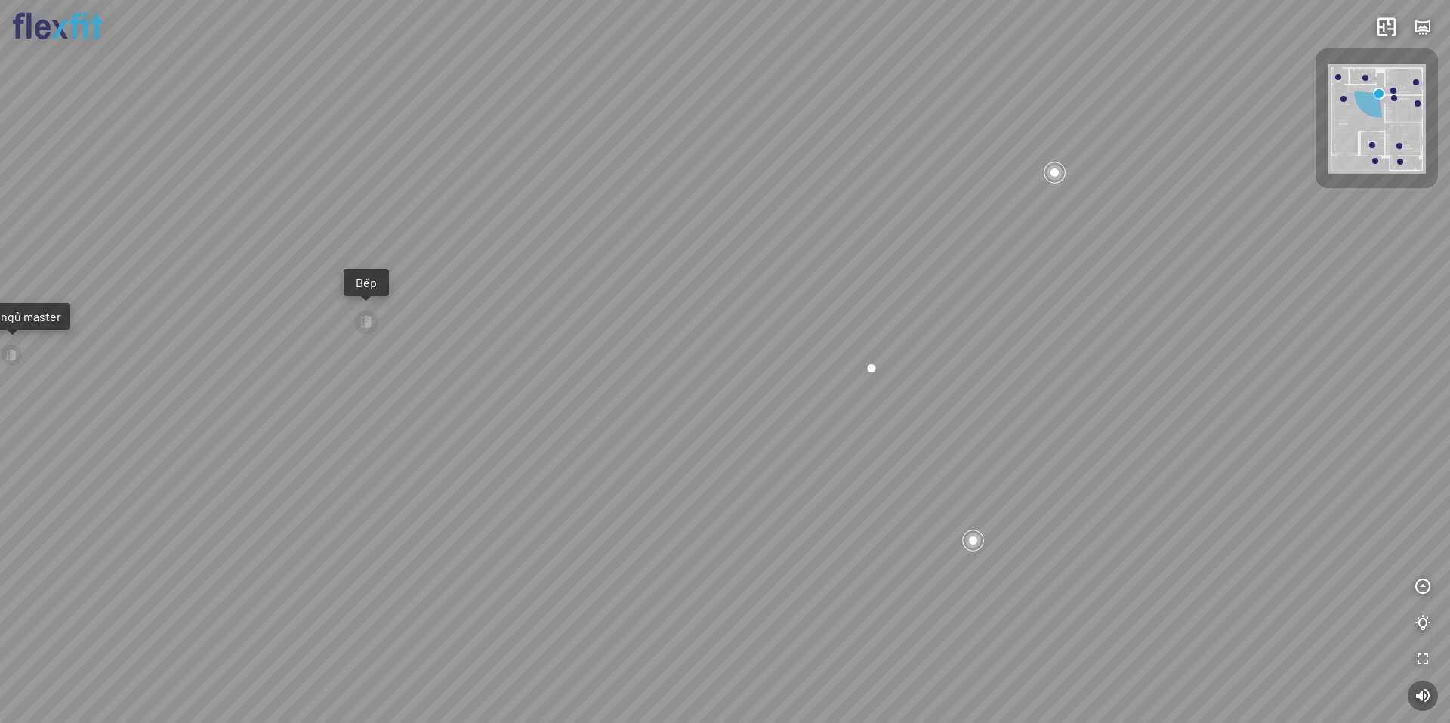
drag, startPoint x: 576, startPoint y: 240, endPoint x: 306, endPoint y: 248, distance: 270.4
click at [362, 249] on div "Bếp WC Phòng ngủ master Phòng ngủ Phòng ngủ" at bounding box center [725, 361] width 1450 height 723
click at [642, 276] on div "Bếp WC Phòng ngủ master Phòng ngủ Phòng ngủ" at bounding box center [725, 361] width 1450 height 723
drag, startPoint x: 622, startPoint y: 281, endPoint x: 753, endPoint y: 378, distance: 163.5
click at [753, 381] on div "Bếp WC Phòng ngủ master Phòng ngủ Phòng ngủ" at bounding box center [725, 361] width 1450 height 723
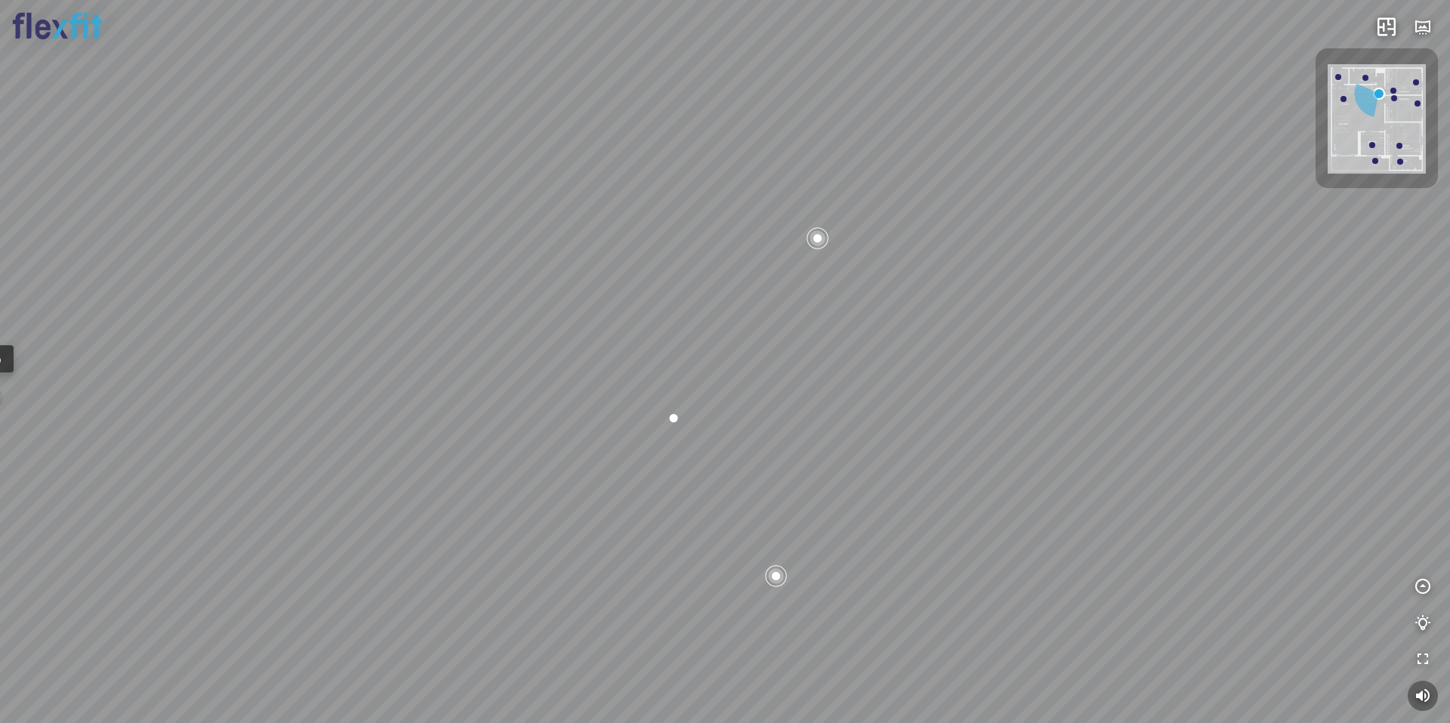
drag, startPoint x: 753, startPoint y: 378, endPoint x: 1052, endPoint y: 465, distance: 311.3
click at [1051, 470] on div "Bếp WC Phòng ngủ master Phòng ngủ Phòng ngủ" at bounding box center [725, 361] width 1450 height 723
drag, startPoint x: 728, startPoint y: 402, endPoint x: 795, endPoint y: 396, distance: 67.5
click at [841, 394] on div "Bếp WC Phòng ngủ master Phòng ngủ Phòng ngủ" at bounding box center [725, 361] width 1450 height 723
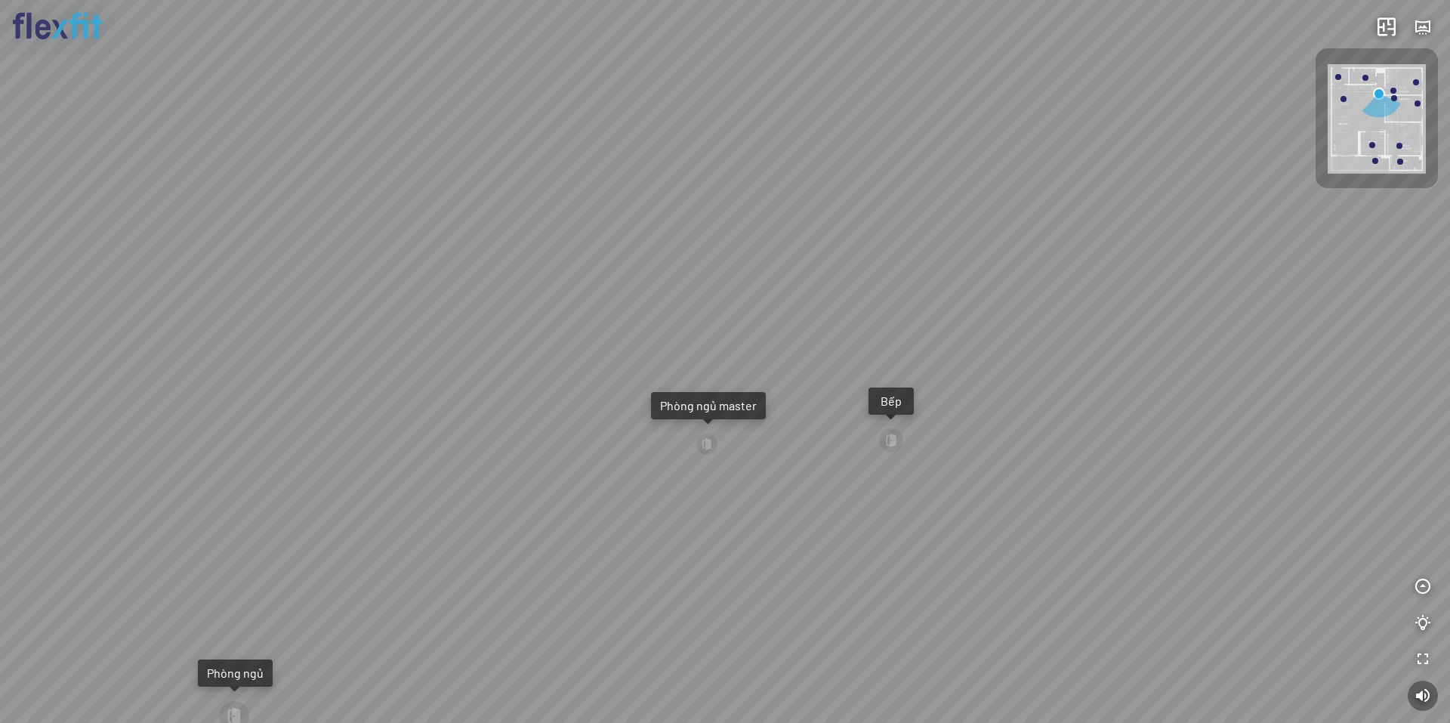
drag, startPoint x: 913, startPoint y: 423, endPoint x: 769, endPoint y: 411, distance: 144.6
click at [757, 418] on div "Bếp WC Phòng ngủ master Phòng ngủ Phòng ngủ" at bounding box center [725, 361] width 1450 height 723
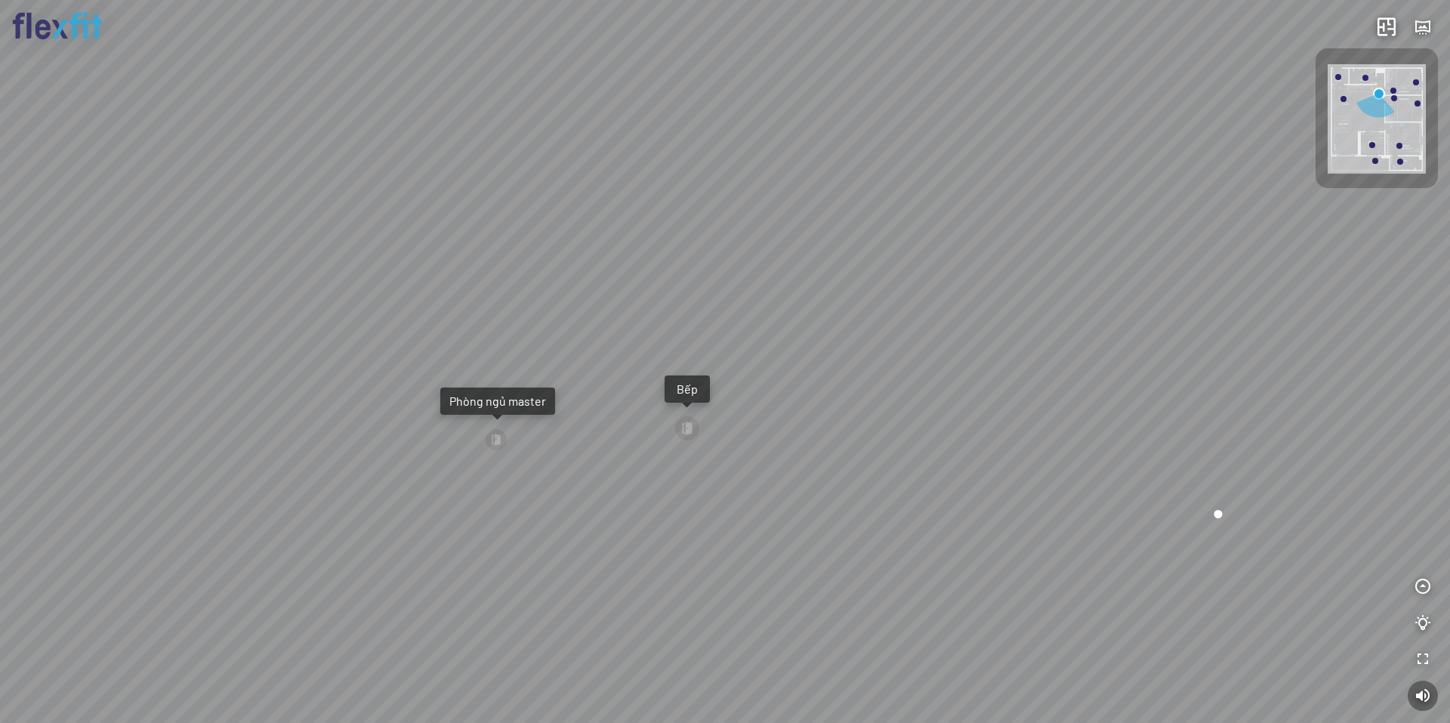
click at [607, 360] on div "Bếp WC Phòng ngủ master Phòng ngủ Phòng ngủ" at bounding box center [725, 361] width 1450 height 723
drag, startPoint x: 834, startPoint y: 368, endPoint x: 821, endPoint y: 399, distance: 32.5
click at [821, 399] on div "Bếp WC Phòng ngủ master Phòng ngủ Phòng ngủ" at bounding box center [725, 361] width 1450 height 723
click at [636, 442] on div "Bếp WC Phòng ngủ master Phòng ngủ Phòng ngủ" at bounding box center [725, 361] width 1450 height 723
click at [814, 411] on div "Bếp WC Phòng ngủ master Phòng ngủ Phòng ngủ" at bounding box center [725, 361] width 1450 height 723
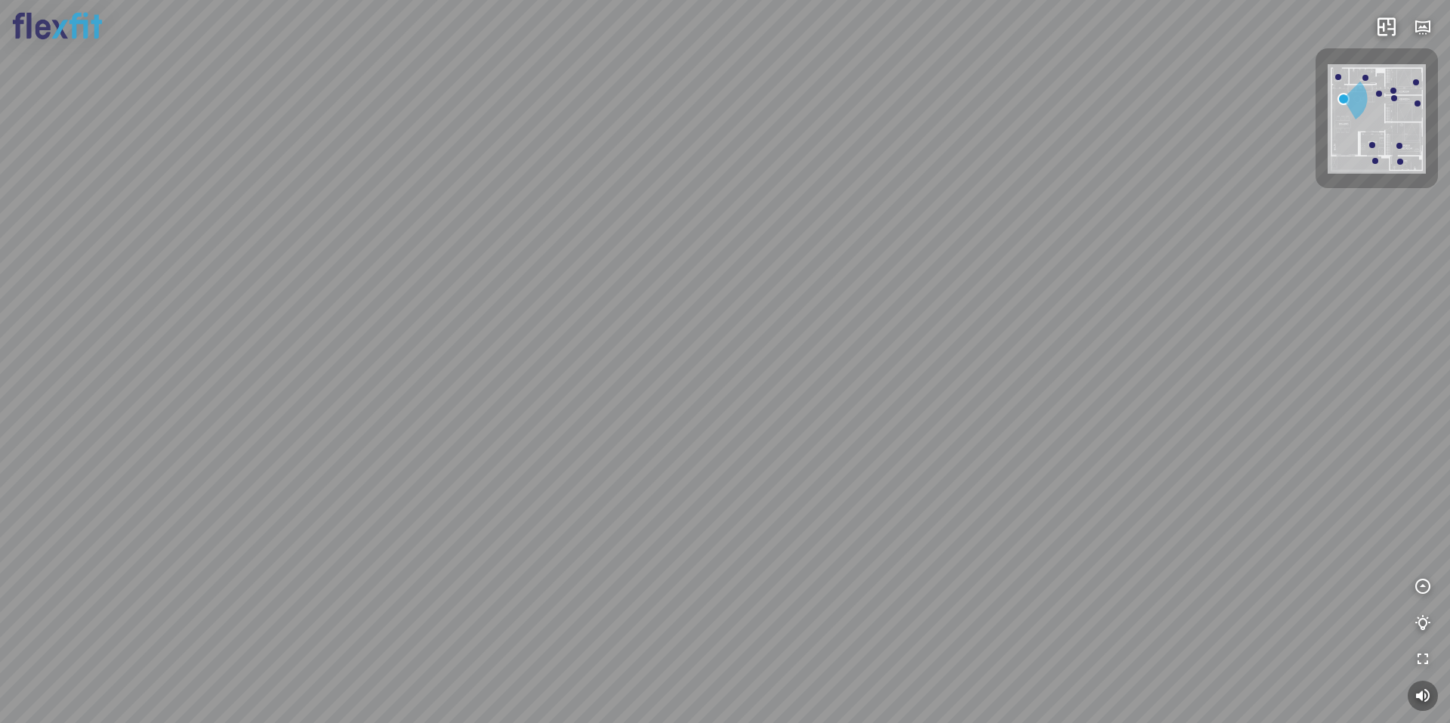
drag, startPoint x: 760, startPoint y: 411, endPoint x: 779, endPoint y: 414, distance: 19.0
click at [760, 411] on div at bounding box center [725, 361] width 1450 height 723
drag, startPoint x: 818, startPoint y: 341, endPoint x: 624, endPoint y: 334, distance: 194.9
click at [624, 334] on div at bounding box center [725, 361] width 1450 height 723
drag, startPoint x: 374, startPoint y: 318, endPoint x: 337, endPoint y: 306, distance: 39.6
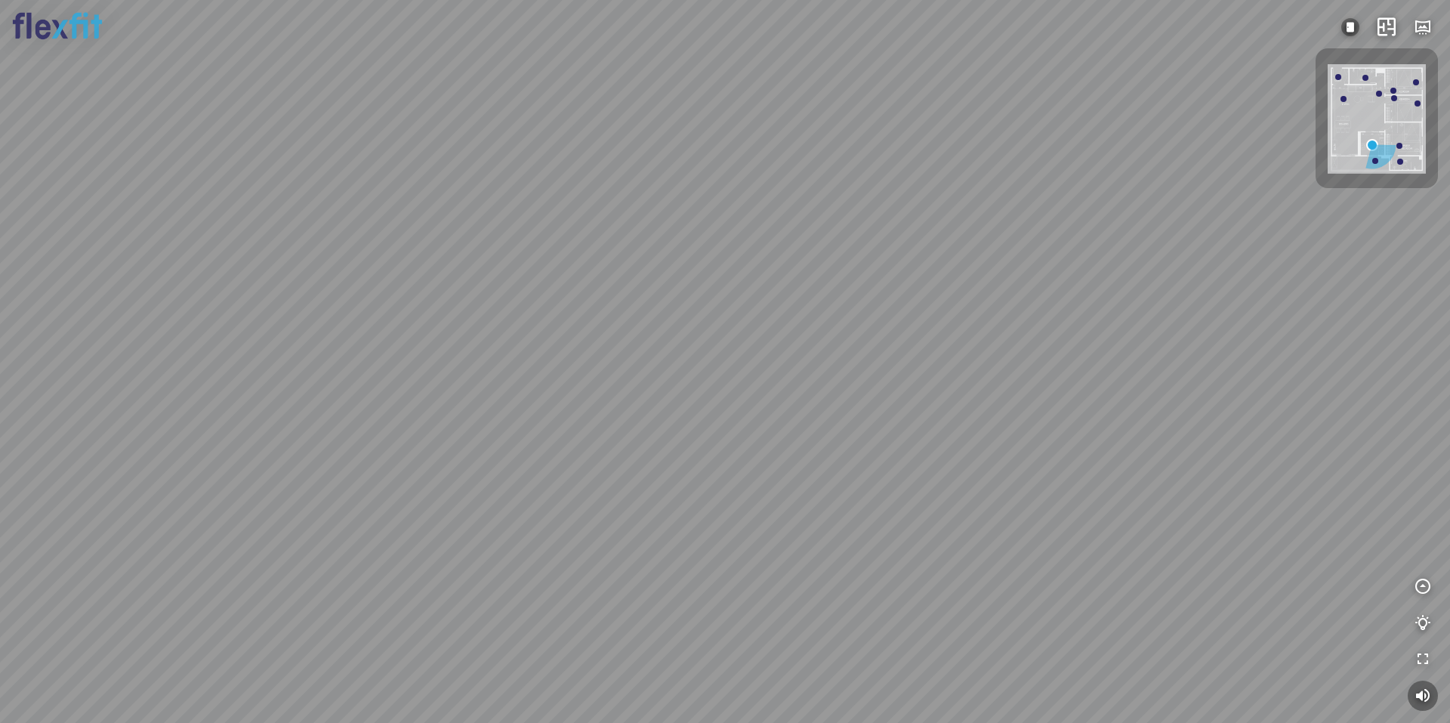
click at [344, 309] on div at bounding box center [725, 361] width 1450 height 723
drag, startPoint x: 917, startPoint y: 408, endPoint x: 924, endPoint y: 401, distance: 9.6
click at [925, 402] on div at bounding box center [725, 361] width 1450 height 723
click at [223, 331] on div at bounding box center [725, 361] width 1450 height 723
drag, startPoint x: 771, startPoint y: 363, endPoint x: 536, endPoint y: 350, distance: 235.2
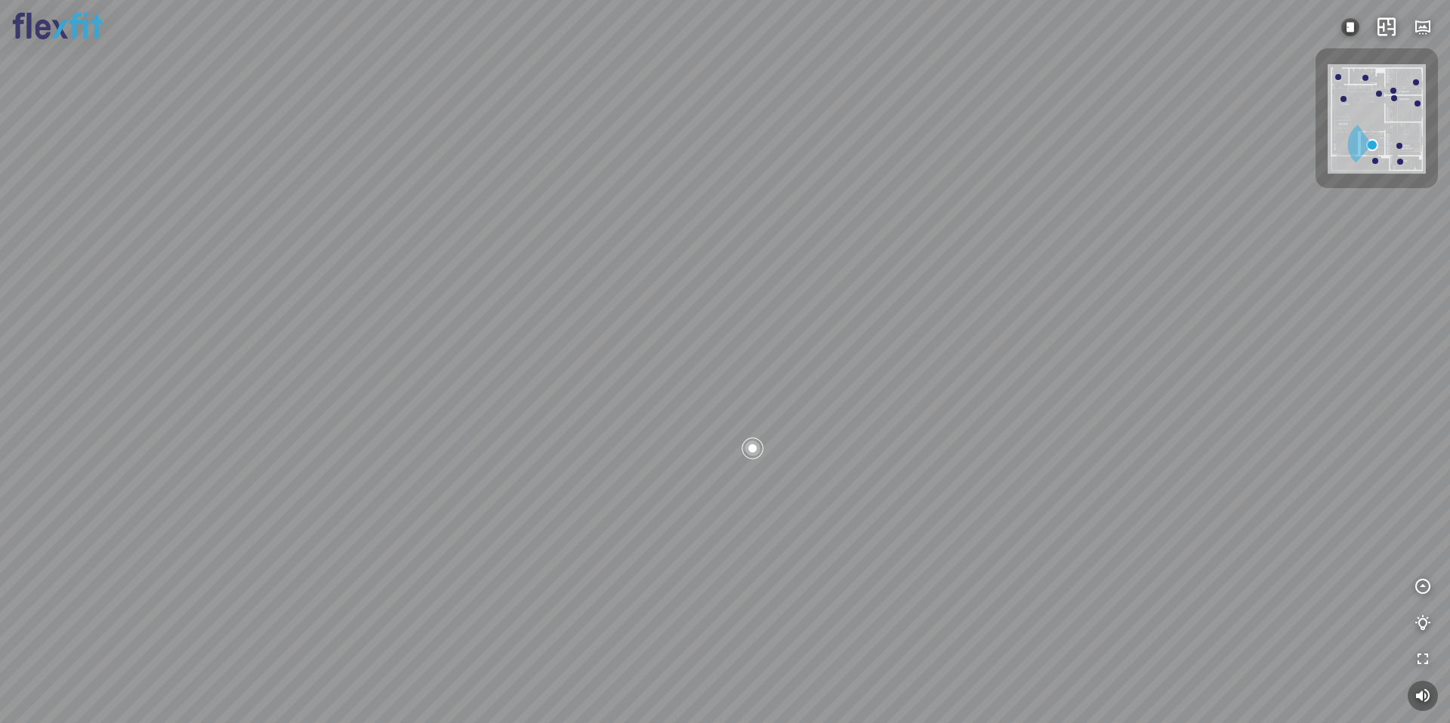
click at [488, 359] on div at bounding box center [725, 361] width 1450 height 723
drag, startPoint x: 741, startPoint y: 247, endPoint x: 761, endPoint y: 245, distance: 19.7
click at [741, 247] on div at bounding box center [725, 361] width 1450 height 723
click at [695, 237] on div at bounding box center [725, 361] width 1450 height 723
drag, startPoint x: 533, startPoint y: 380, endPoint x: 706, endPoint y: 393, distance: 173.4
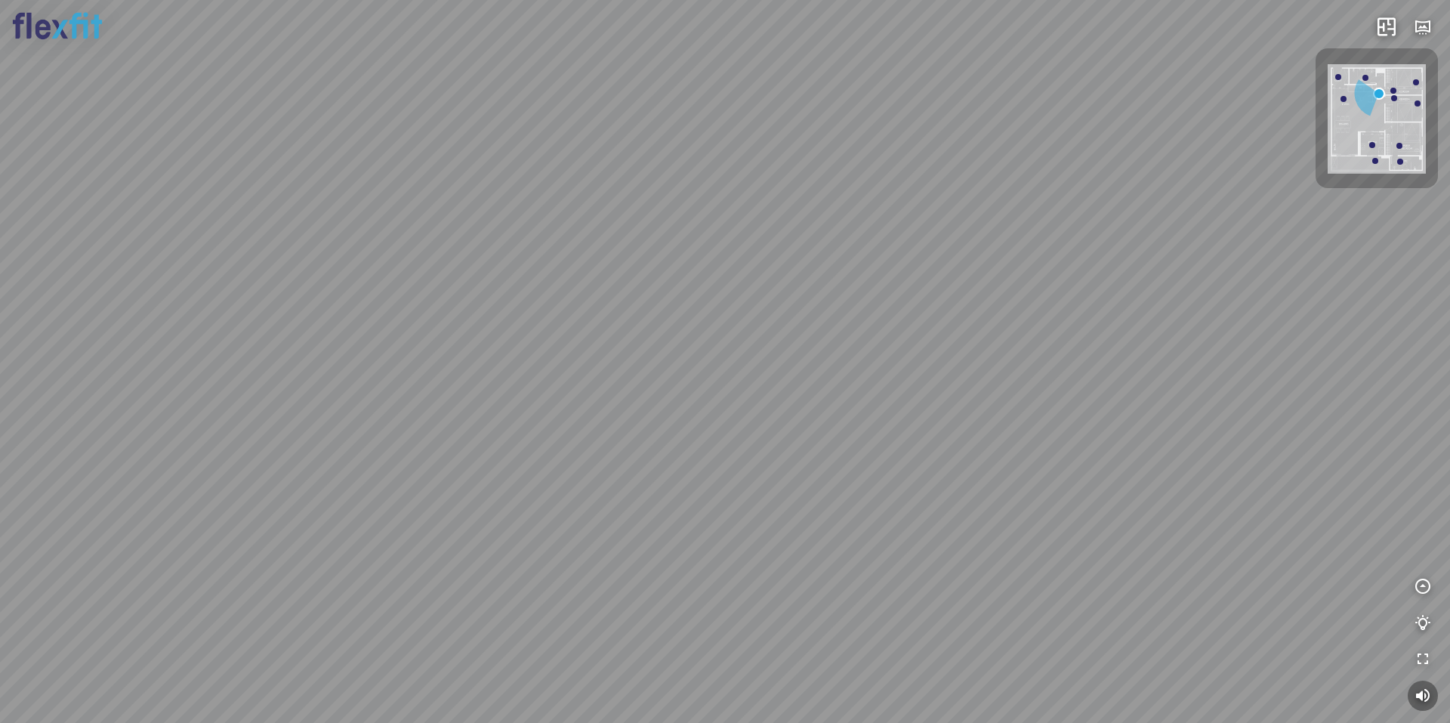
click at [706, 393] on div at bounding box center [725, 361] width 1450 height 723
click at [944, 422] on div "Bếp WC Phòng ngủ master Phòng ngủ Phòng ngủ" at bounding box center [725, 361] width 1450 height 723
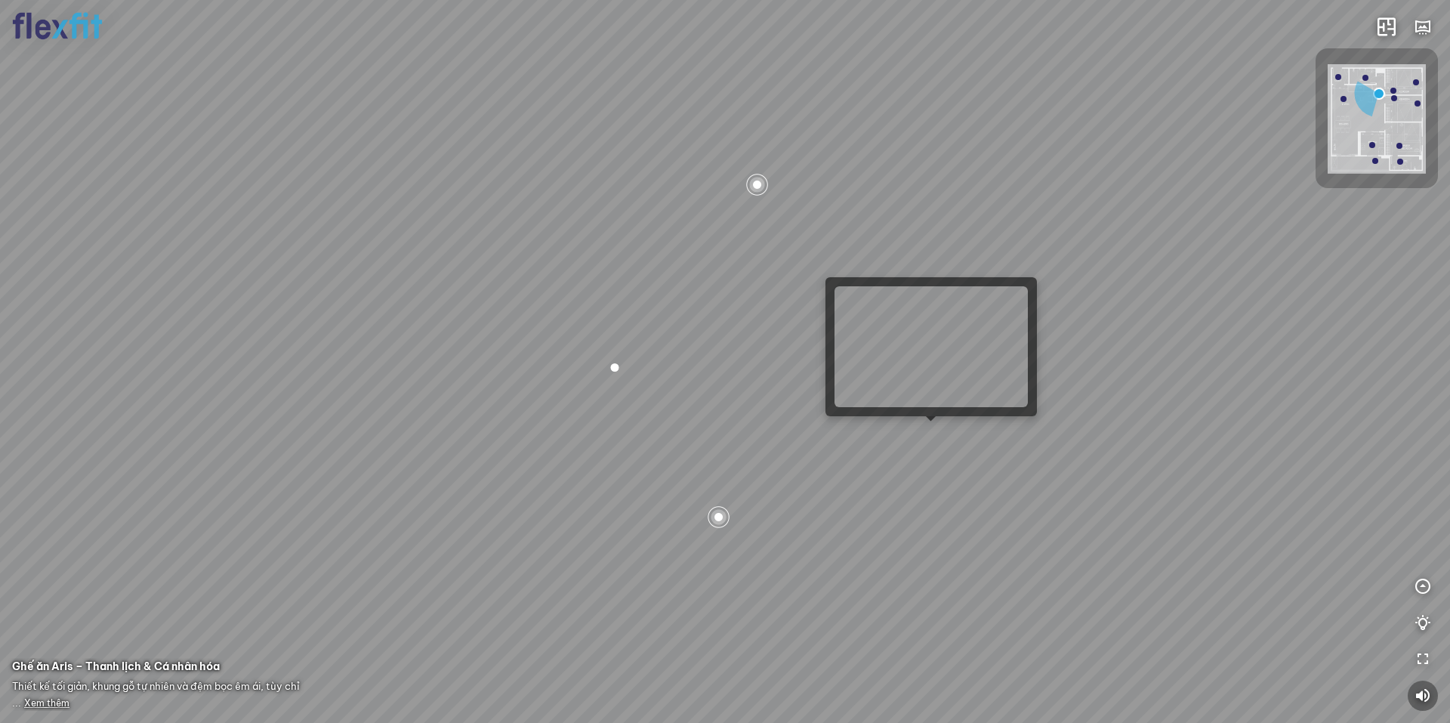
click at [939, 436] on div "Bếp WC Phòng ngủ master Phòng ngủ Phòng ngủ" at bounding box center [725, 361] width 1450 height 723
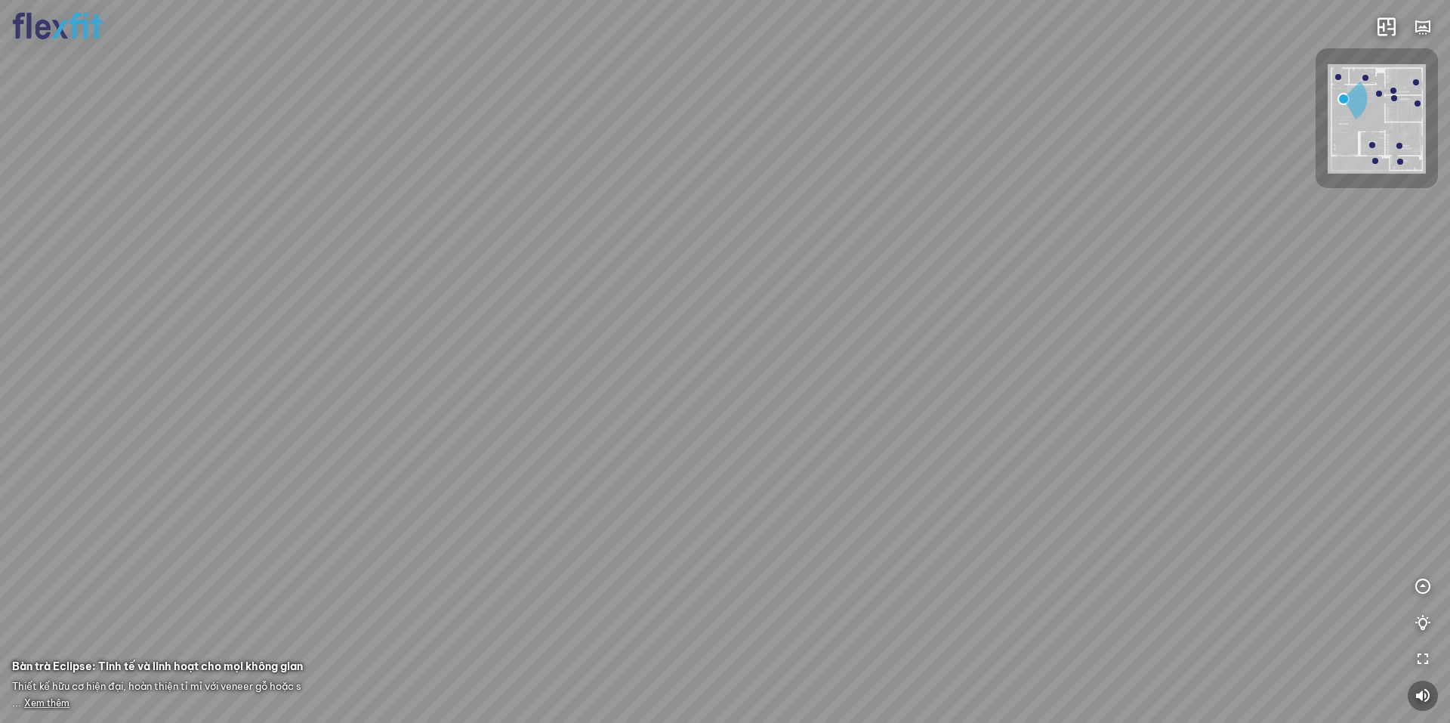
drag, startPoint x: 738, startPoint y: 377, endPoint x: 456, endPoint y: 204, distance: 331.1
click at [468, 209] on div at bounding box center [725, 361] width 1450 height 723
drag, startPoint x: 717, startPoint y: 321, endPoint x: 904, endPoint y: 430, distance: 216.5
click at [885, 458] on div "Ban công Bếp Phòng ngủ master Phòng ngủ Phòng ngủ" at bounding box center [725, 361] width 1450 height 723
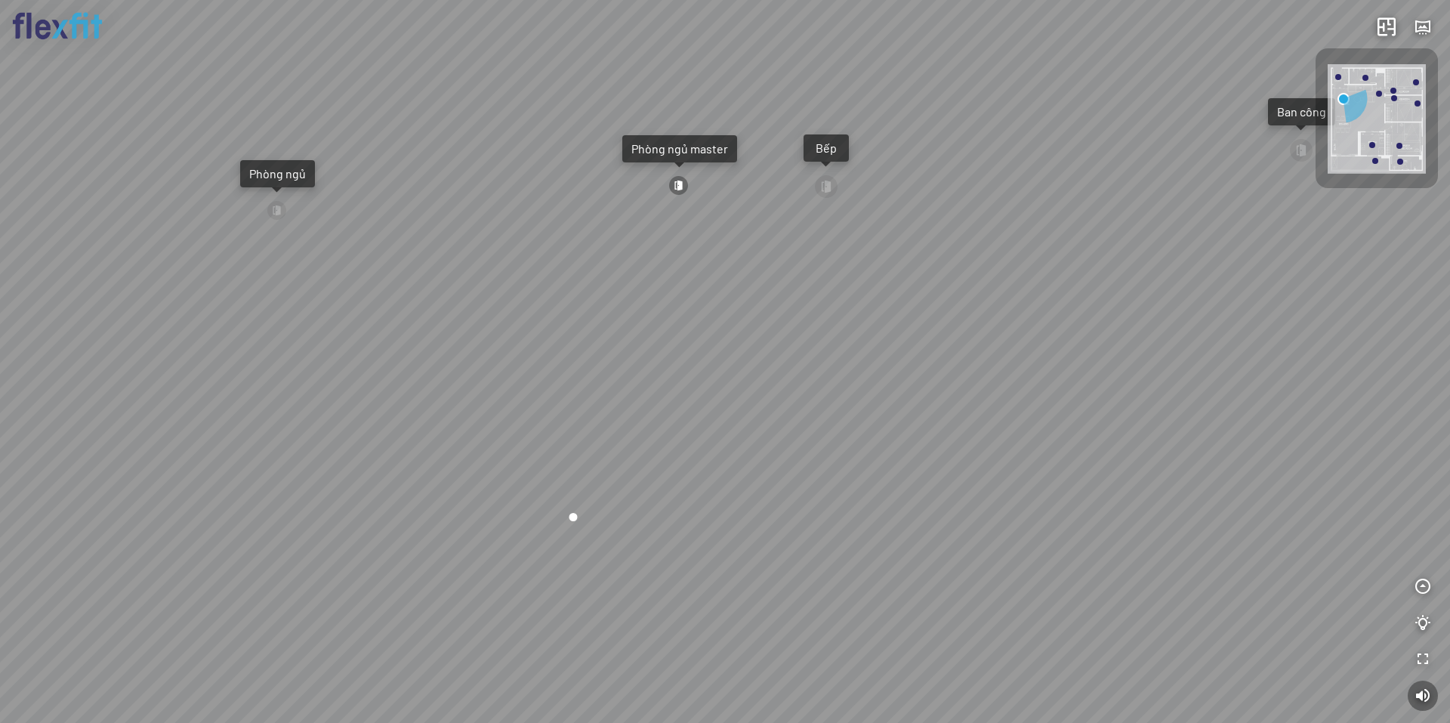
drag, startPoint x: 935, startPoint y: 305, endPoint x: 583, endPoint y: 285, distance: 353.2
click at [561, 310] on div "Ban công Bếp Phòng ngủ master Phòng ngủ Phòng ngủ" at bounding box center [725, 361] width 1450 height 723
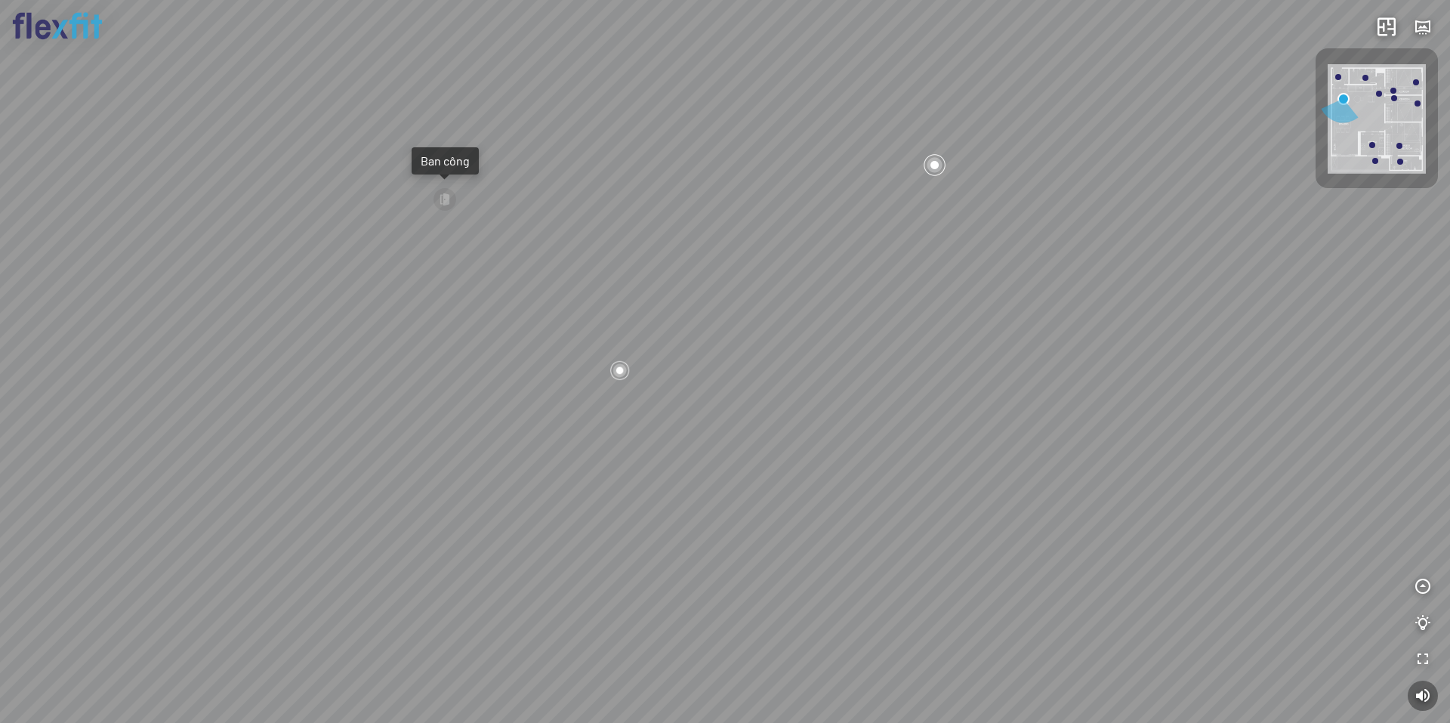
drag, startPoint x: 682, startPoint y: 300, endPoint x: 696, endPoint y: 307, distance: 16.2
click at [677, 310] on div "Ban công Bếp Phòng ngủ master Phòng ngủ Phòng ngủ" at bounding box center [725, 361] width 1450 height 723
drag, startPoint x: 707, startPoint y: 330, endPoint x: 776, endPoint y: 361, distance: 76.0
click at [689, 337] on div "Ban công Bếp Phòng ngủ master Phòng ngủ Phòng ngủ" at bounding box center [725, 361] width 1450 height 723
drag, startPoint x: 776, startPoint y: 361, endPoint x: 869, endPoint y: 387, distance: 96.5
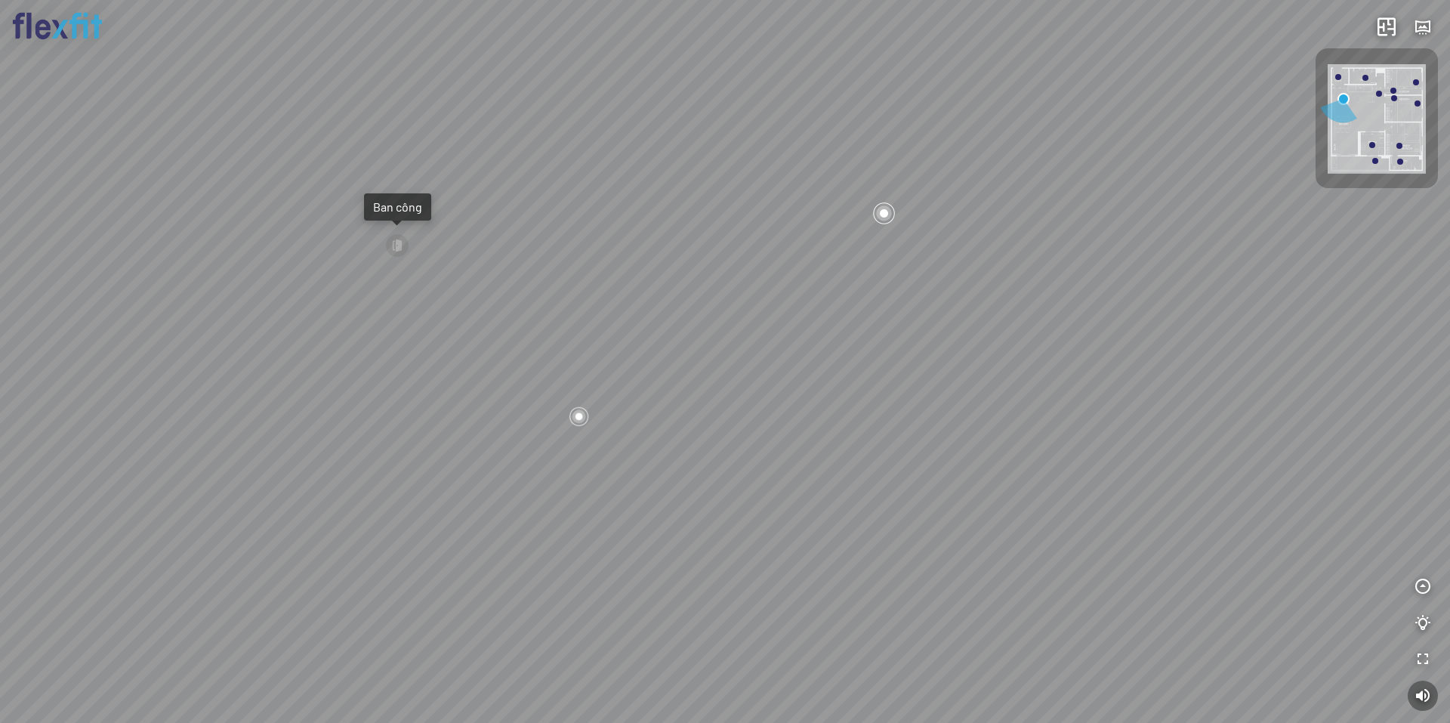
click at [865, 386] on div "Ban công Bếp Phòng ngủ master Phòng ngủ Phòng ngủ" at bounding box center [725, 361] width 1450 height 723
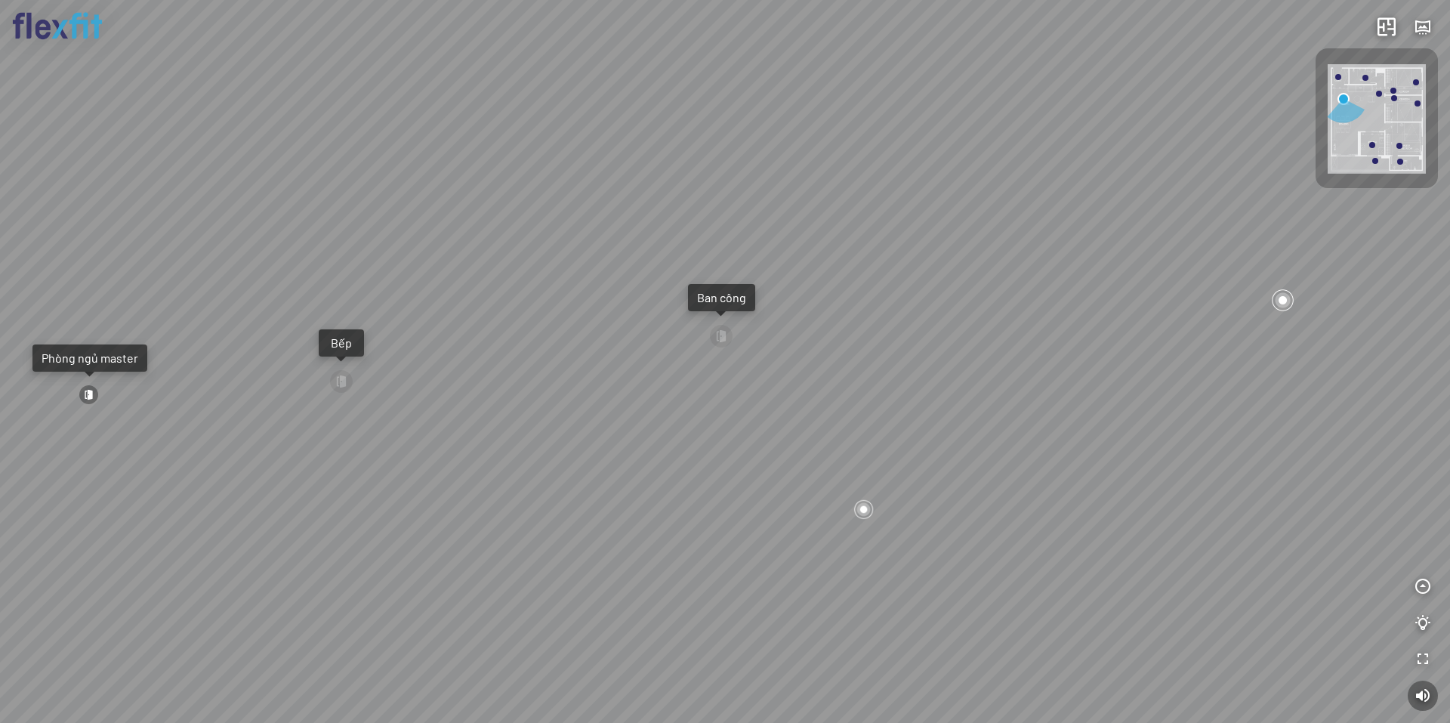
drag, startPoint x: 616, startPoint y: 335, endPoint x: 793, endPoint y: 370, distance: 180.0
click at [833, 374] on div "Ban công Bếp Phòng ngủ master Phòng ngủ Phòng ngủ" at bounding box center [725, 361] width 1450 height 723
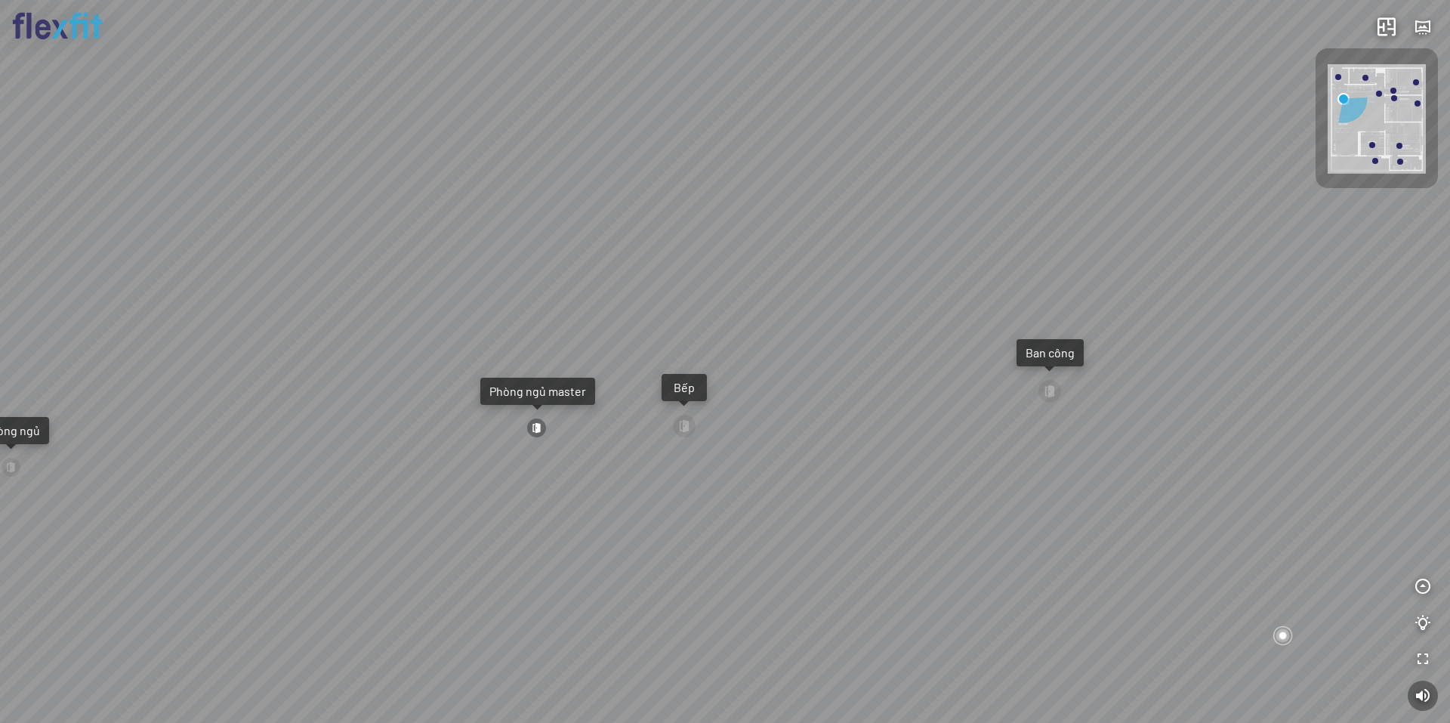
drag, startPoint x: 622, startPoint y: 370, endPoint x: 784, endPoint y: 353, distance: 162.4
click at [787, 356] on div "Ban công Bếp Phòng ngủ master Phòng ngủ Phòng ngủ" at bounding box center [725, 361] width 1450 height 723
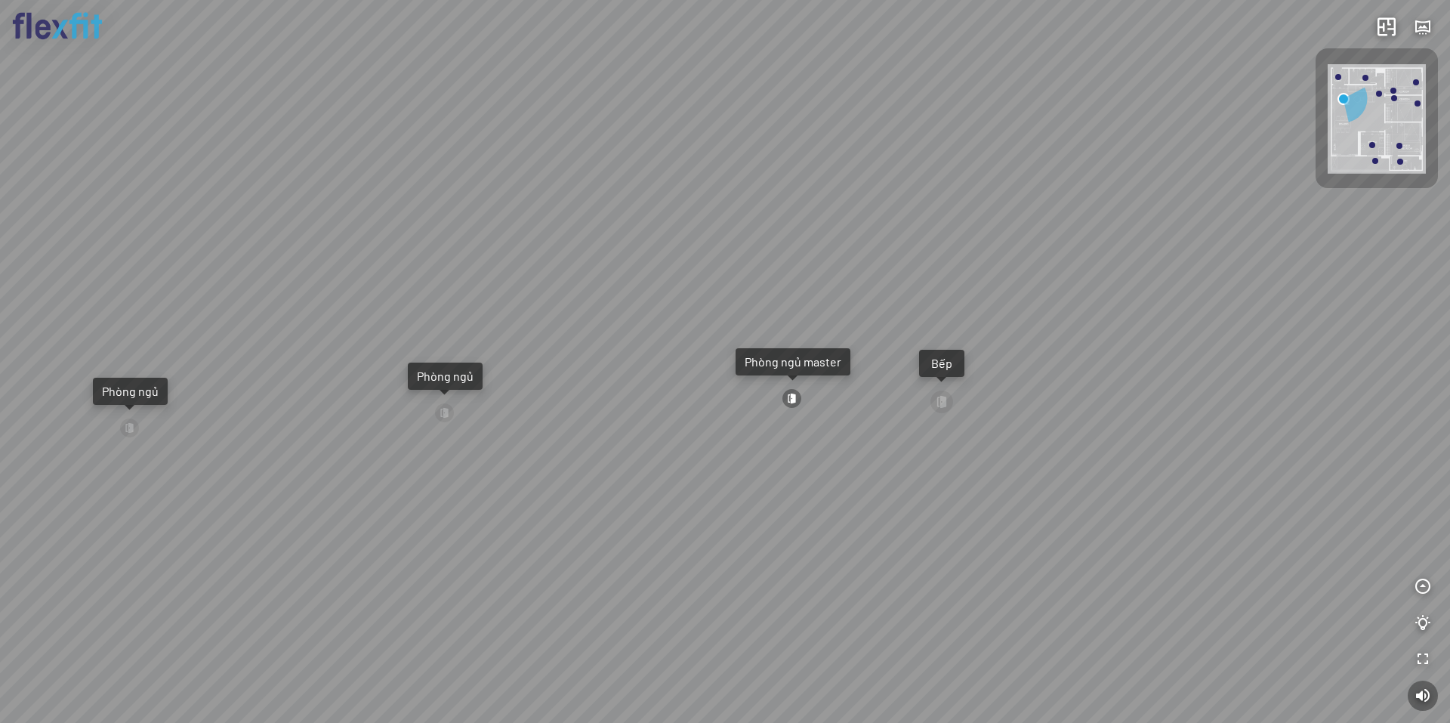
drag, startPoint x: 541, startPoint y: 382, endPoint x: 729, endPoint y: 313, distance: 200.2
click at [712, 319] on div "Ban công Bếp Phòng ngủ master Phòng ngủ Phòng ngủ" at bounding box center [725, 361] width 1450 height 723
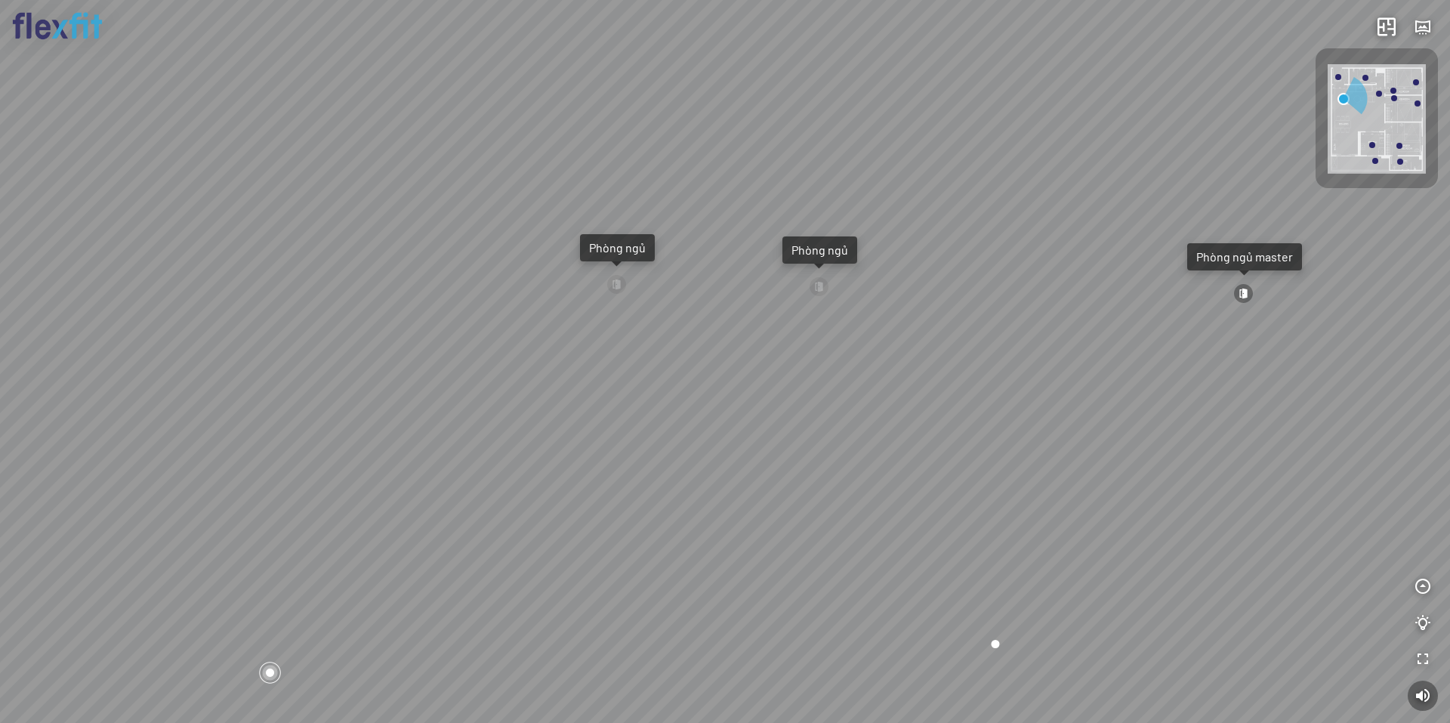
drag, startPoint x: 512, startPoint y: 379, endPoint x: 806, endPoint y: 368, distance: 294.7
click at [814, 356] on div "Ban công Bếp Phòng ngủ master Phòng ngủ Phòng ngủ" at bounding box center [725, 361] width 1450 height 723
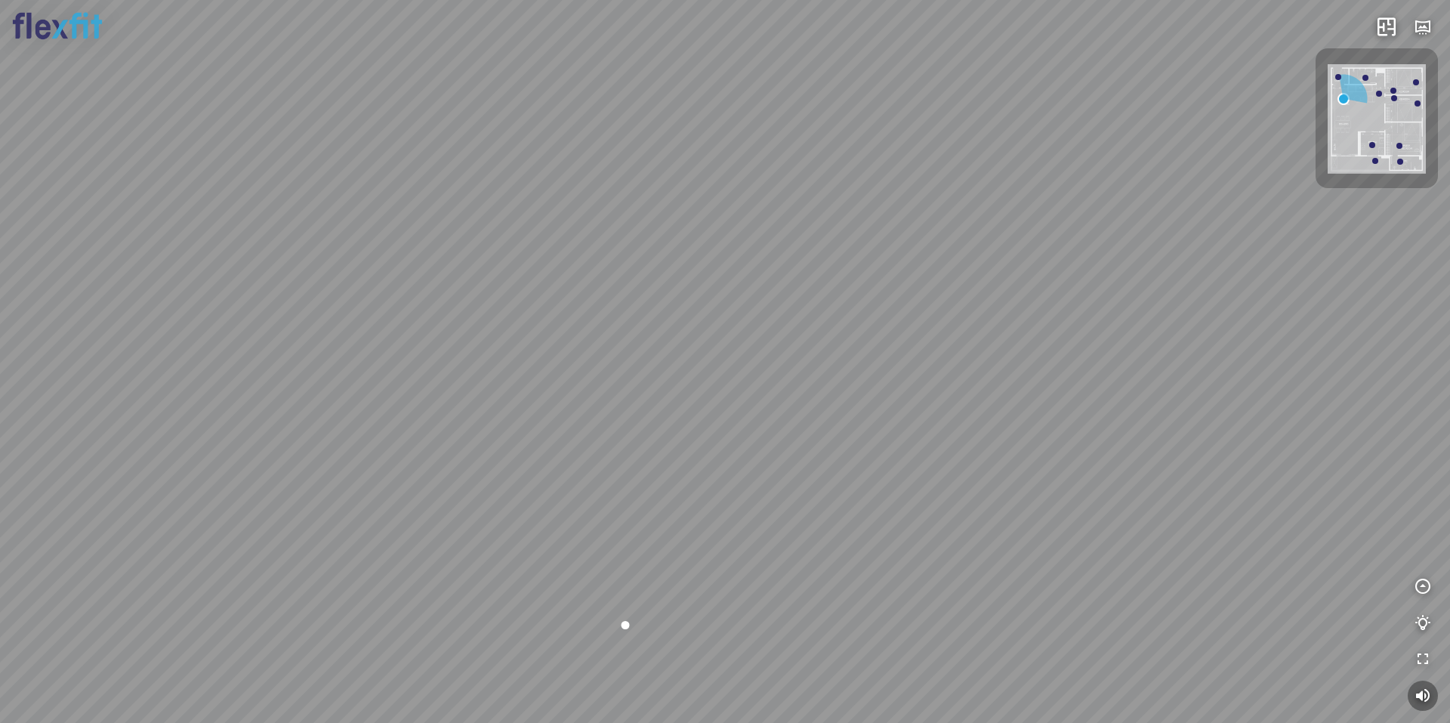
drag, startPoint x: 639, startPoint y: 333, endPoint x: 550, endPoint y: 411, distance: 117.7
click at [349, 441] on div "Ban công Bếp Phòng ngủ master Phòng ngủ Phòng ngủ" at bounding box center [725, 361] width 1450 height 723
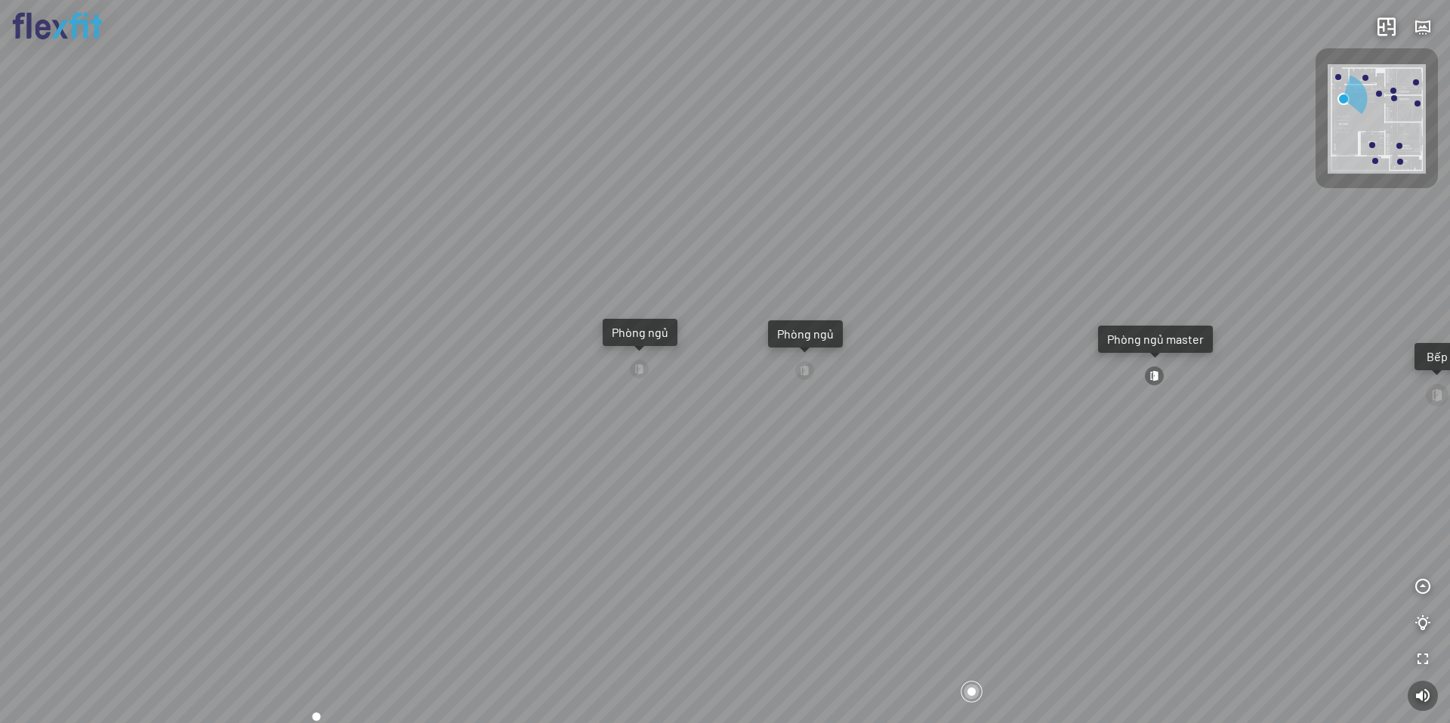
drag, startPoint x: 932, startPoint y: 418, endPoint x: 608, endPoint y: 427, distance: 324.0
click at [602, 435] on div "Ban công Bếp Phòng ngủ master Phòng ngủ Phòng ngủ" at bounding box center [725, 361] width 1450 height 723
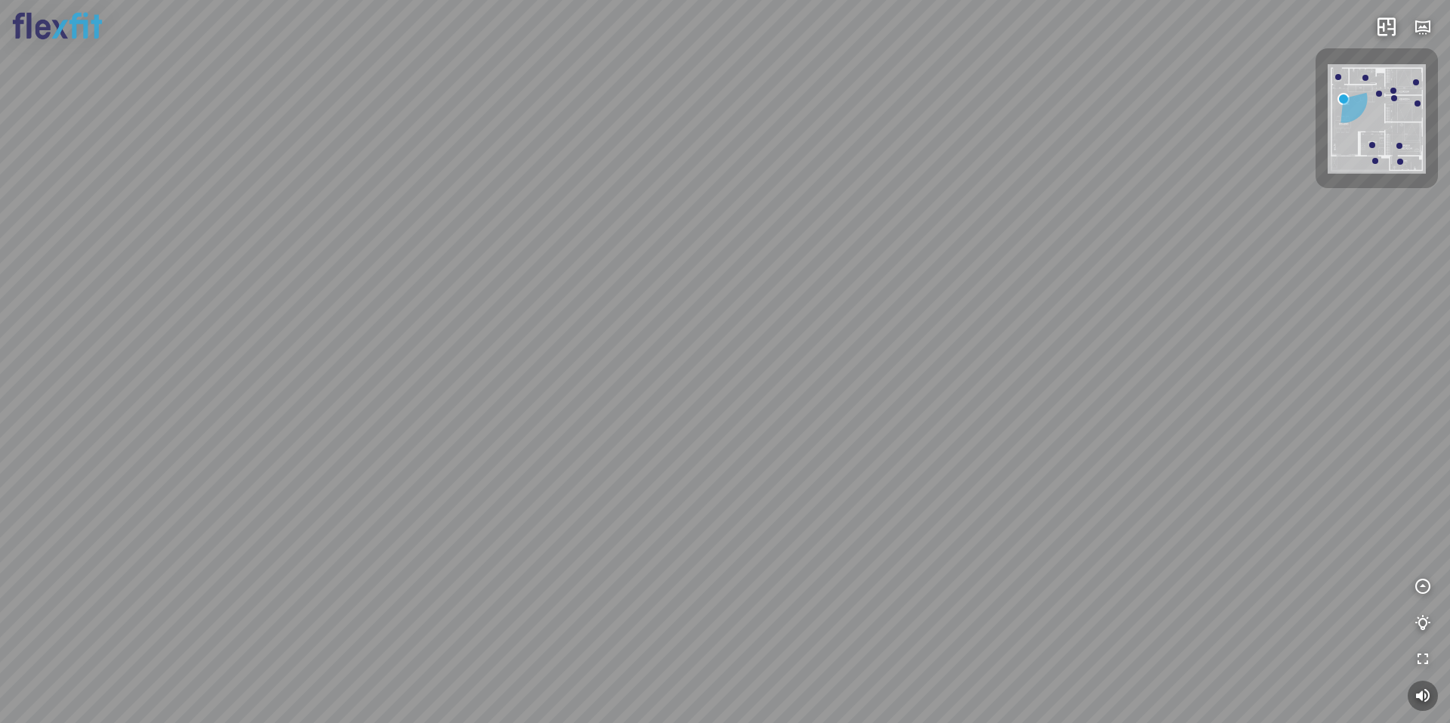
drag, startPoint x: 892, startPoint y: 436, endPoint x: 477, endPoint y: 420, distance: 414.8
click at [477, 420] on div "Ban công Bếp Phòng ngủ master Phòng ngủ Phòng ngủ" at bounding box center [725, 361] width 1450 height 723
drag, startPoint x: 737, startPoint y: 391, endPoint x: 633, endPoint y: 414, distance: 106.8
click at [633, 414] on div "Ban công Bếp Phòng ngủ master Phòng ngủ Phòng ngủ" at bounding box center [725, 361] width 1450 height 723
